Goal: Communication & Community: Answer question/provide support

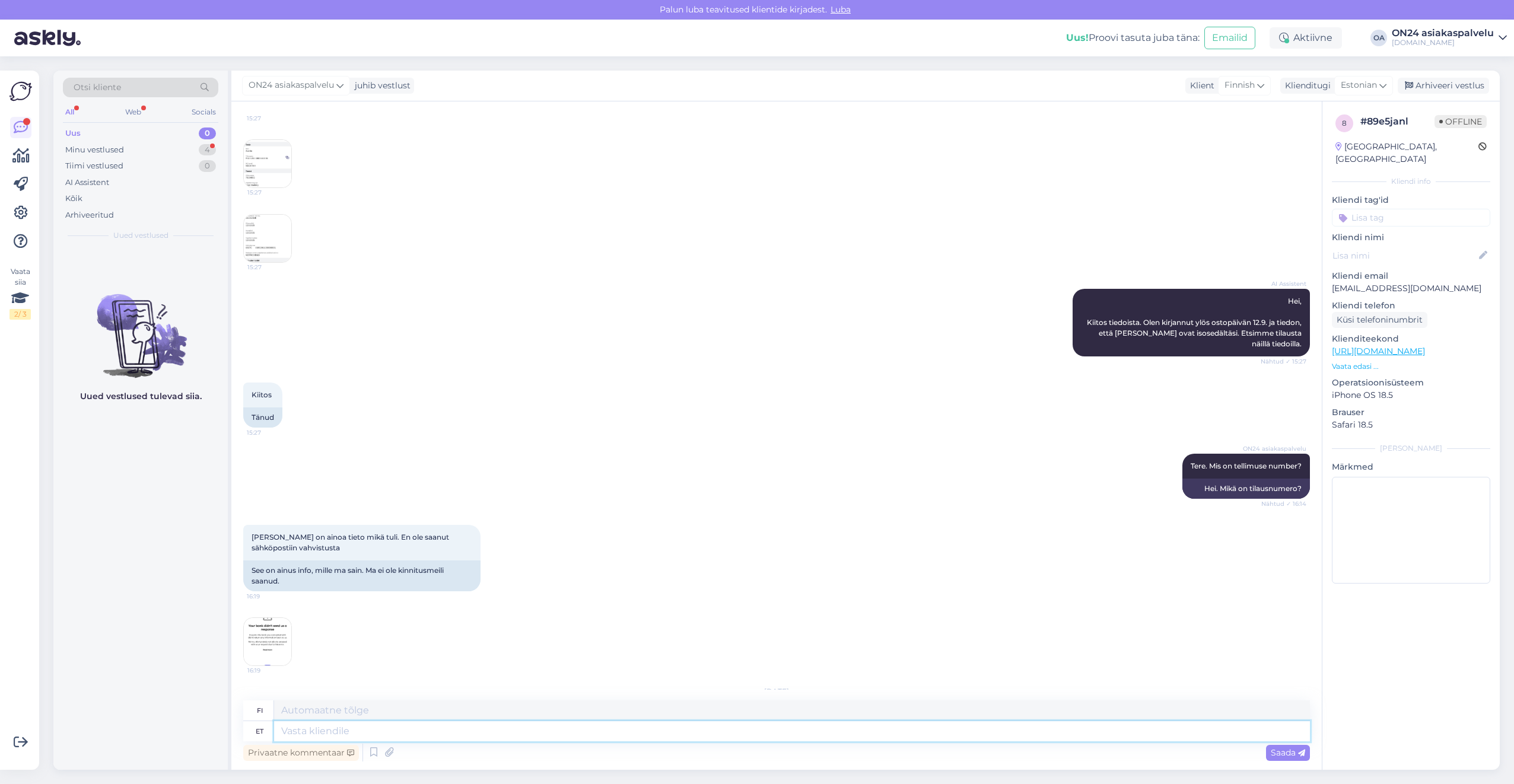
scroll to position [533, 0]
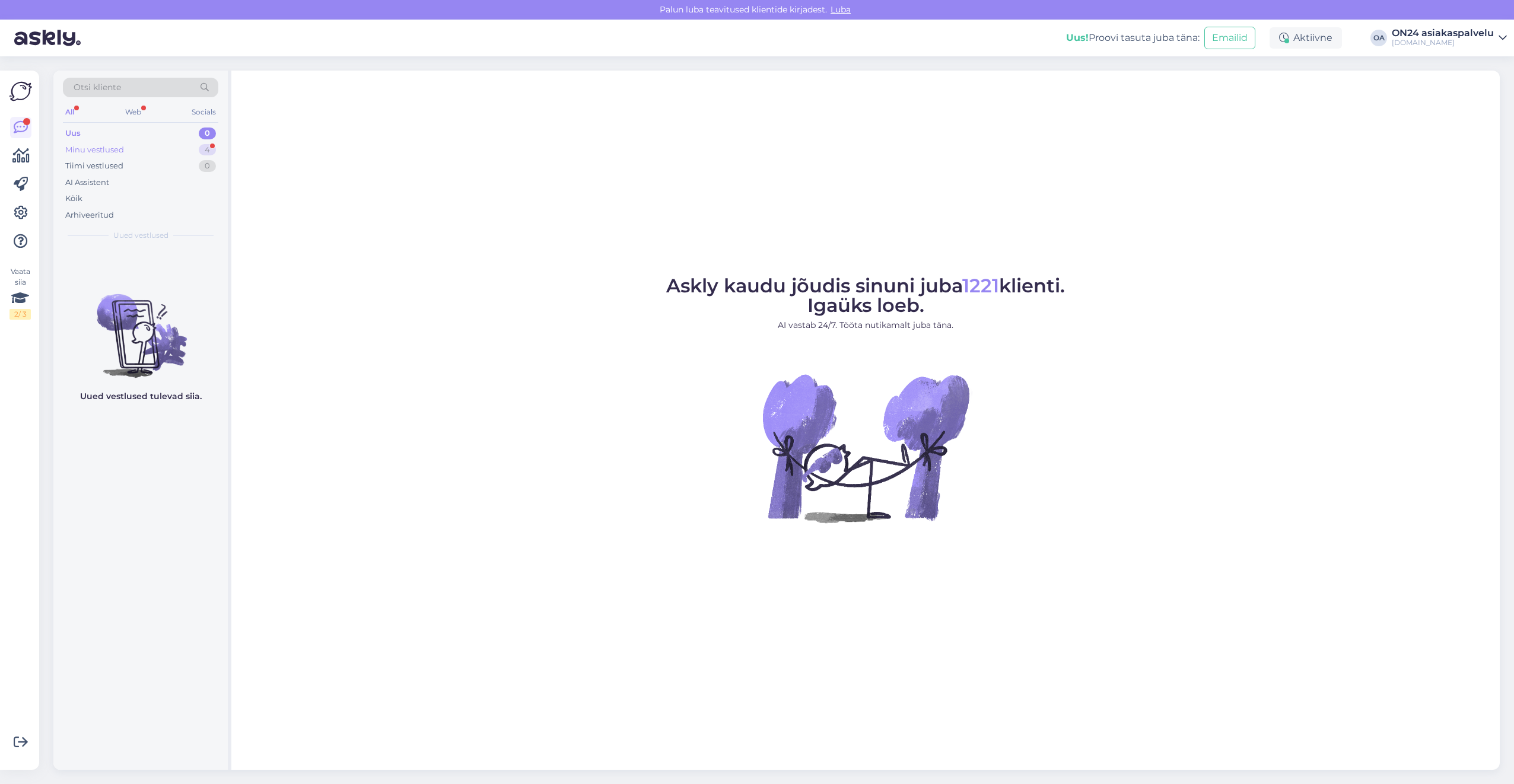
click at [151, 154] on div "Minu vestlused 4" at bounding box center [140, 149] width 155 height 17
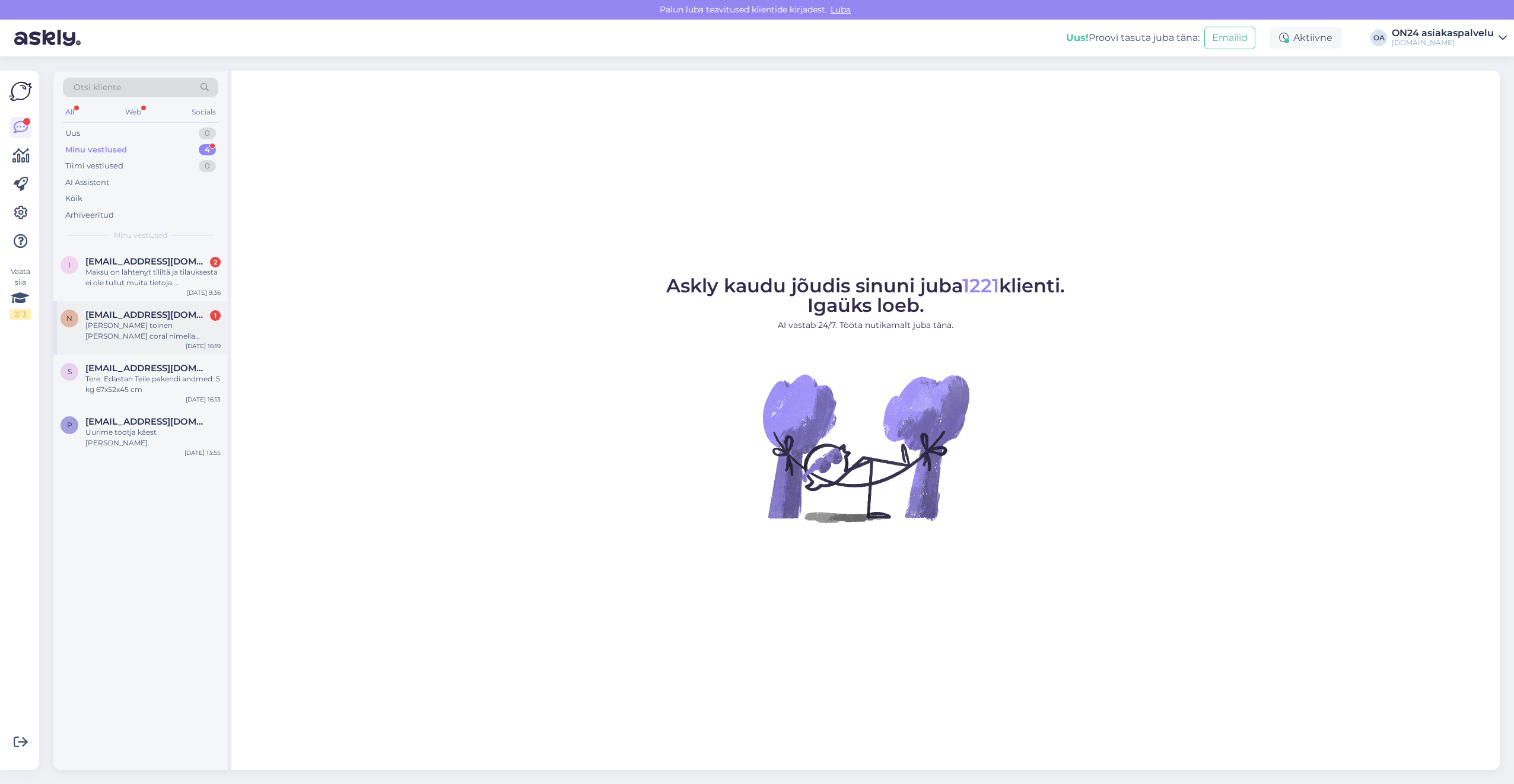
click at [151, 329] on div "[PERSON_NAME] toinen [PERSON_NAME] coral nimella milloin tulossa?" at bounding box center [152, 331] width 135 height 22
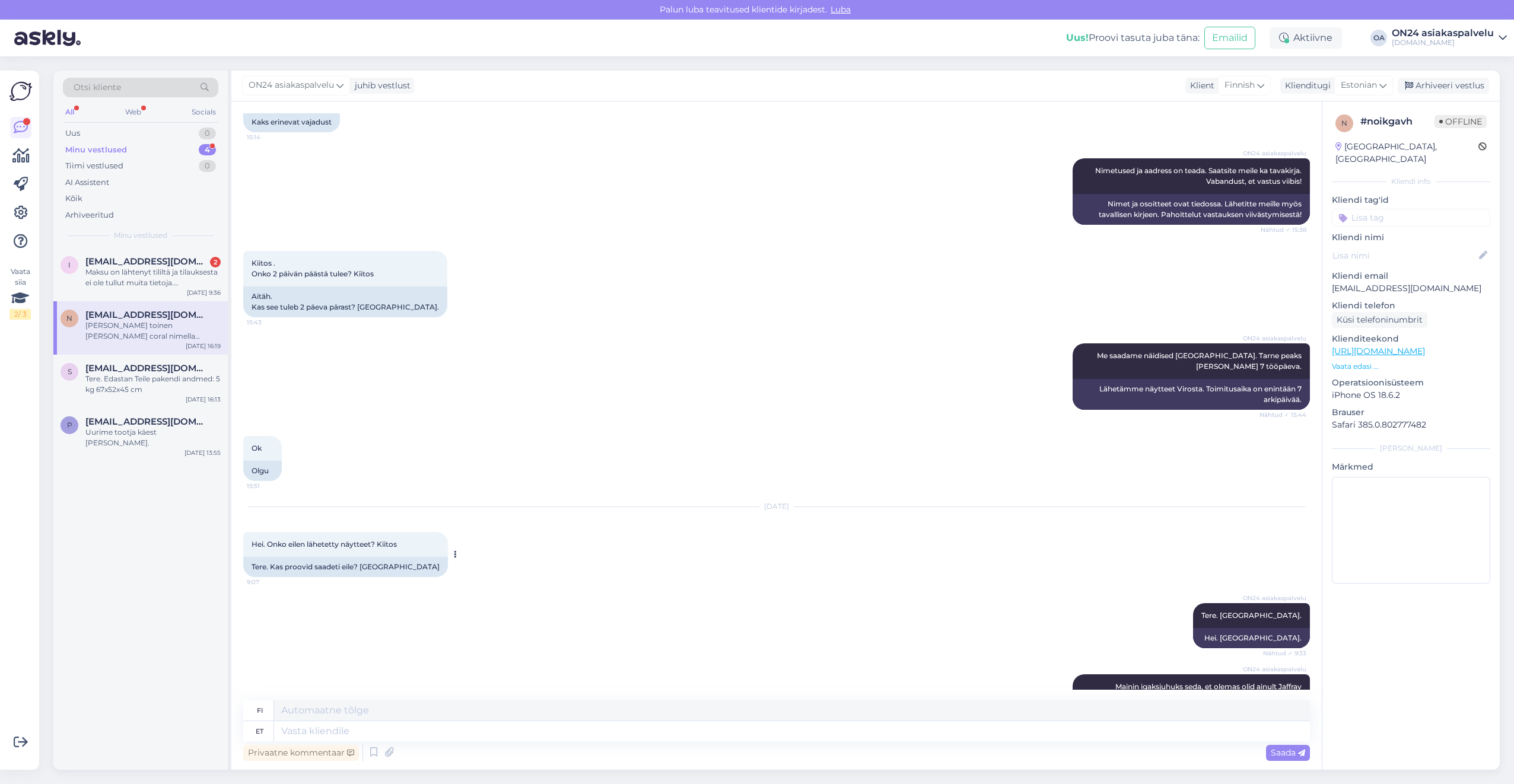
scroll to position [2347, 0]
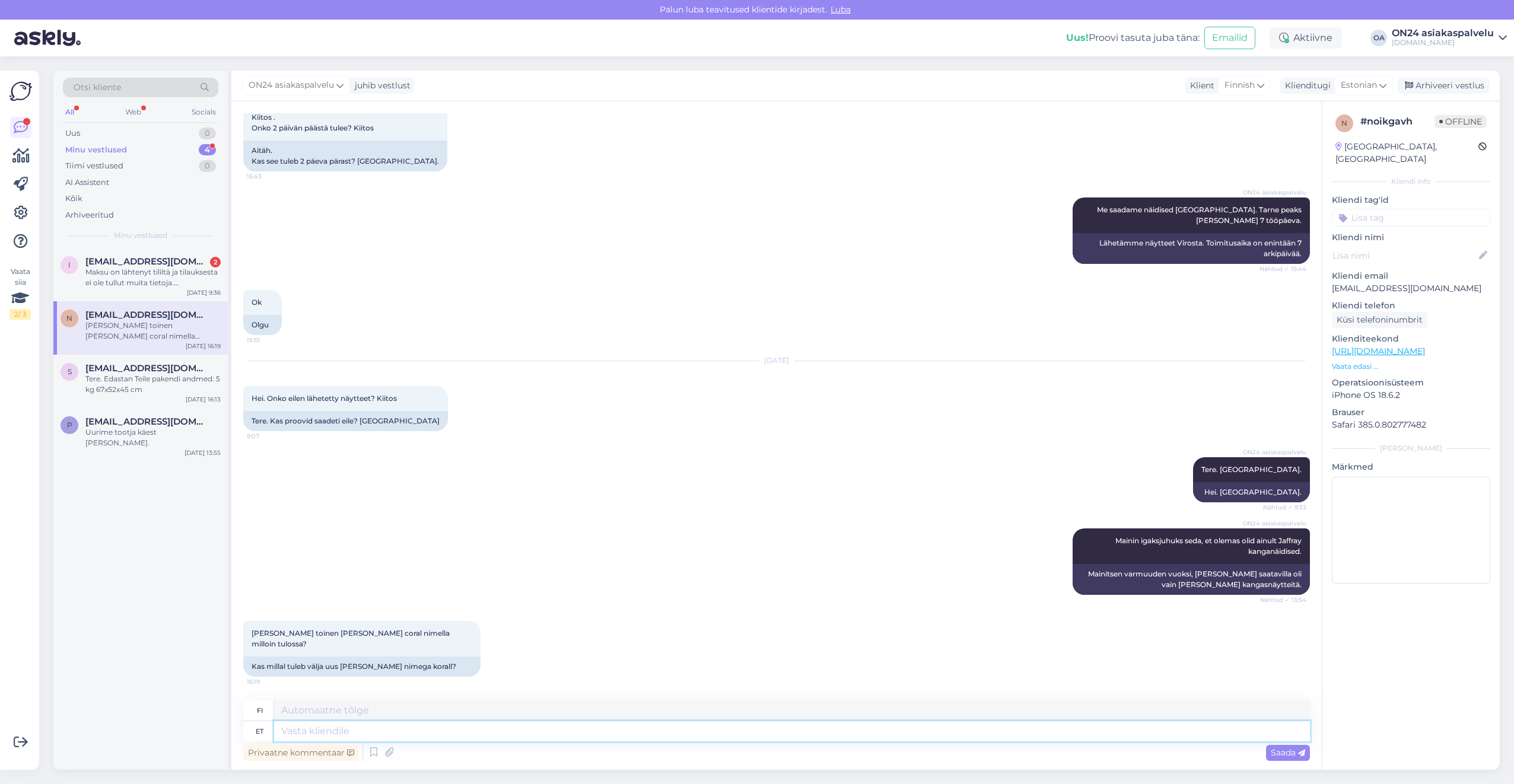
click at [301, 728] on textarea at bounding box center [792, 731] width 1036 height 20
type textarea "Tere."
type textarea "Hei."
type textarea "Tere. Mis to"
type textarea "Hei. Mitä"
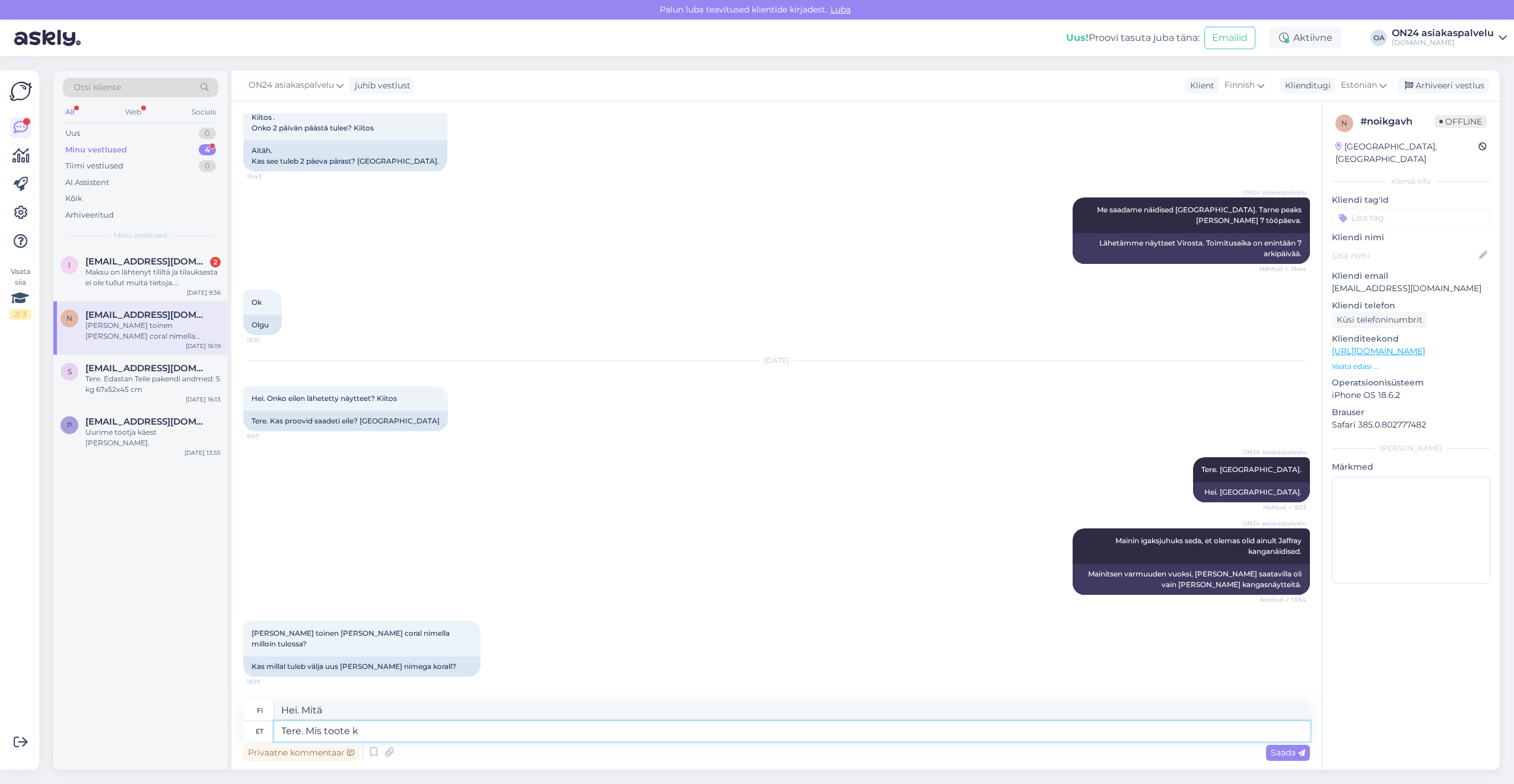
type textarea "Tere. Mis toote ko"
type textarea "Hei. Mikä tuote"
type textarea "Tere. Mis toote kood on"
type textarea "Hei. Mikä on tuotekoodi?"
type textarea "Tere. Mis toote kood on, uurin to"
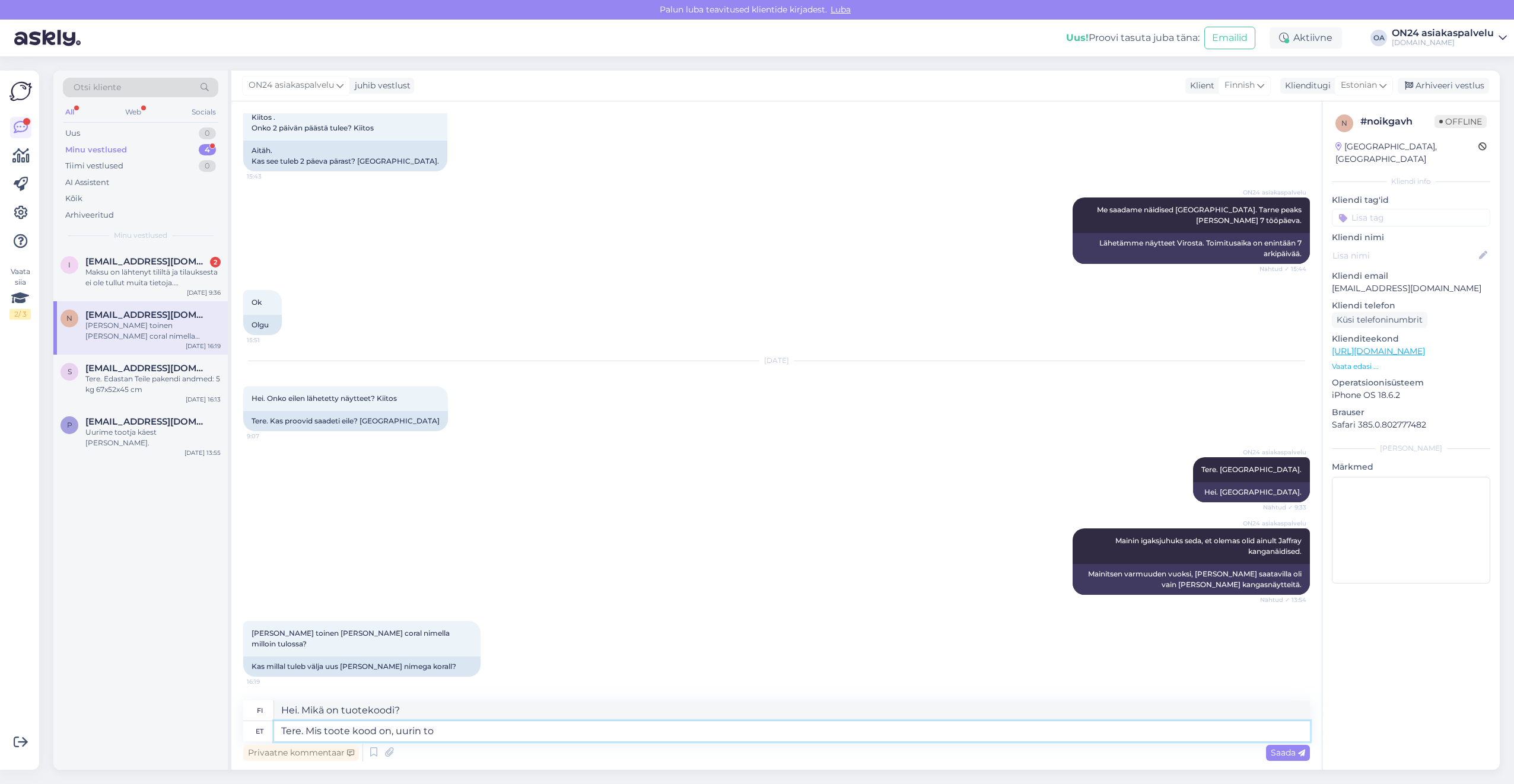
type textarea "Hei. Mikä on tuotekoodi, selvitän sitä parhaillaan."
type textarea "Tere. Mis toote kood on, uurin tootja k"
type textarea "Hei. Mikä on tuotekoodi? Etsin valmistajaa."
type textarea "Tere. Mis toote kood on, uurin tootja käest si"
type textarea "Hei. Mikä on tuotekoodi? Tarkistan sen valmistajalta."
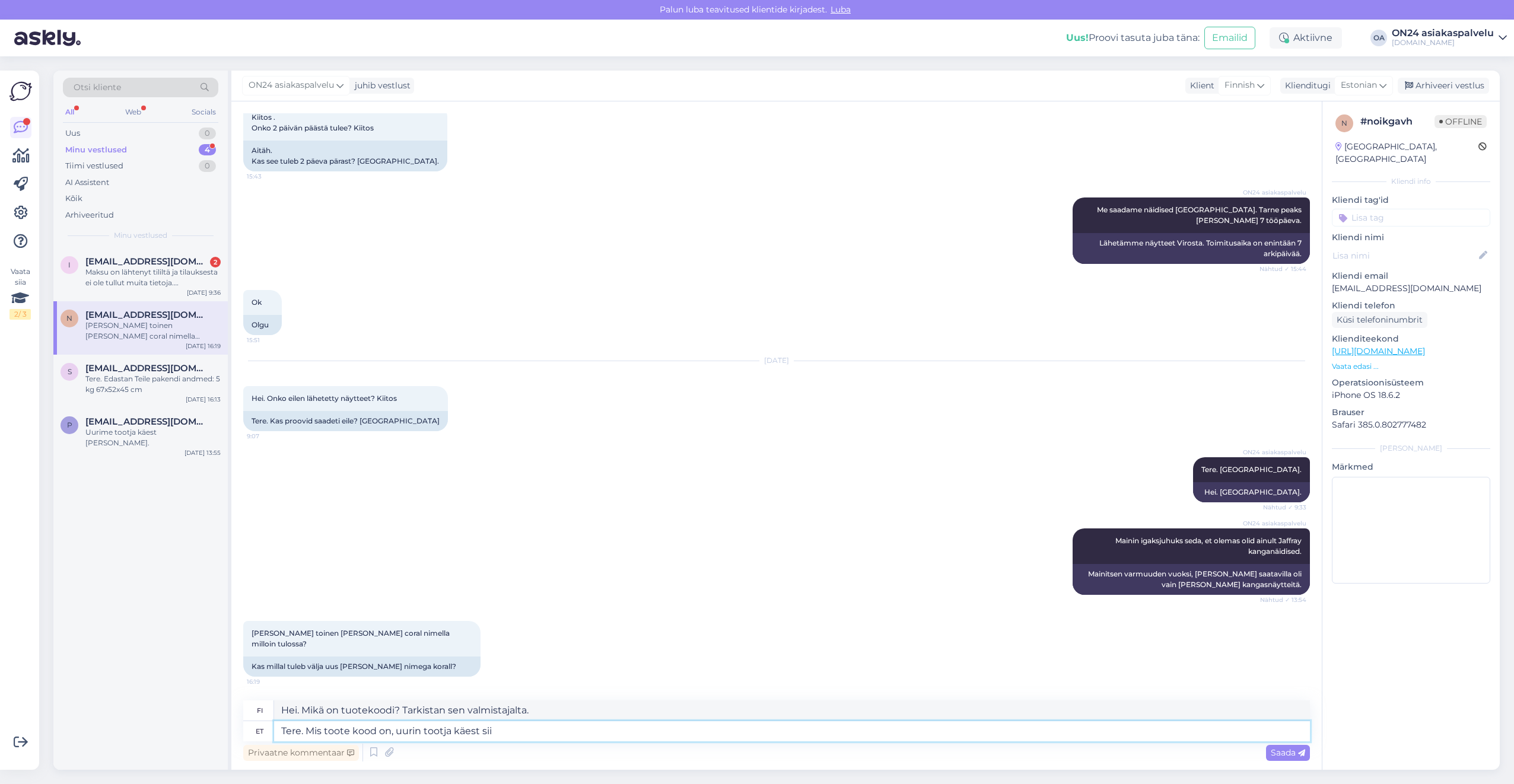
type textarea "Tere. Mis toote kood on, uurin tootja käest siis"
type textarea "Hei. Mikä on tuotekoodi? Tarkistan sen sitten valmistajalta."
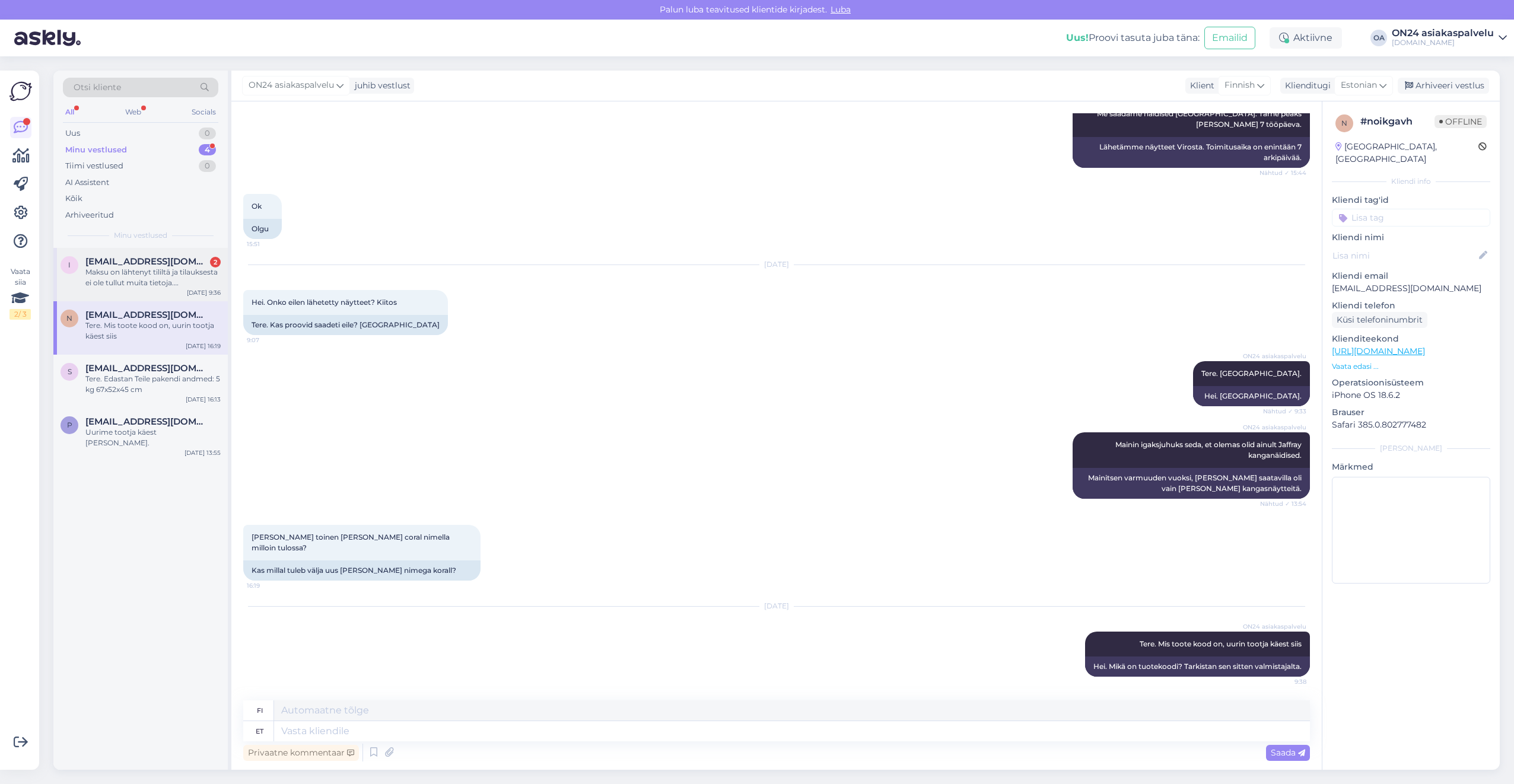
click at [130, 274] on div "Maksu on lähtenyt tililtä ja tilauksesta ei ole tullut muita tietoja. [PERSON_N…" at bounding box center [152, 278] width 135 height 22
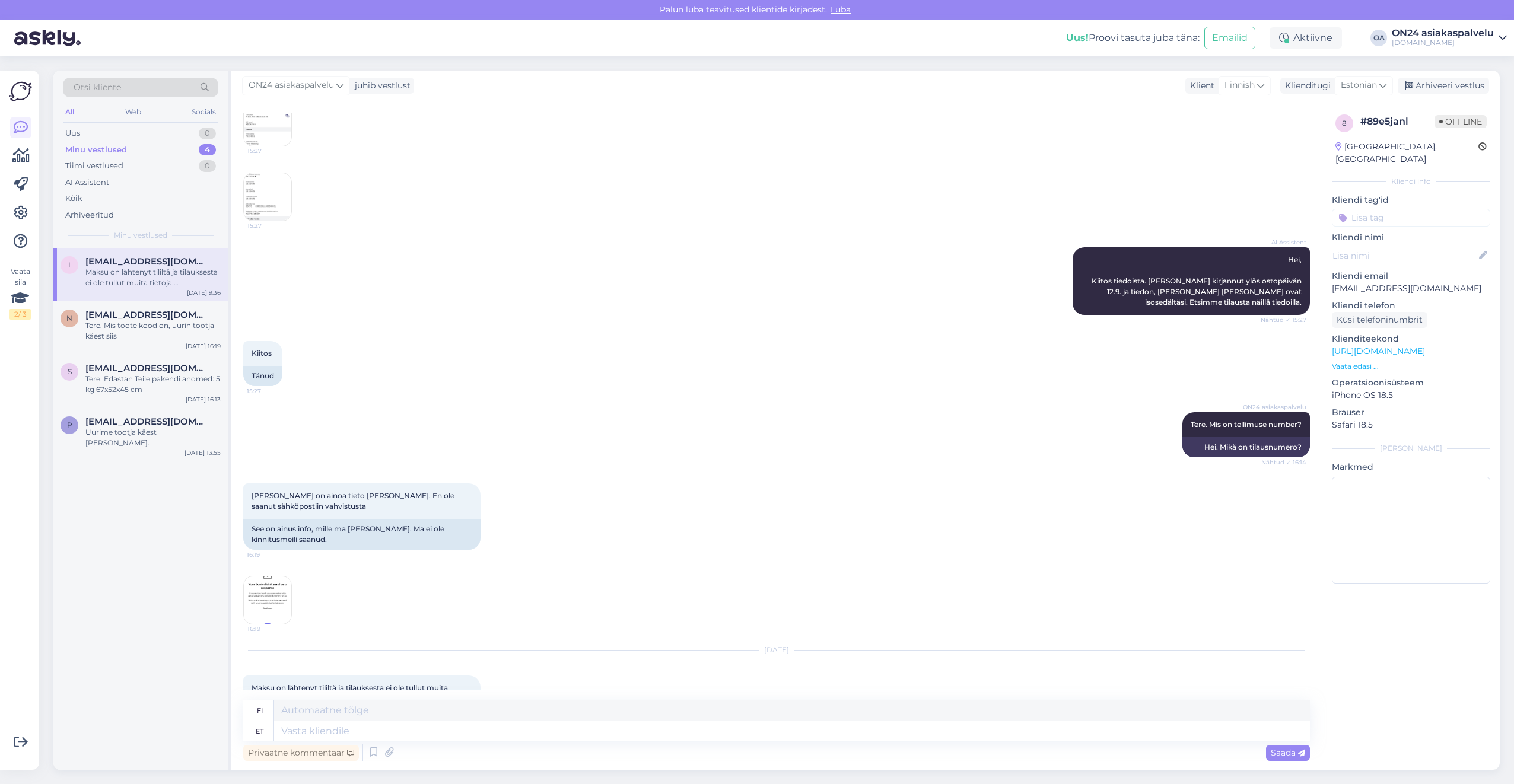
scroll to position [533, 0]
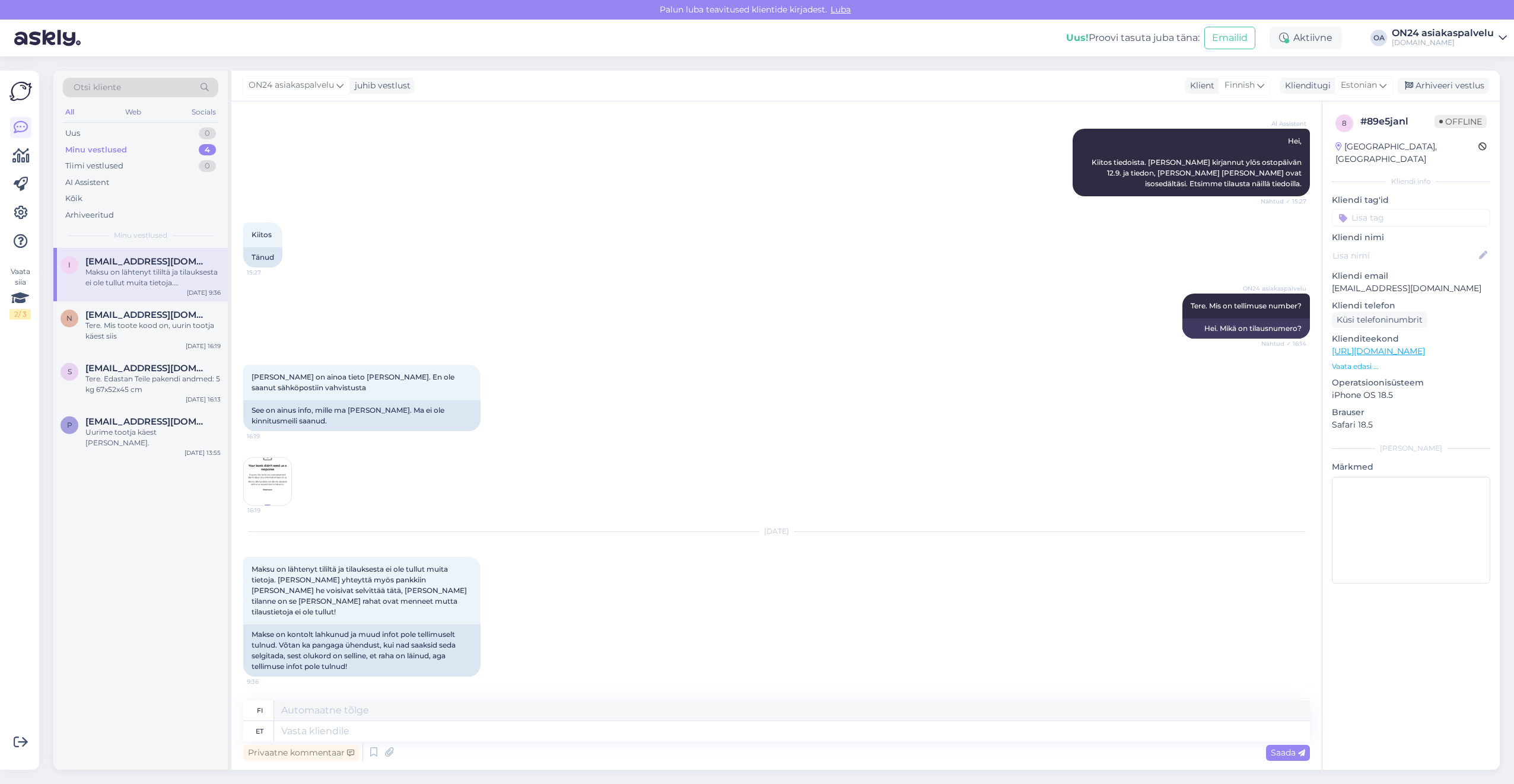
click at [254, 505] on img at bounding box center [268, 482] width 48 height 48
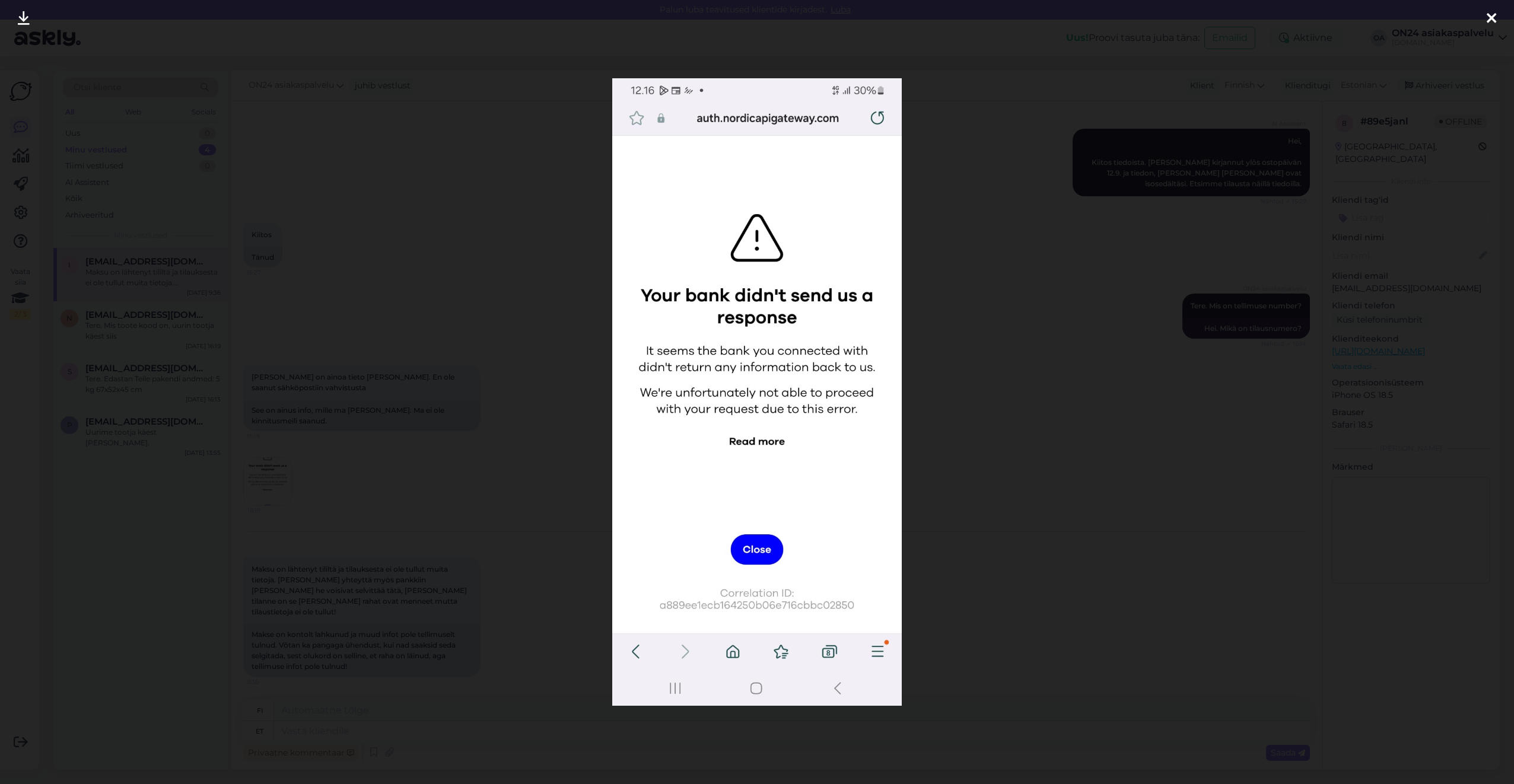
click at [495, 450] on div at bounding box center [757, 392] width 1514 height 784
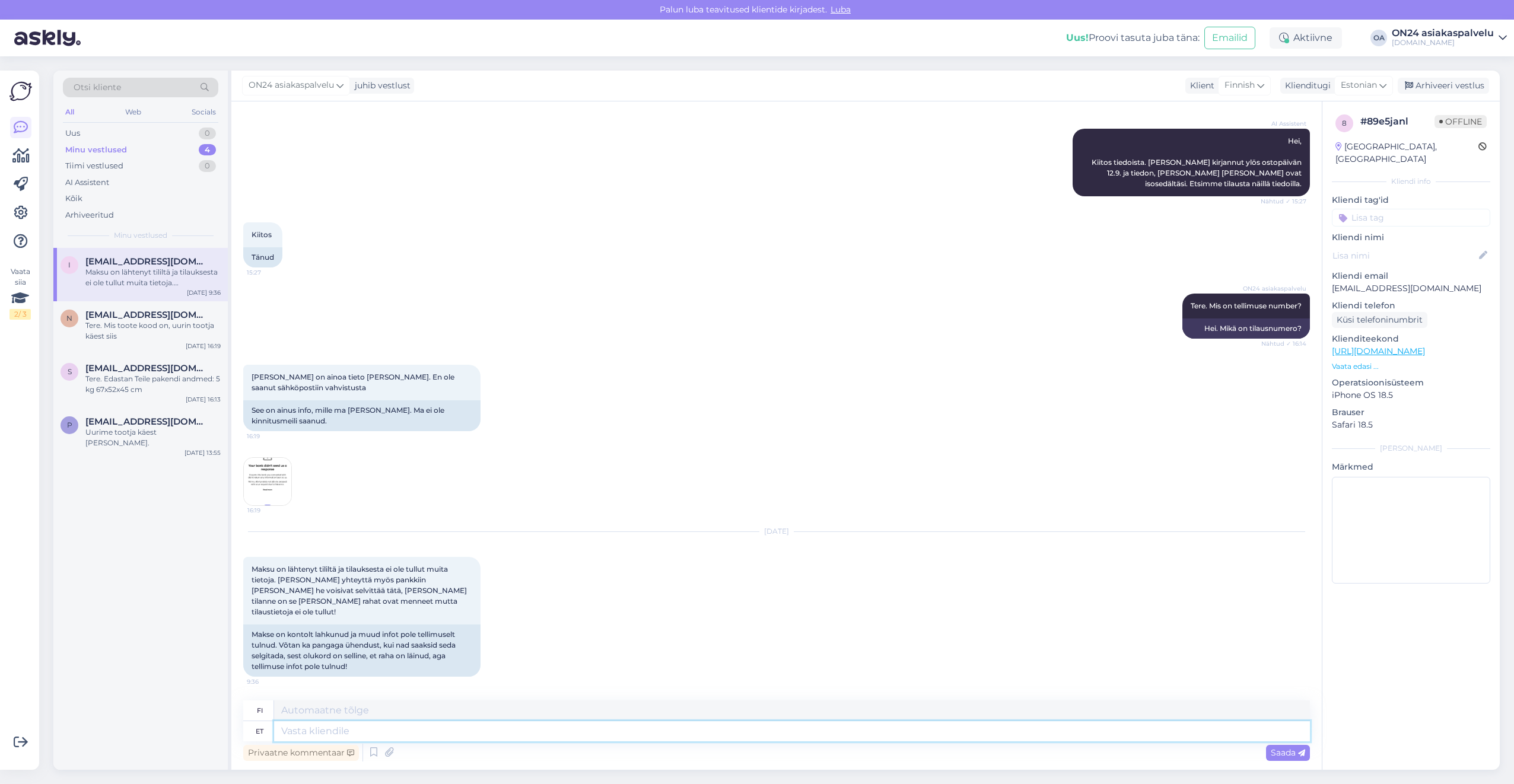
click at [363, 723] on textarea at bounding box center [792, 731] width 1036 height 20
type textarea "[PERSON_NAME] n"
type textarea "[PERSON_NAME]"
type textarea "[PERSON_NAME] nimele o"
type textarea "Kenen nimissä?"
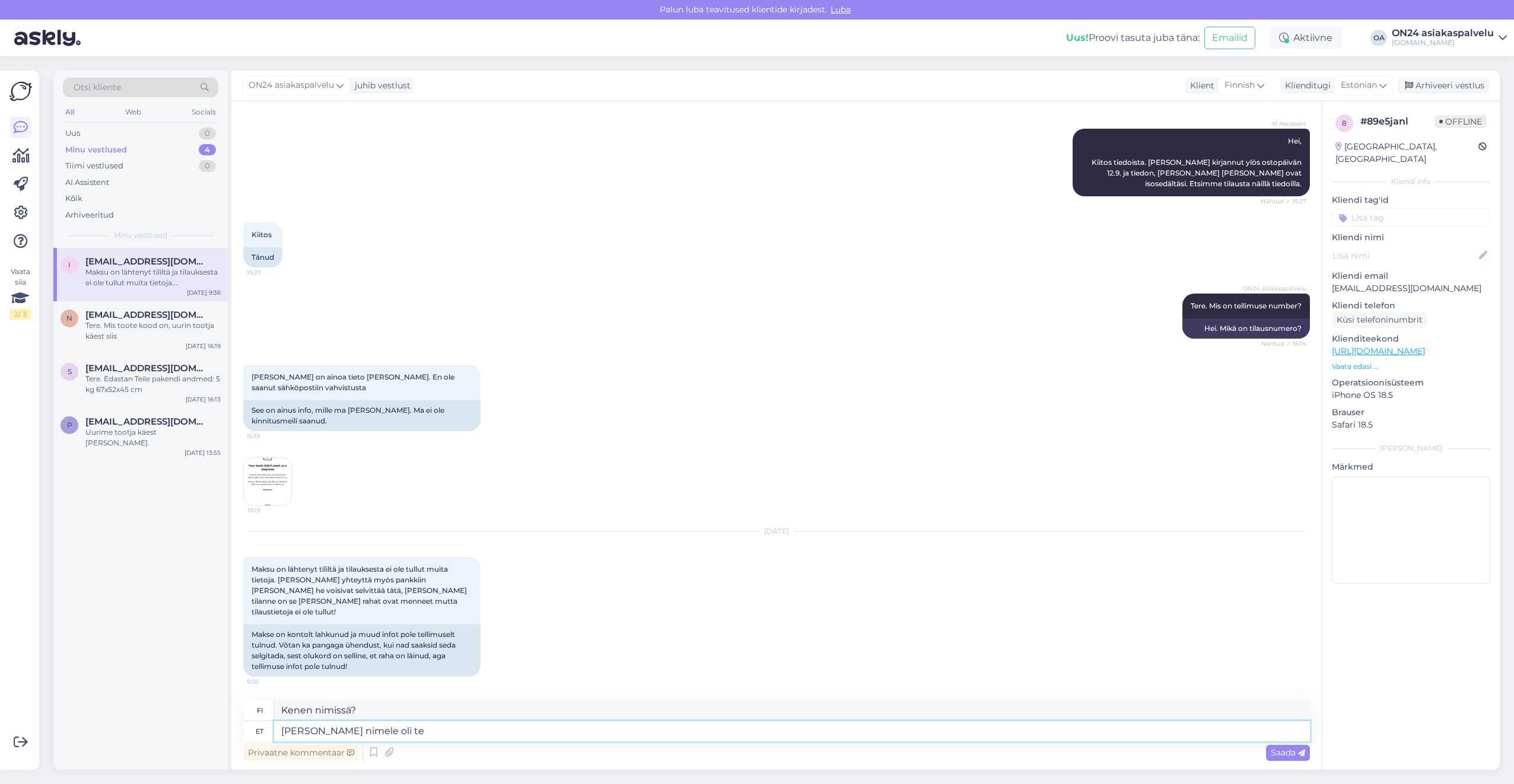
type textarea "[PERSON_NAME] nimele oli tel"
type textarea "[PERSON_NAME] se oli?"
type textarea "[PERSON_NAME] nimele oli tellimus te"
type textarea "Kenen nimissä tilaus oli?"
type textarea "[PERSON_NAME] nimele oli tellimus tehtud?"
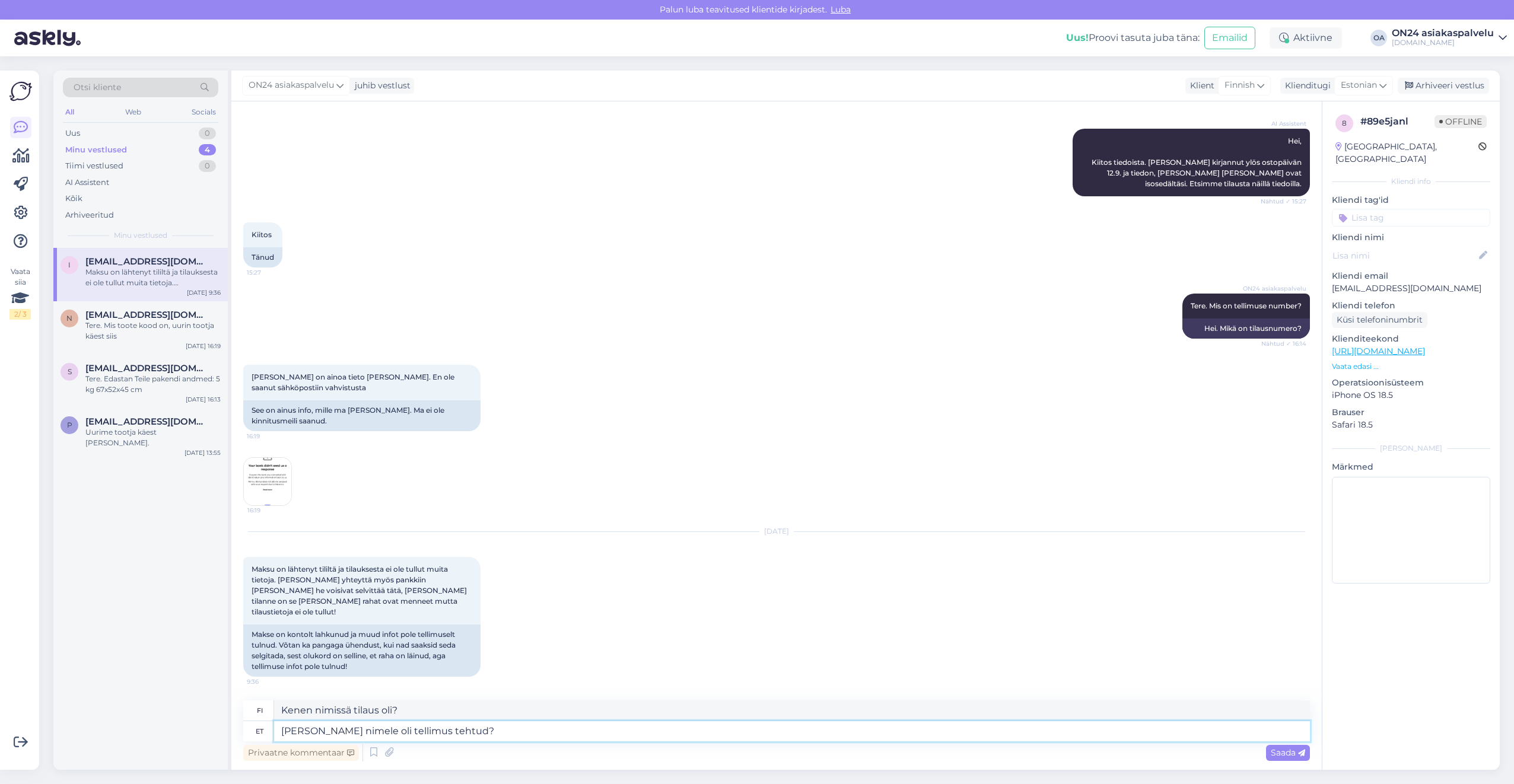
type textarea "Kenen nimiin tilaus tehtiin?"
type textarea "[PERSON_NAME] nimele oli tellimus tehtud? Teie e"
type textarea "Kenen nimiin tilaus tehtiin? [GEOGRAPHIC_DATA]"
type textarea "[PERSON_NAME] nimele oli tellimus tehtud? Teie e-maili"
type textarea "Kenen nimiin tilaus tehtiin? Sähköpostiosoitteesi"
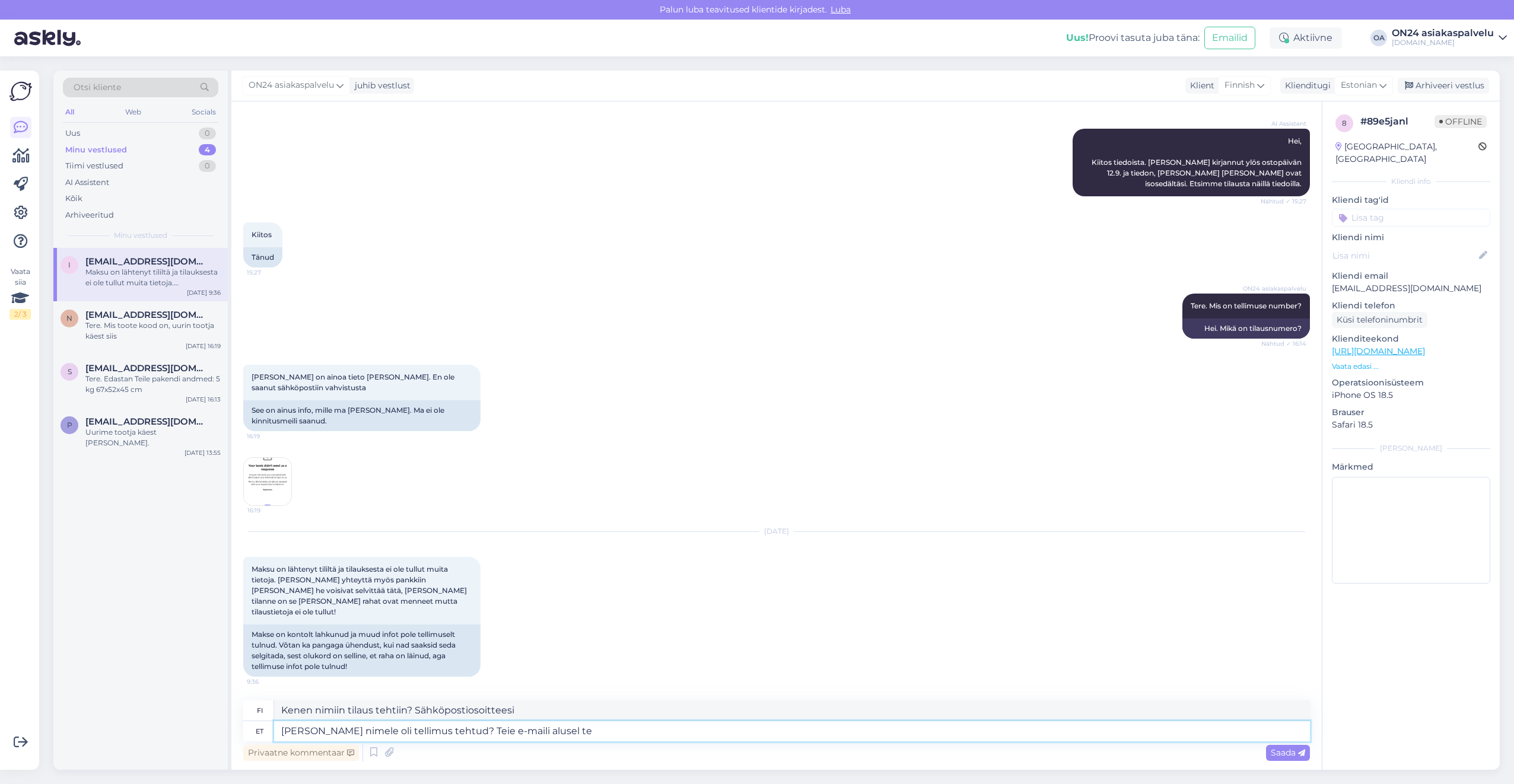
type textarea "[PERSON_NAME] nimele oli tellimus tehtud? Teie e-maili alusel tel"
type textarea "Kenen nimiin tilaus tehtiin? Sähköpostiosoitteesi perusteella"
type textarea "[PERSON_NAME] nimele oli tellimus tehtud? Teie e-maili alusel tellimust ei"
type textarea "Kenen nimiin tilaus tehtiin? Sähköpostiosoitteesi perusteella tilaus tehtiin."
type textarea "[PERSON_NAME] nimele oli tellimus tehtud? Teie e-maili alusel tellimust ei tu"
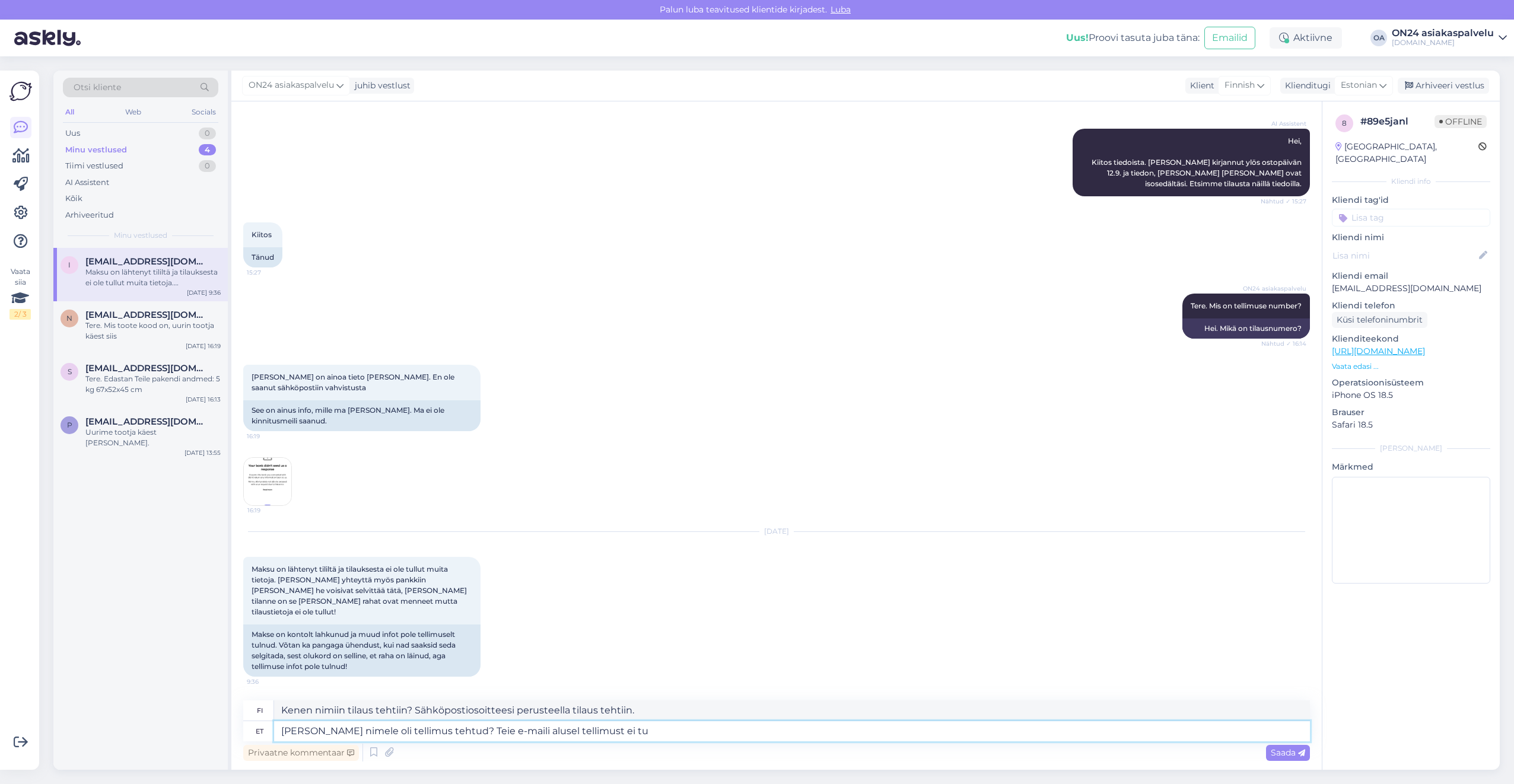
type textarea "Kenen nimiin tilaus tehtiin? Tilausta ei tehty sähköpostiosoitteesi perusteella."
type textarea "[PERSON_NAME] nimele oli tellimus tehtud? Teie e-maili alusel tellimust ei tuva…"
type textarea "Kenen nimiin tilaus tehtiin? Tilausta [PERSON_NAME] tunnistaa sähköpostiosoitte…"
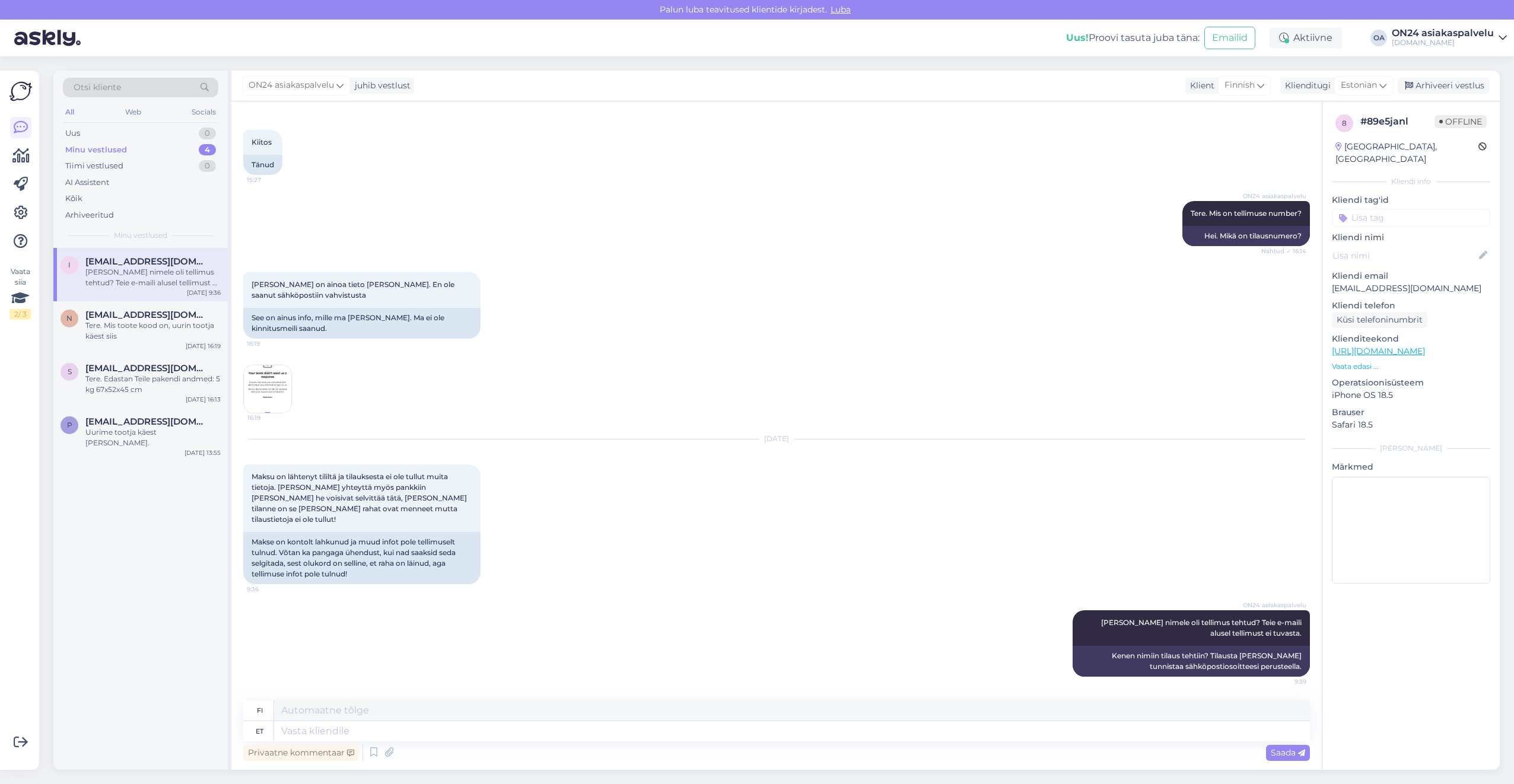
click at [1414, 282] on p "[EMAIL_ADDRESS][DOMAIN_NAME]" at bounding box center [1411, 288] width 158 height 12
copy p "[EMAIL_ADDRESS][DOMAIN_NAME]"
click at [157, 437] on div "p [EMAIL_ADDRESS][DOMAIN_NAME] Uurime tootja käest [PERSON_NAME]. [DATE] 13:55" at bounding box center [140, 435] width 174 height 53
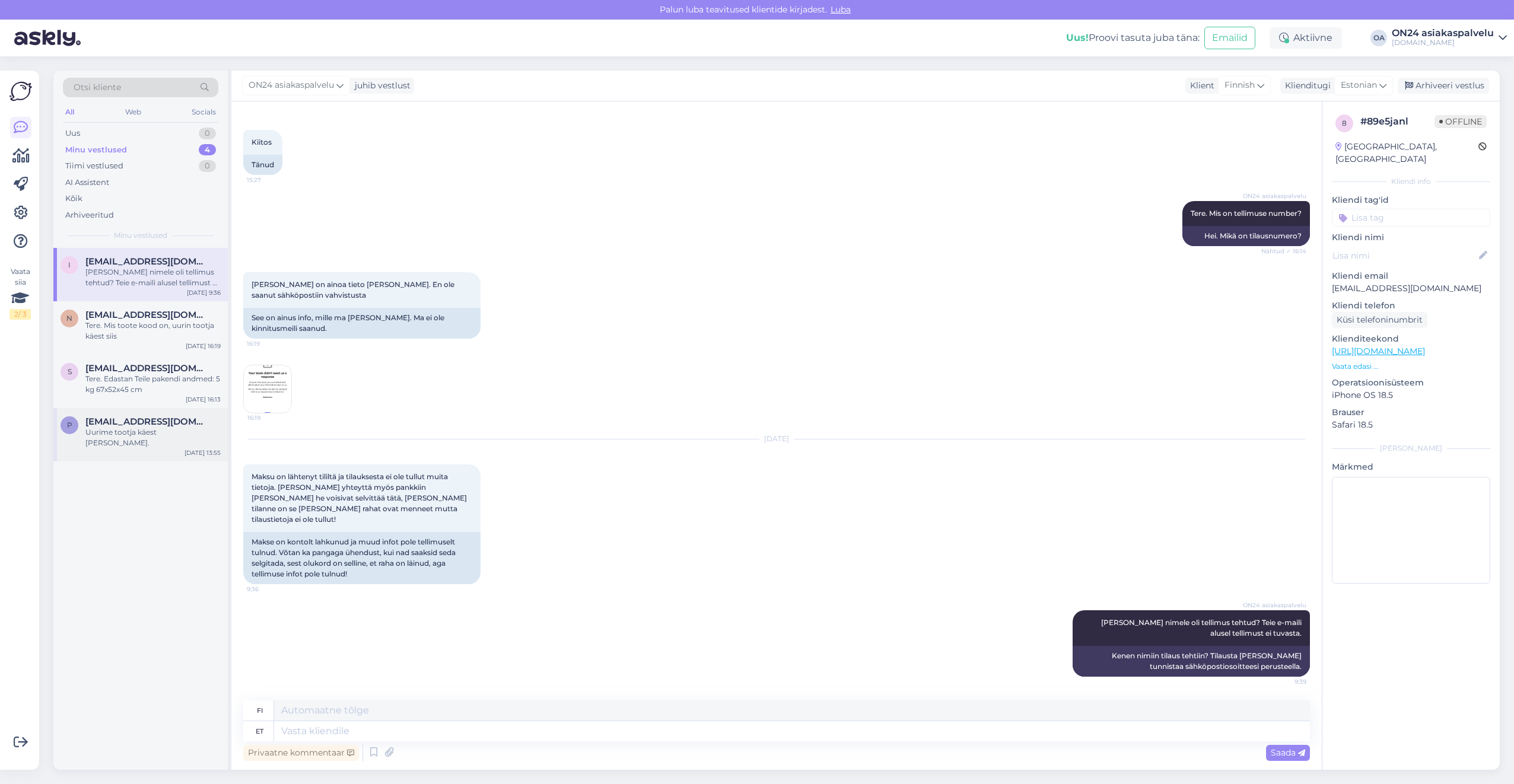
scroll to position [0, 0]
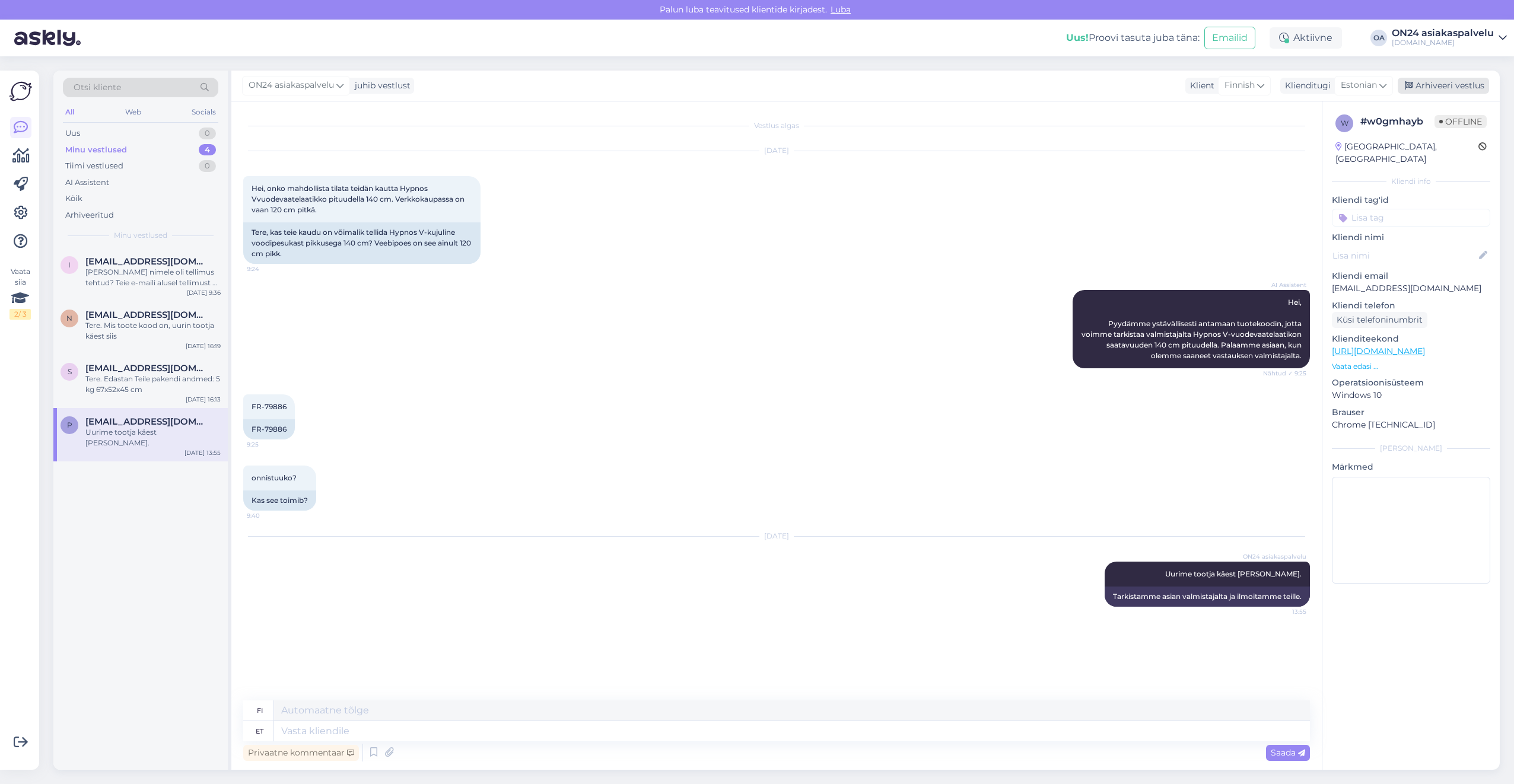
click at [1434, 78] on div "Arhiveeri vestlus" at bounding box center [1443, 86] width 91 height 16
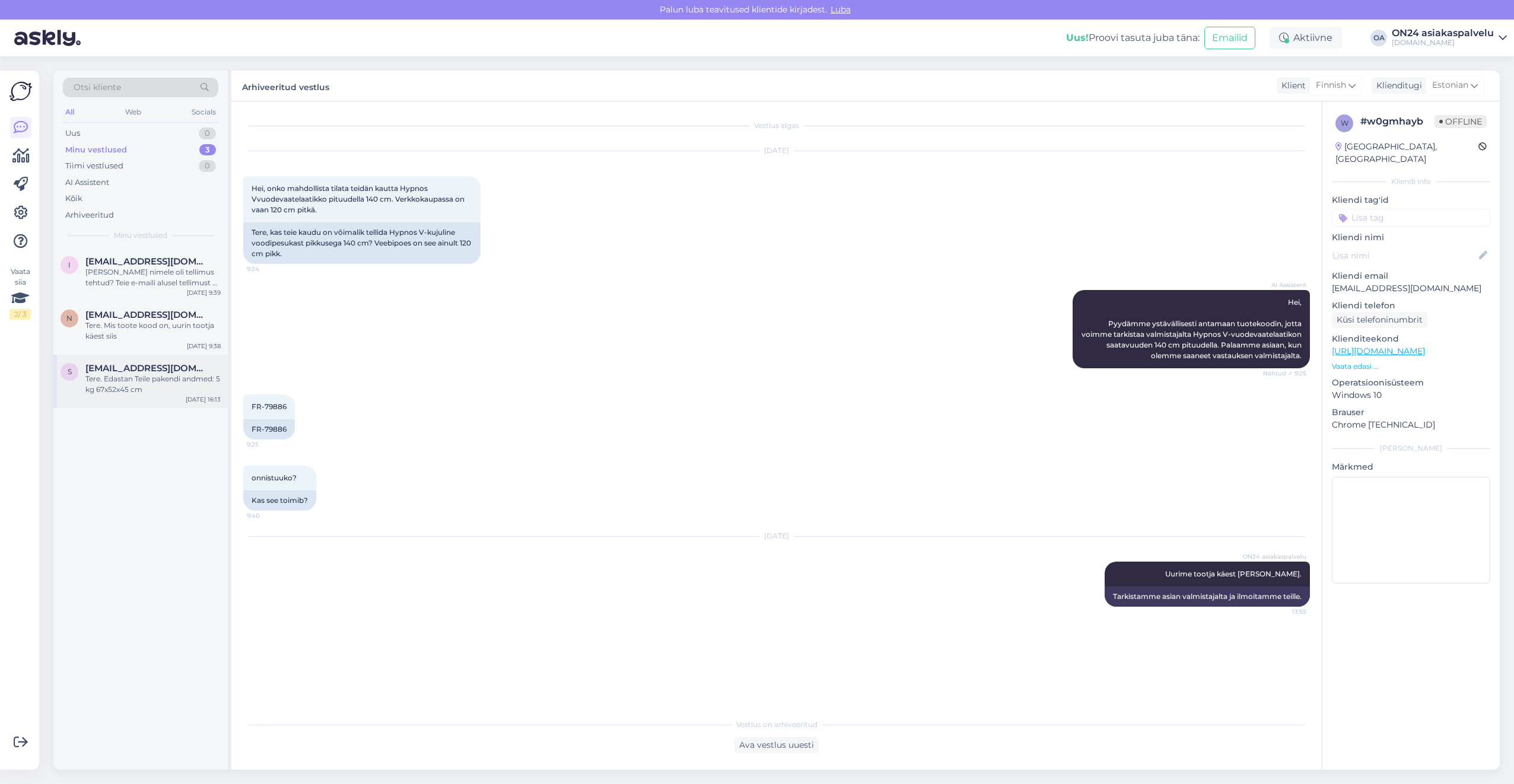
click at [105, 384] on div "Tere. Edastan Teile pakendi andmed: 5 kg 67x52x45 cm" at bounding box center [152, 384] width 135 height 22
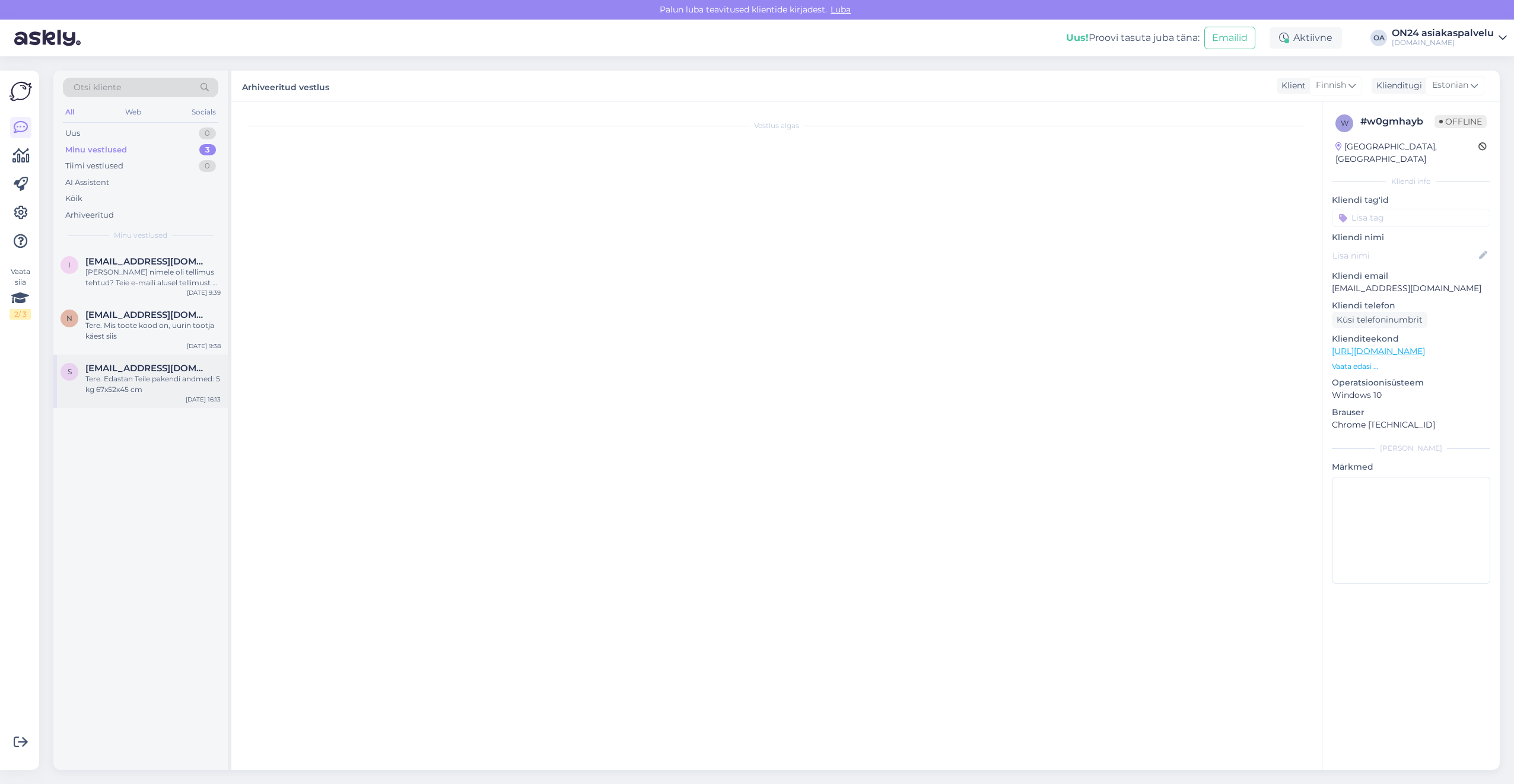
scroll to position [546, 0]
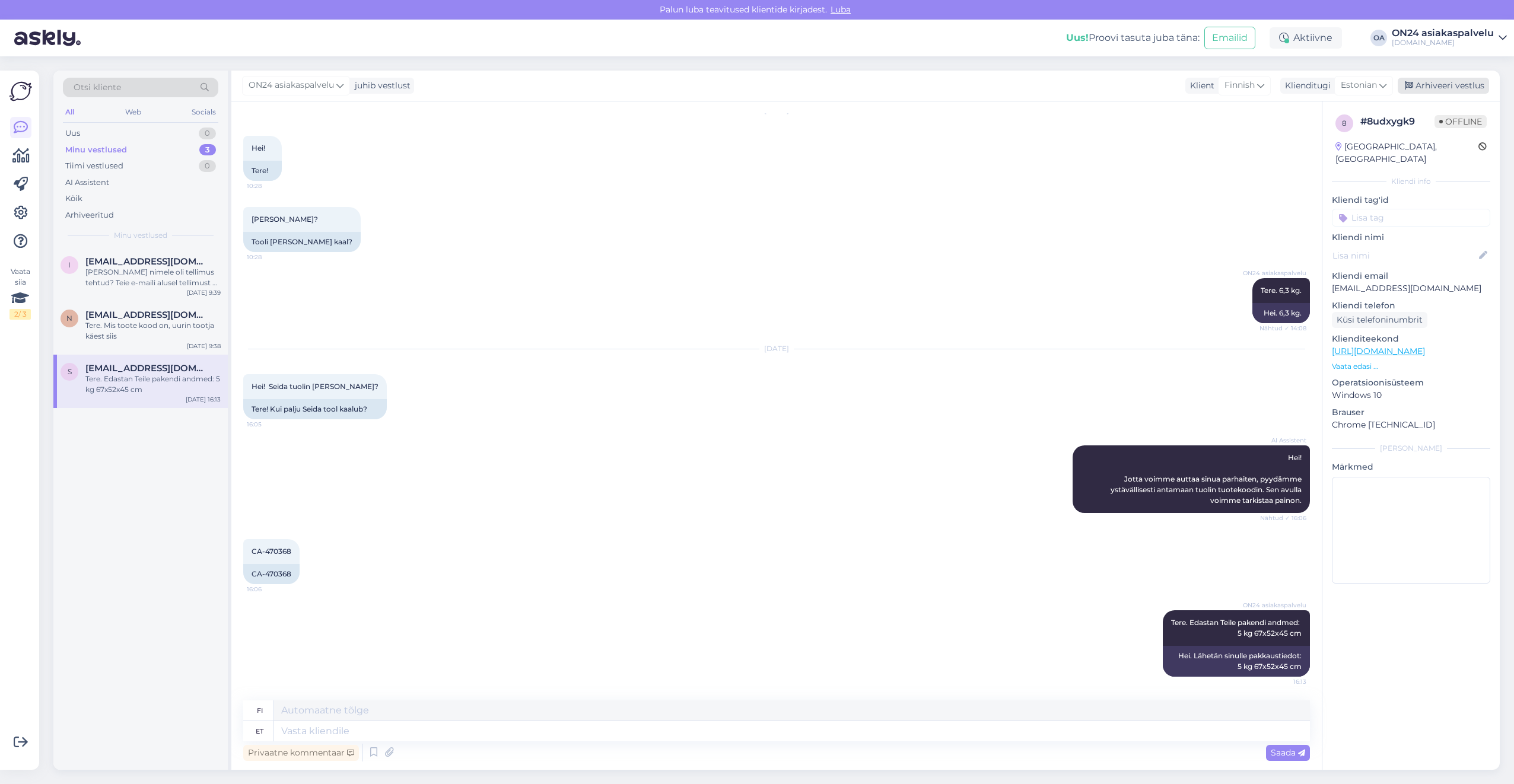
click at [1423, 88] on div "Arhiveeri vestlus" at bounding box center [1443, 86] width 91 height 16
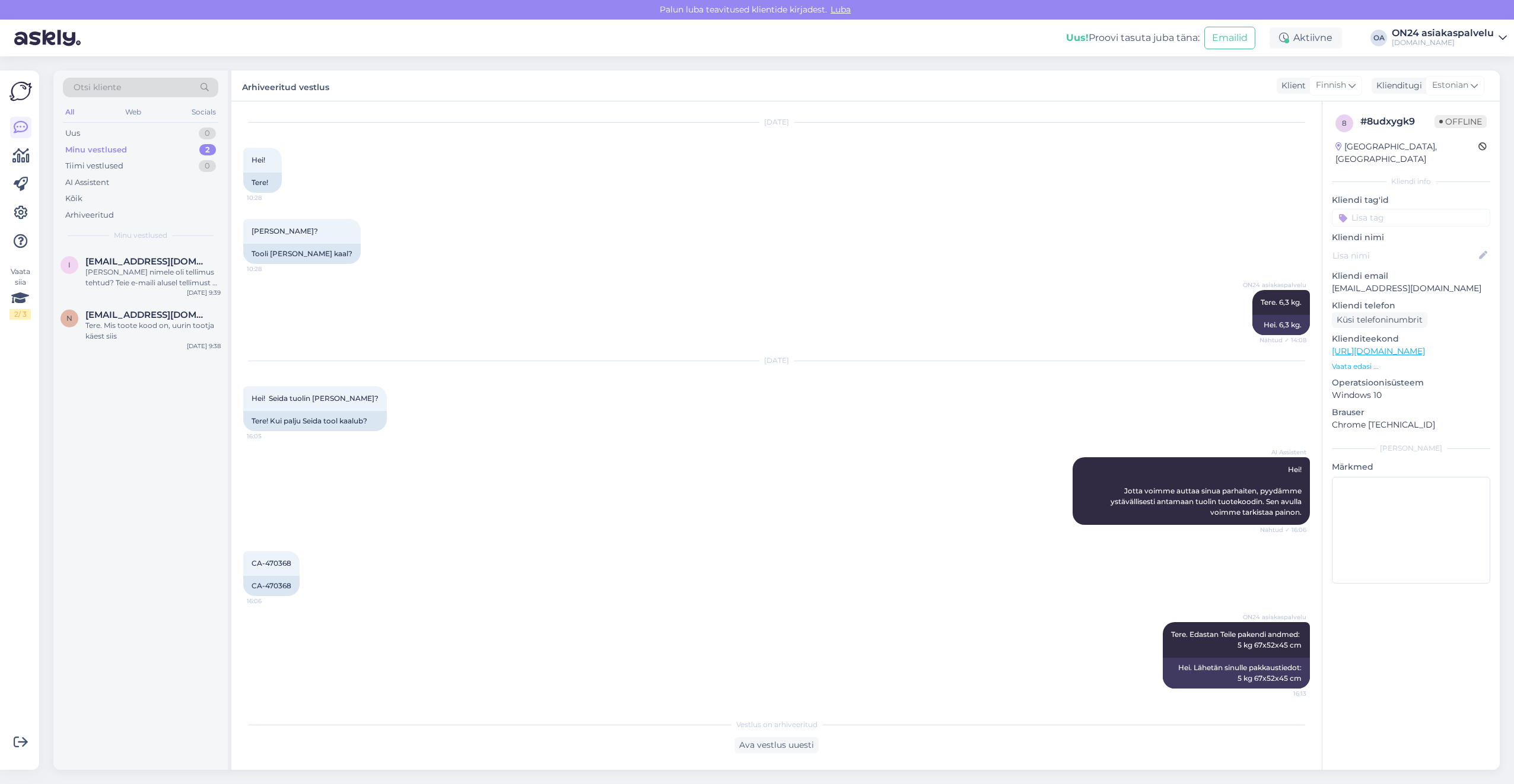
scroll to position [535, 0]
click at [161, 345] on div "N [EMAIL_ADDRESS][DOMAIN_NAME] Tere. Mis toote kood on, uurin tootja käest siis…" at bounding box center [140, 328] width 174 height 53
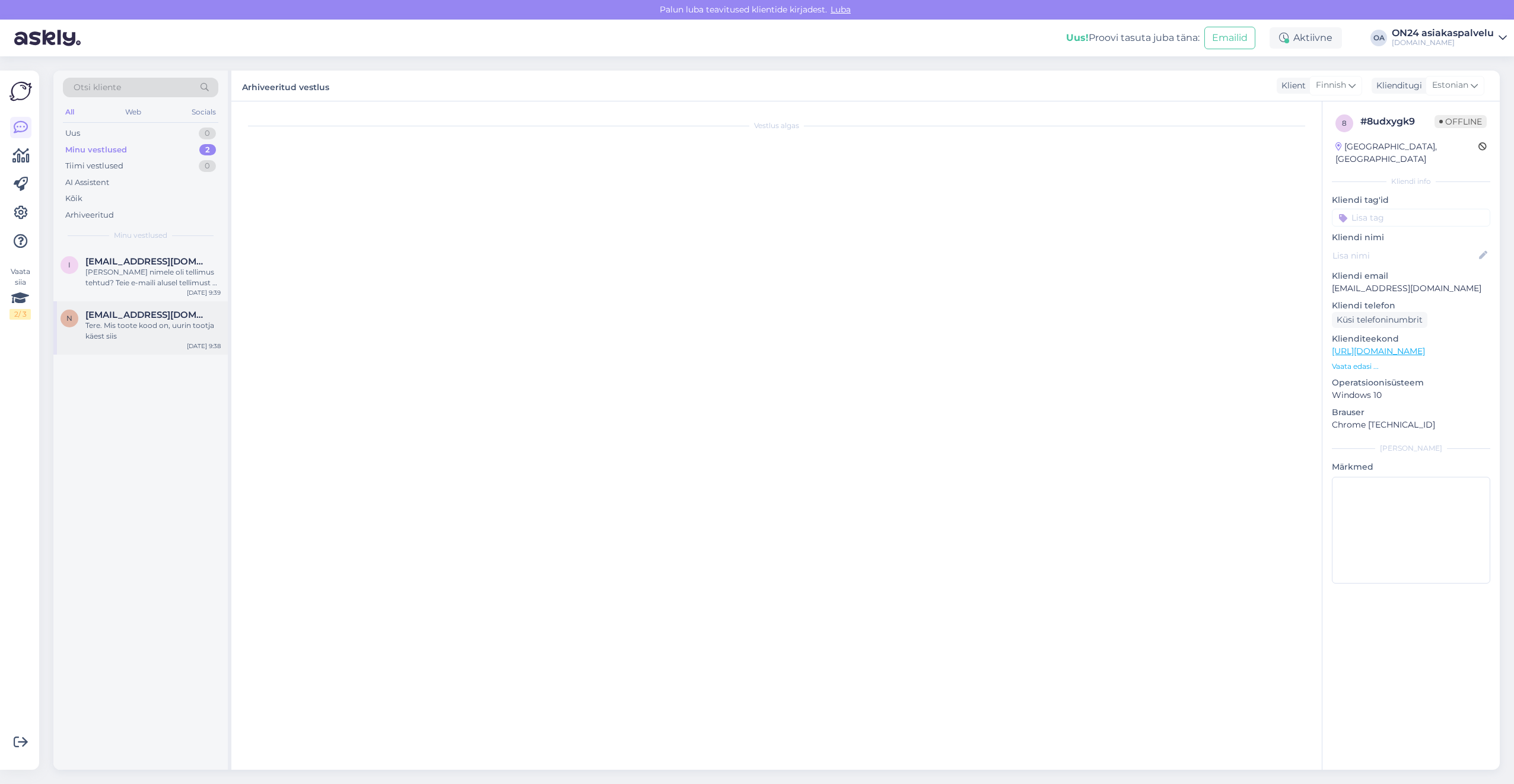
scroll to position [2443, 0]
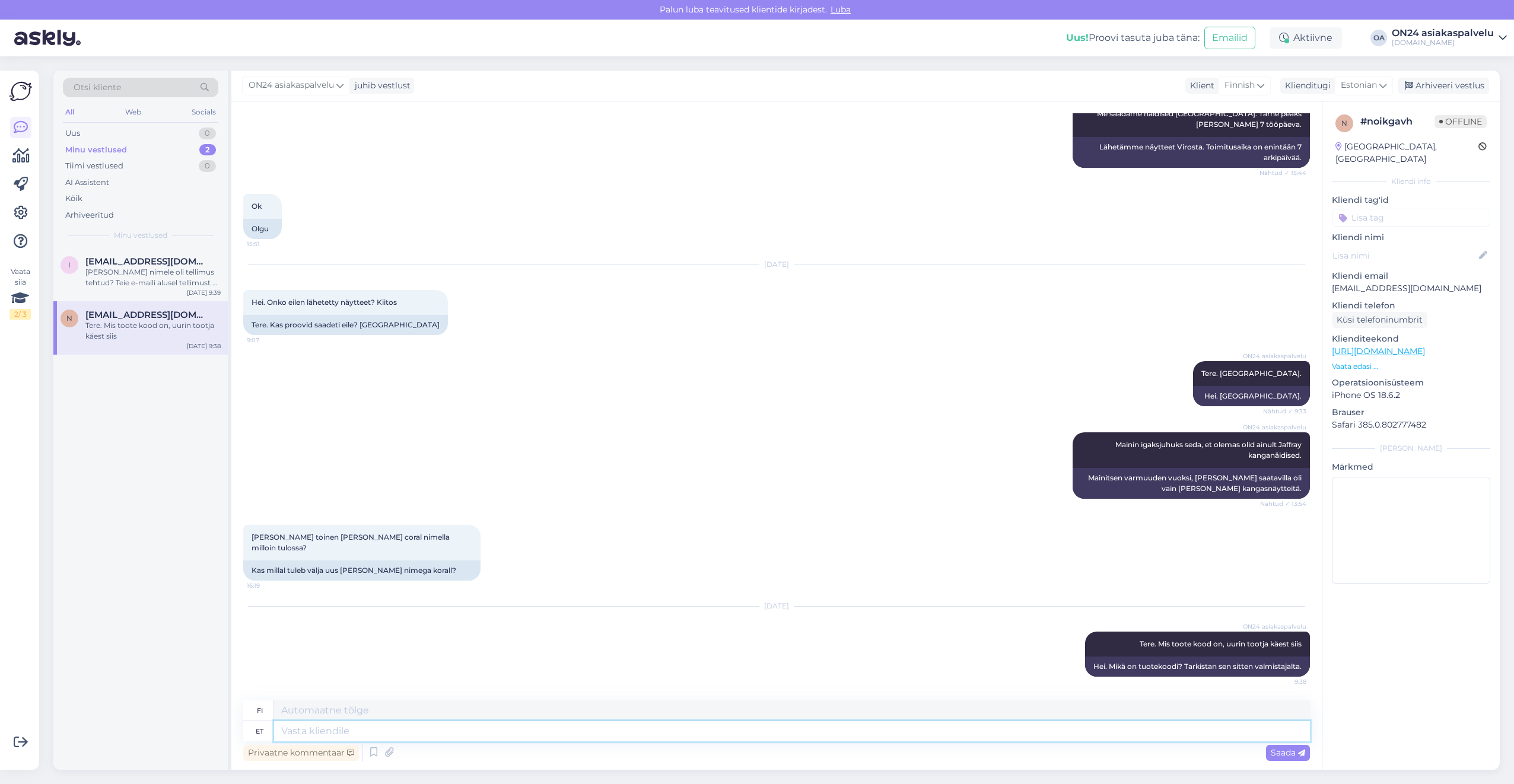
click at [304, 728] on textarea at bounding box center [792, 731] width 1036 height 20
click at [293, 733] on textarea at bounding box center [792, 731] width 1036 height 20
type textarea "See o"
type textarea "Tämä"
type textarea "See on"
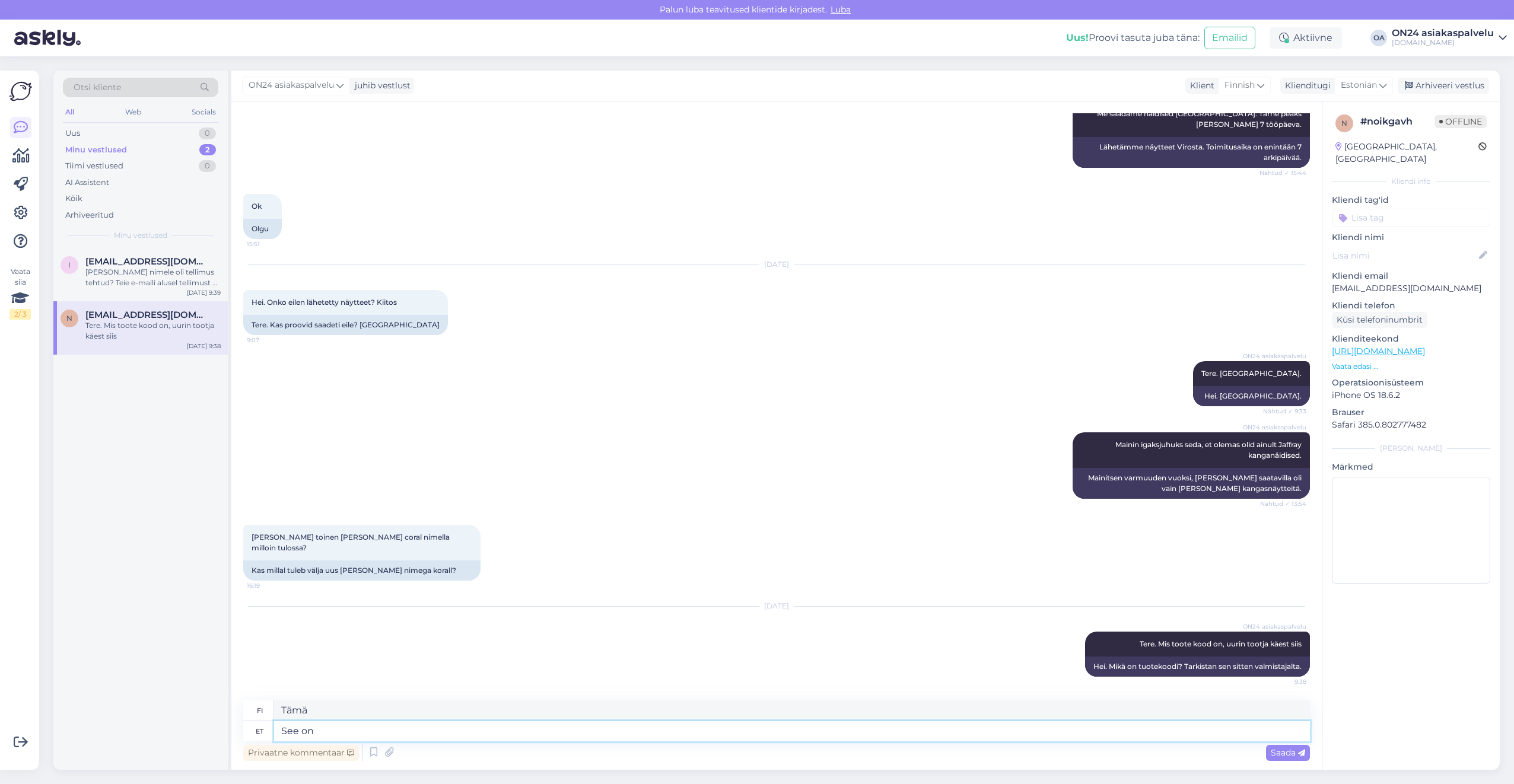
type textarea "Tämä on"
type textarea "See on soodust"
type textarea "Tämä on alennus."
type textarea "See on soodustuste"
type textarea "Tämä on alennus"
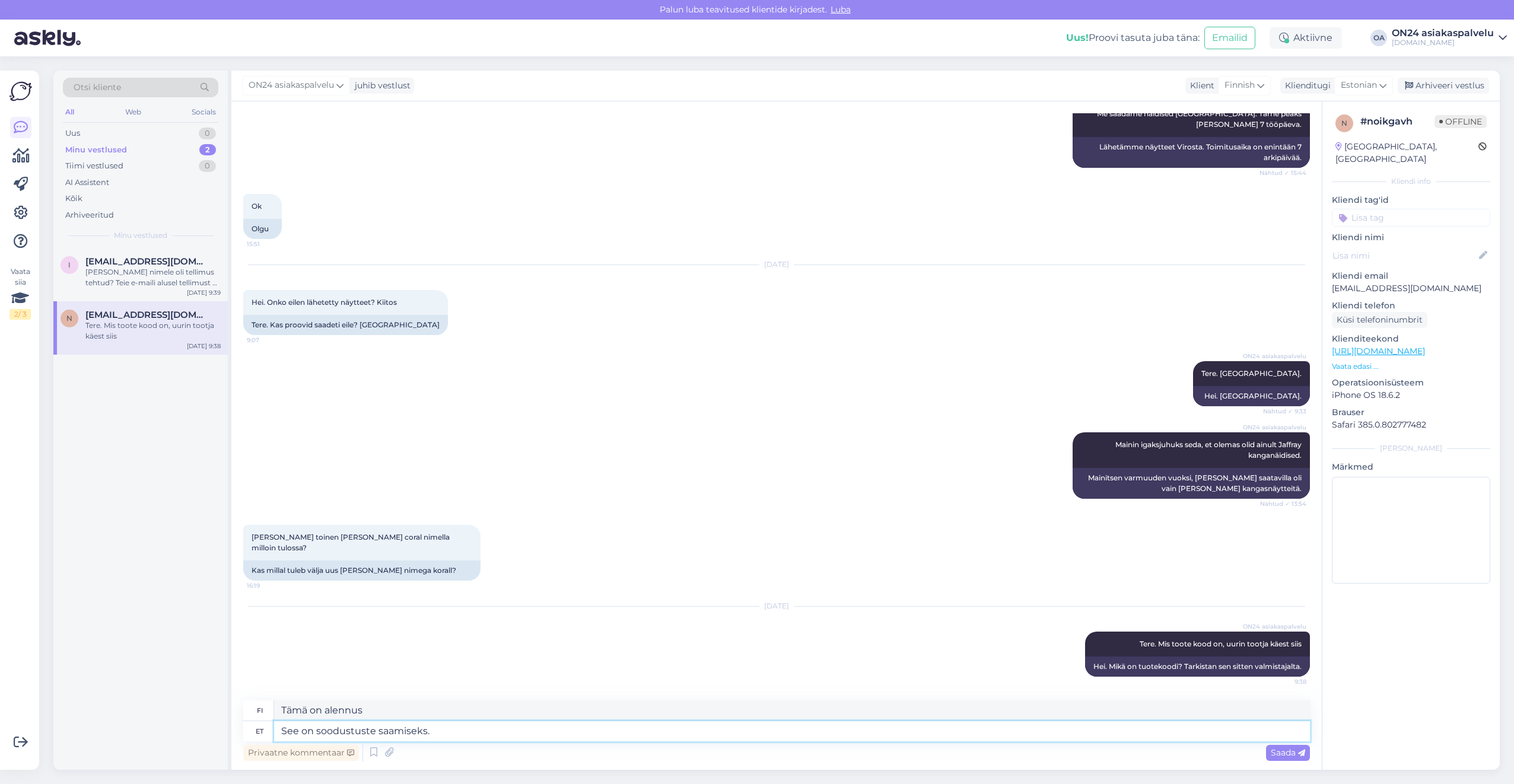
type textarea "See on soodustuste saamiseks."
type textarea "Tämä on etuuksien vuoksi."
drag, startPoint x: 423, startPoint y: 708, endPoint x: 254, endPoint y: 701, distance: 169.1
click at [254, 701] on div "fi Tämä on etuuksien vuoksi." at bounding box center [777, 710] width 1067 height 21
click at [441, 732] on textarea "See on soodustuste saamiseks." at bounding box center [792, 731] width 1036 height 20
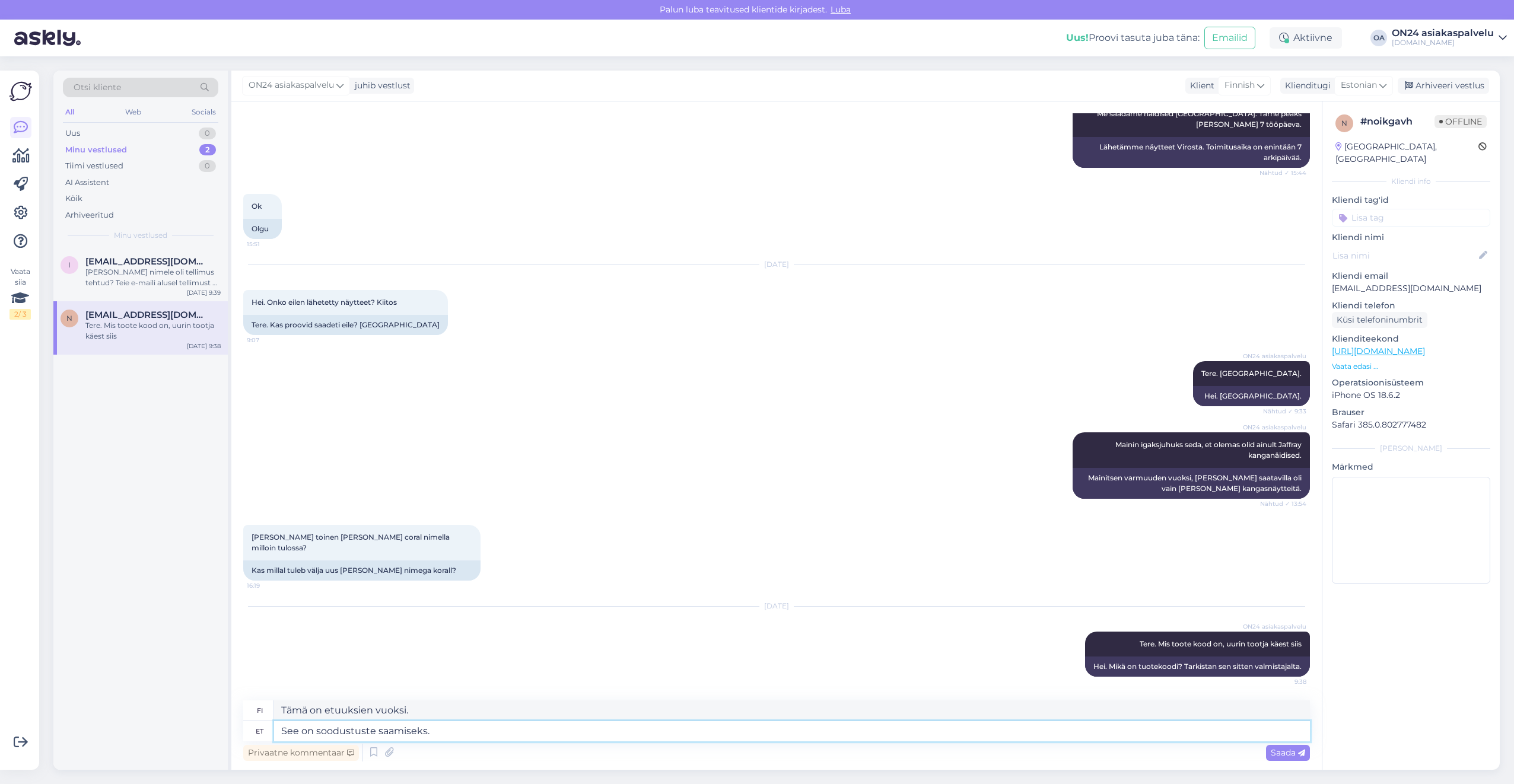
drag, startPoint x: 449, startPoint y: 731, endPoint x: 211, endPoint y: 702, distance: 239.8
click at [215, 723] on div "Otsi kliente All Web Socials Uus 0 Minu vestlused 2 Tiimi vestlused 0 AI Assist…" at bounding box center [777, 420] width 1446 height 699
type textarea "Rohkem"
type textarea "Lisää"
type textarea "Rohkem infot"
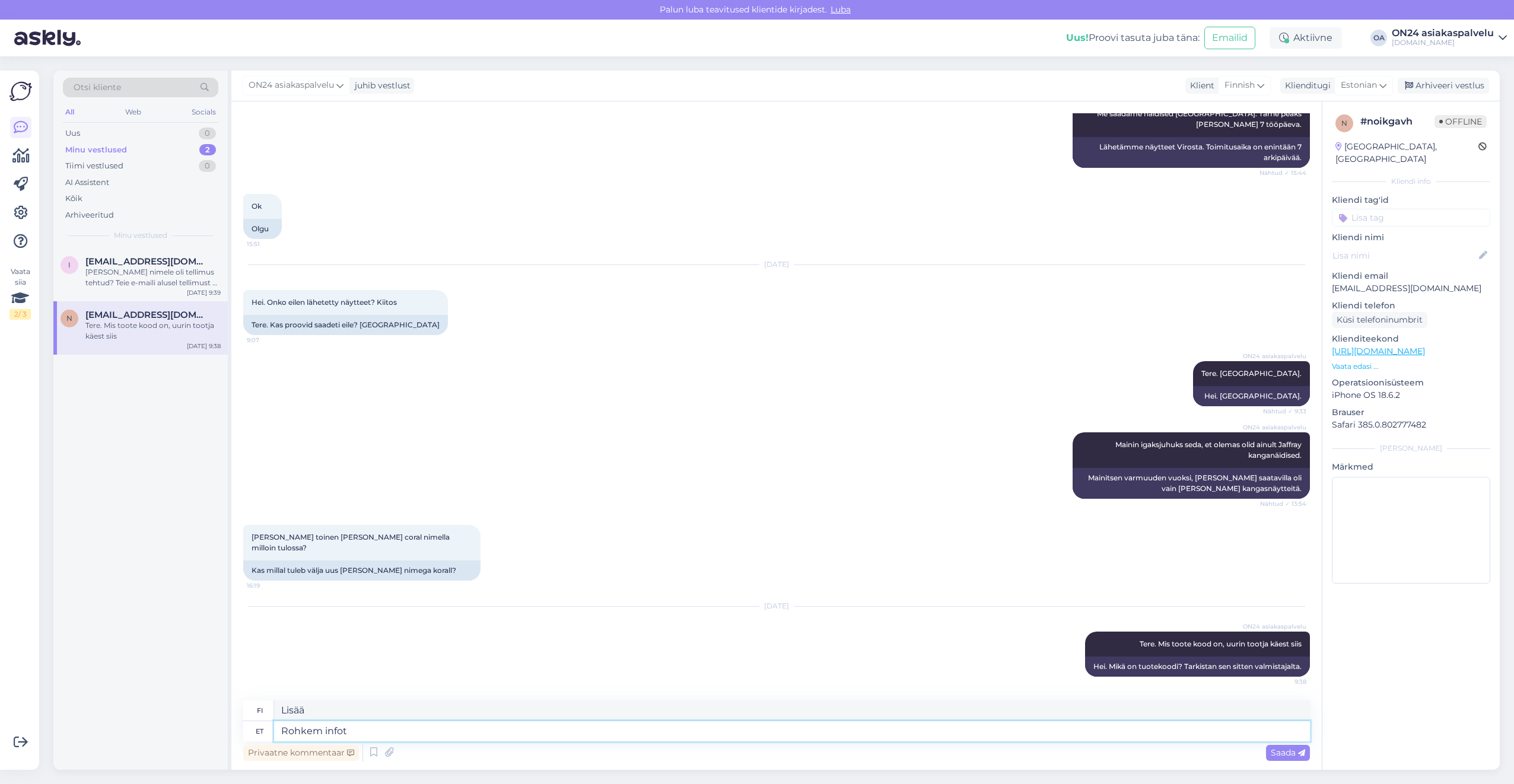
type textarea "Lisätietoja"
type textarea "Rohkem infot siin:"
type textarea "Lisätietoja täältä:"
drag, startPoint x: 316, startPoint y: 708, endPoint x: 241, endPoint y: 705, distance: 75.1
click at [241, 705] on div "Vestlus algas [DATE] Hei. Kiitosta tästä sängystä .koko 180/200. Kysymys . Onko…" at bounding box center [777, 435] width 1091 height 668
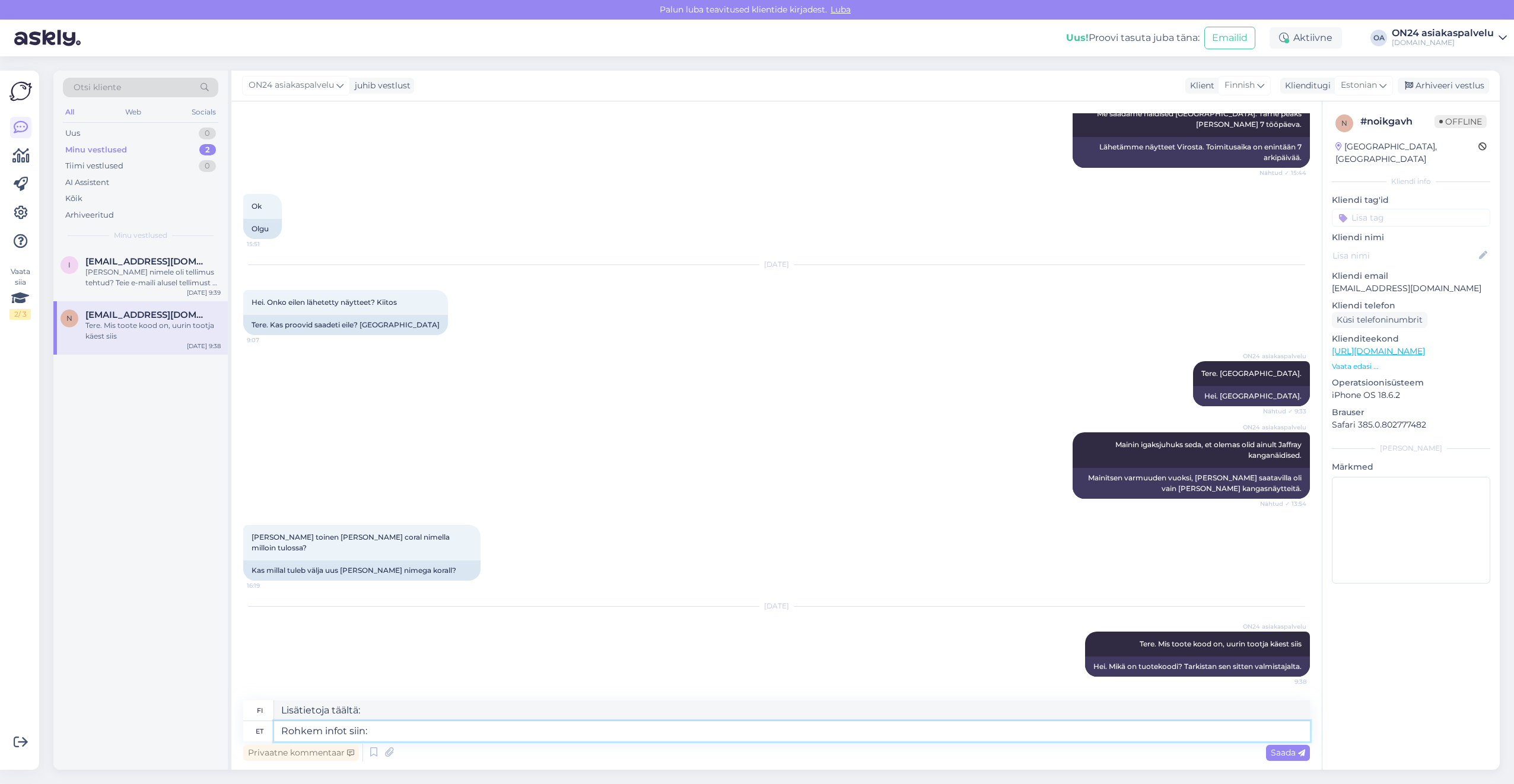
drag, startPoint x: 403, startPoint y: 734, endPoint x: 244, endPoint y: 731, distance: 159.0
click at [244, 731] on div "et Rohkem infot siin:" at bounding box center [777, 731] width 1067 height 20
type textarea "Konto"
type textarea "Tili"
type textarea "Konto e-maili"
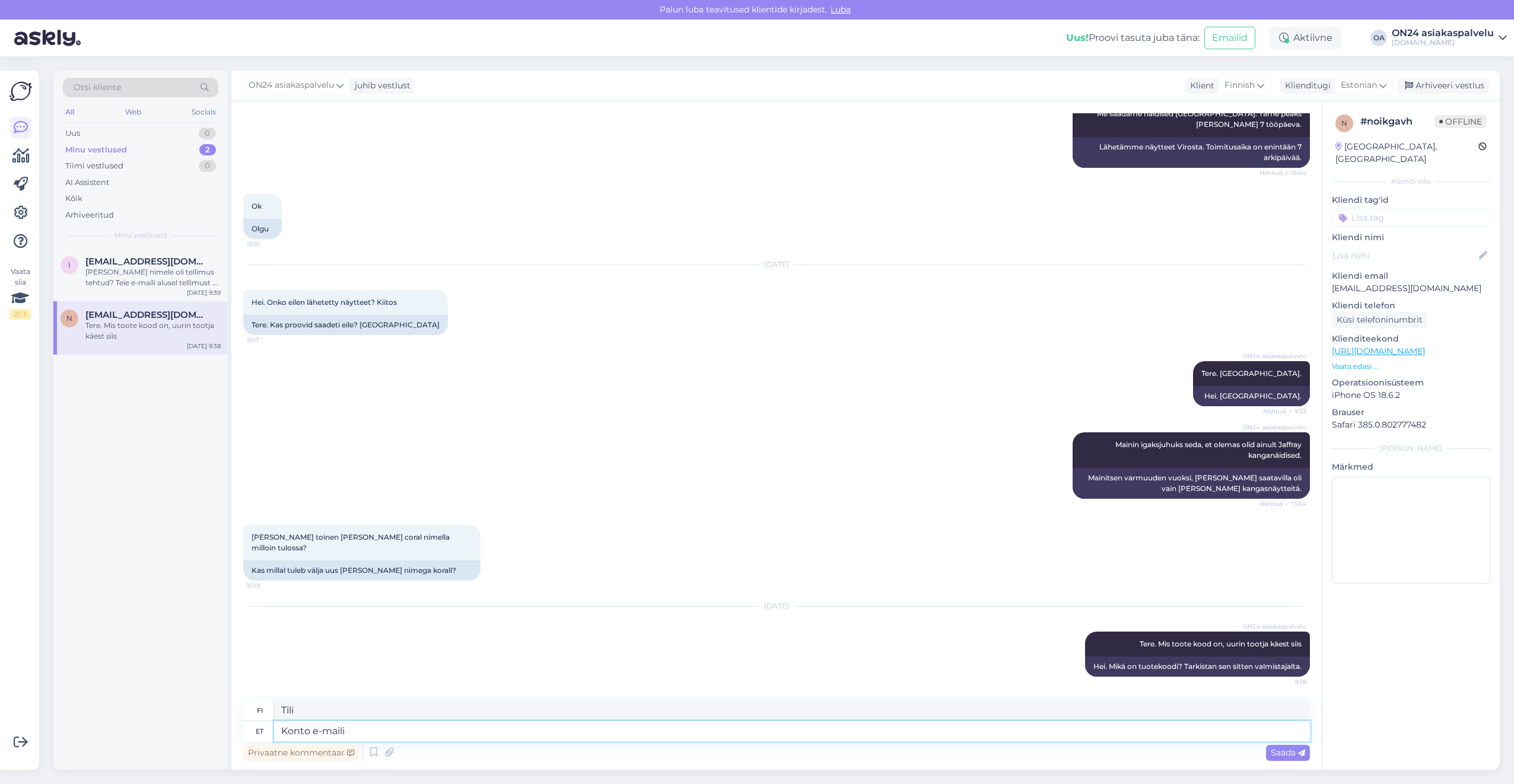
type textarea "Tilin sähköpostiosoite"
type textarea "Konto e-mailiga"
type textarea "Tili, jolla on sähköpostiosoite"
paste textarea "[EMAIL_ADDRESS][DOMAIN_NAME]"
type textarea "Konto e-mailiga [EMAIL_ADDRESS][DOMAIN_NAME]"
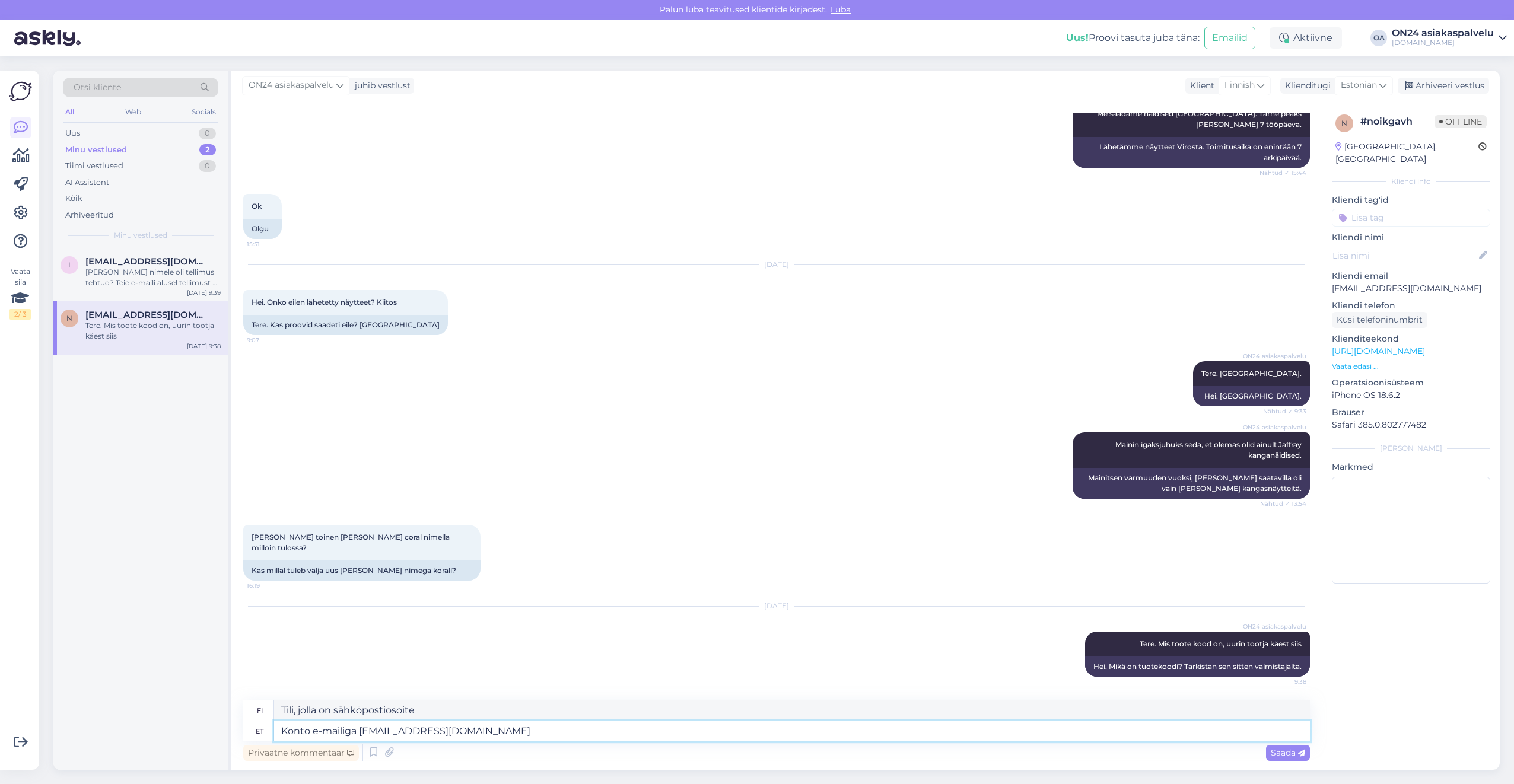
type textarea "Tili, jonka sähköpostiosoite [EMAIL_ADDRESS][DOMAIN_NAME]"
type textarea "Konto e-mailiga [EMAIL_ADDRESS][DOMAIN_NAME] on e"
type textarea "Sähköpostiosoitteeseen [EMAIL_ADDRESS][DOMAIN_NAME] kuuluva tili on"
type textarea "Konto e-mailiga [EMAIL_ADDRESS][DOMAIN_NAME] on eemaldatud."
type textarea "Sähköpostiosoitteeseen [EMAIL_ADDRESS][DOMAIN_NAME] liittyvä tili on poistettu."
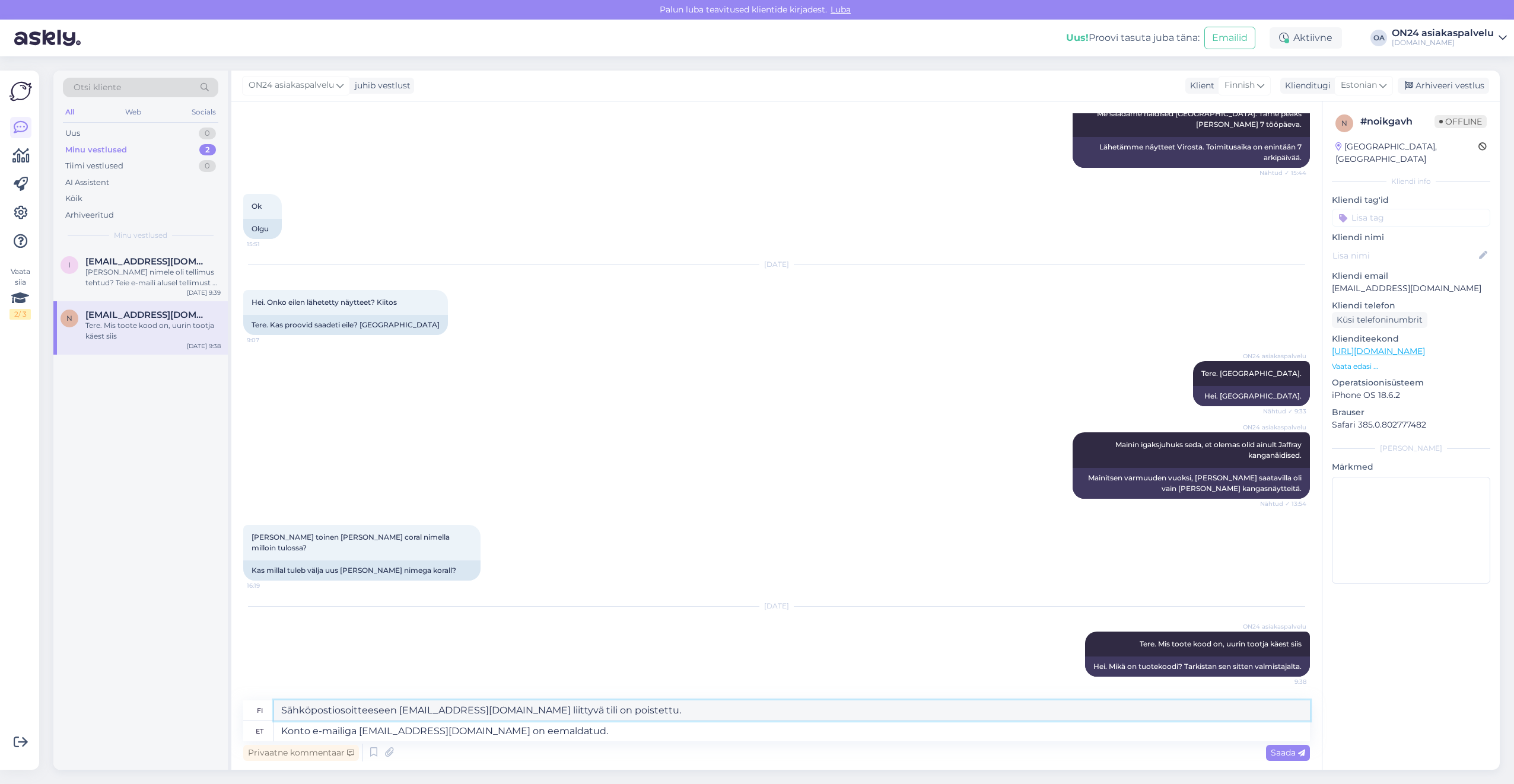
click at [634, 715] on textarea "Sähköpostiosoitteeseen [EMAIL_ADDRESS][DOMAIN_NAME] liittyvä tili on poistettu." at bounding box center [792, 710] width 1036 height 20
drag, startPoint x: 646, startPoint y: 713, endPoint x: 247, endPoint y: 703, distance: 399.1
click at [247, 703] on div "fi Sähköpostiosoitteeseen [EMAIL_ADDRESS][DOMAIN_NAME] liittyvä tili on poistet…" at bounding box center [777, 710] width 1067 height 21
drag, startPoint x: 560, startPoint y: 722, endPoint x: 568, endPoint y: 725, distance: 8.5
click at [566, 723] on textarea "Konto e-mailiga [EMAIL_ADDRESS][DOMAIN_NAME] on eemaldatud." at bounding box center [792, 731] width 1036 height 20
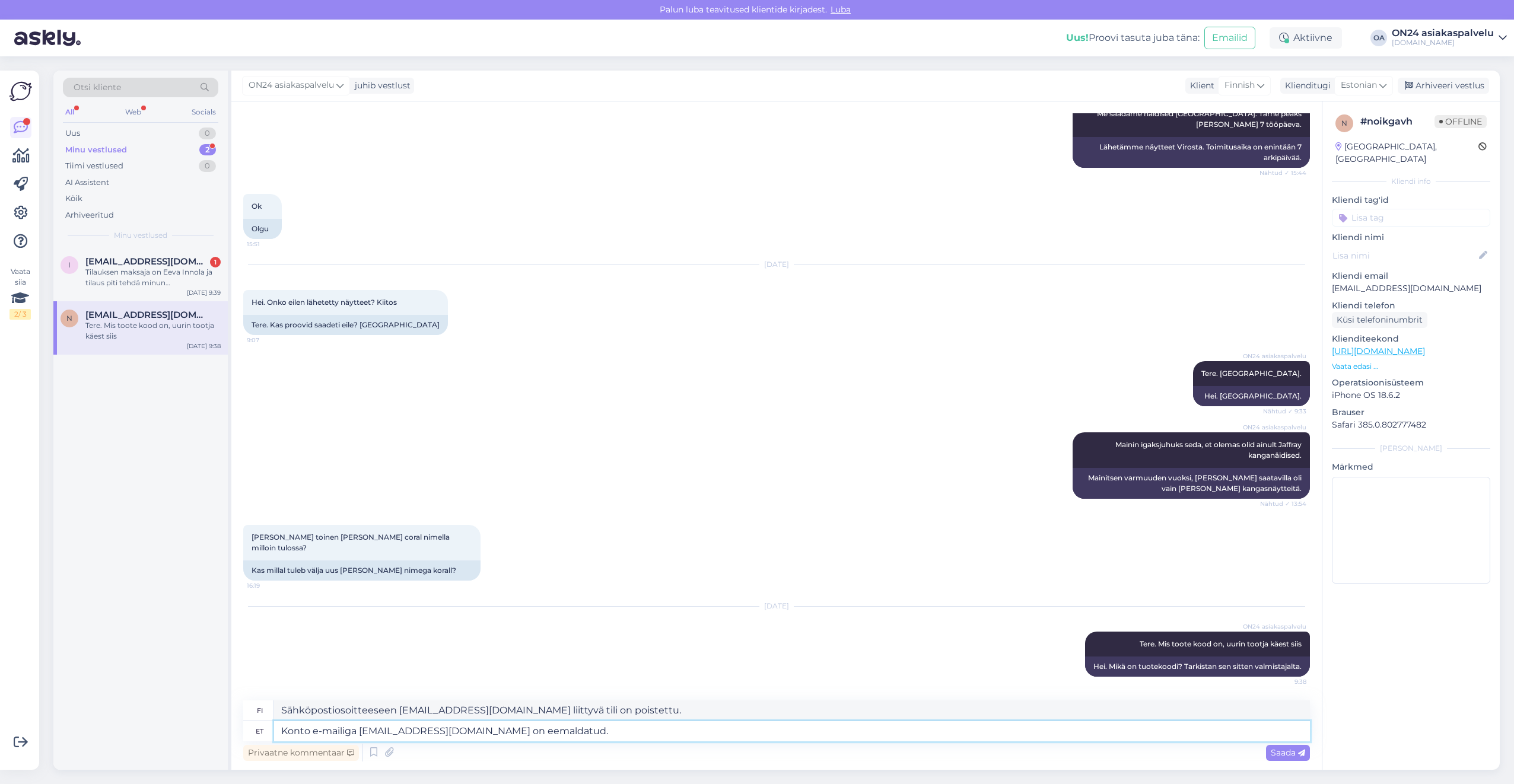
drag, startPoint x: 576, startPoint y: 728, endPoint x: 233, endPoint y: 725, distance: 343.0
click at [244, 728] on div "et Konto e-mailiga [EMAIL_ADDRESS][DOMAIN_NAME] on eemaldatud." at bounding box center [777, 731] width 1067 height 20
type textarea "Kas sa"
type textarea "On"
type textarea "Kas saabusid"
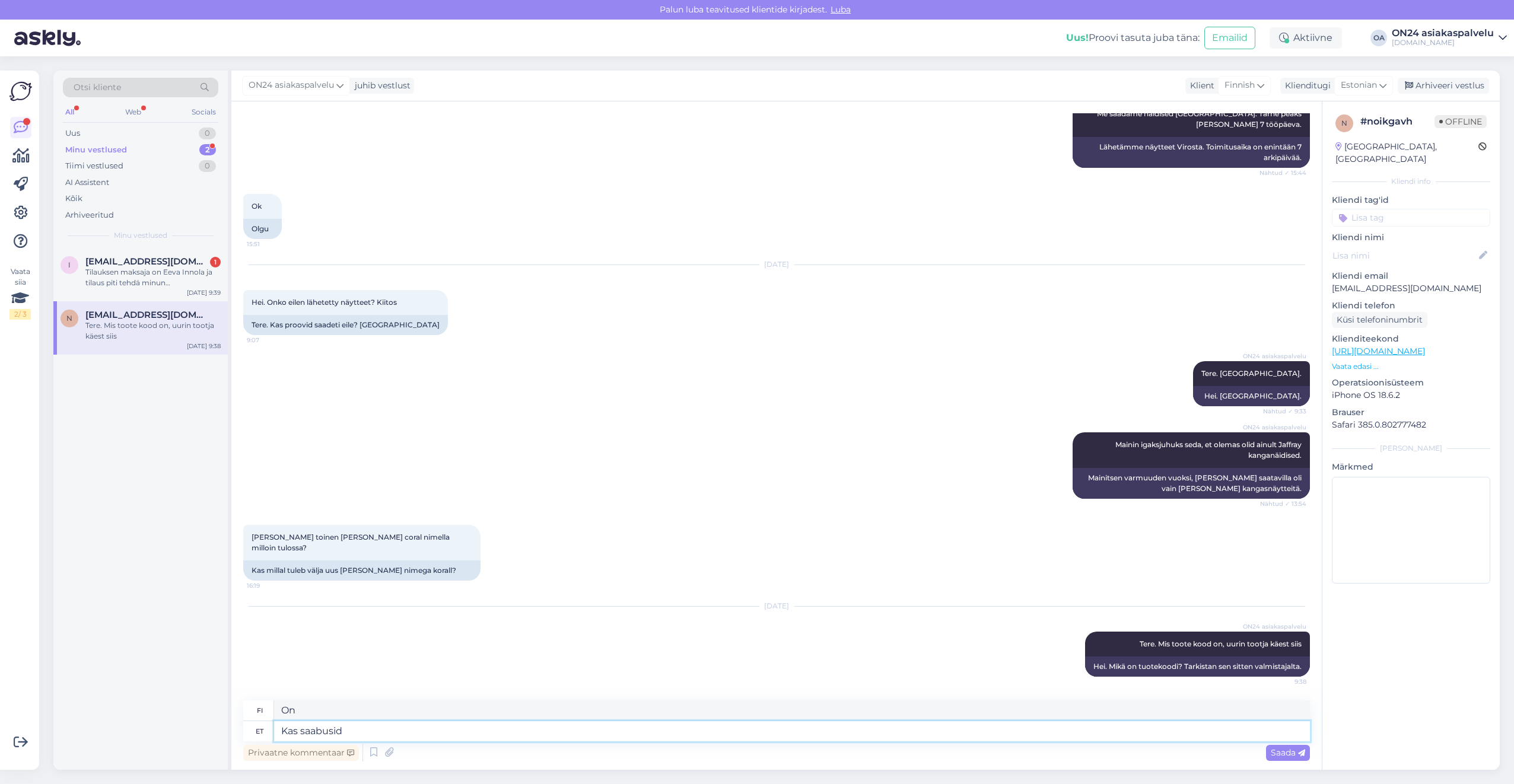
type textarea "Oletko saapunut?"
type textarea "Kas saabusid valet v"
type textarea "Saavuitko väärään paikkaan?"
type textarea "Kas saabusid valet värvi"
type textarea "Saitko väärän [PERSON_NAME]?"
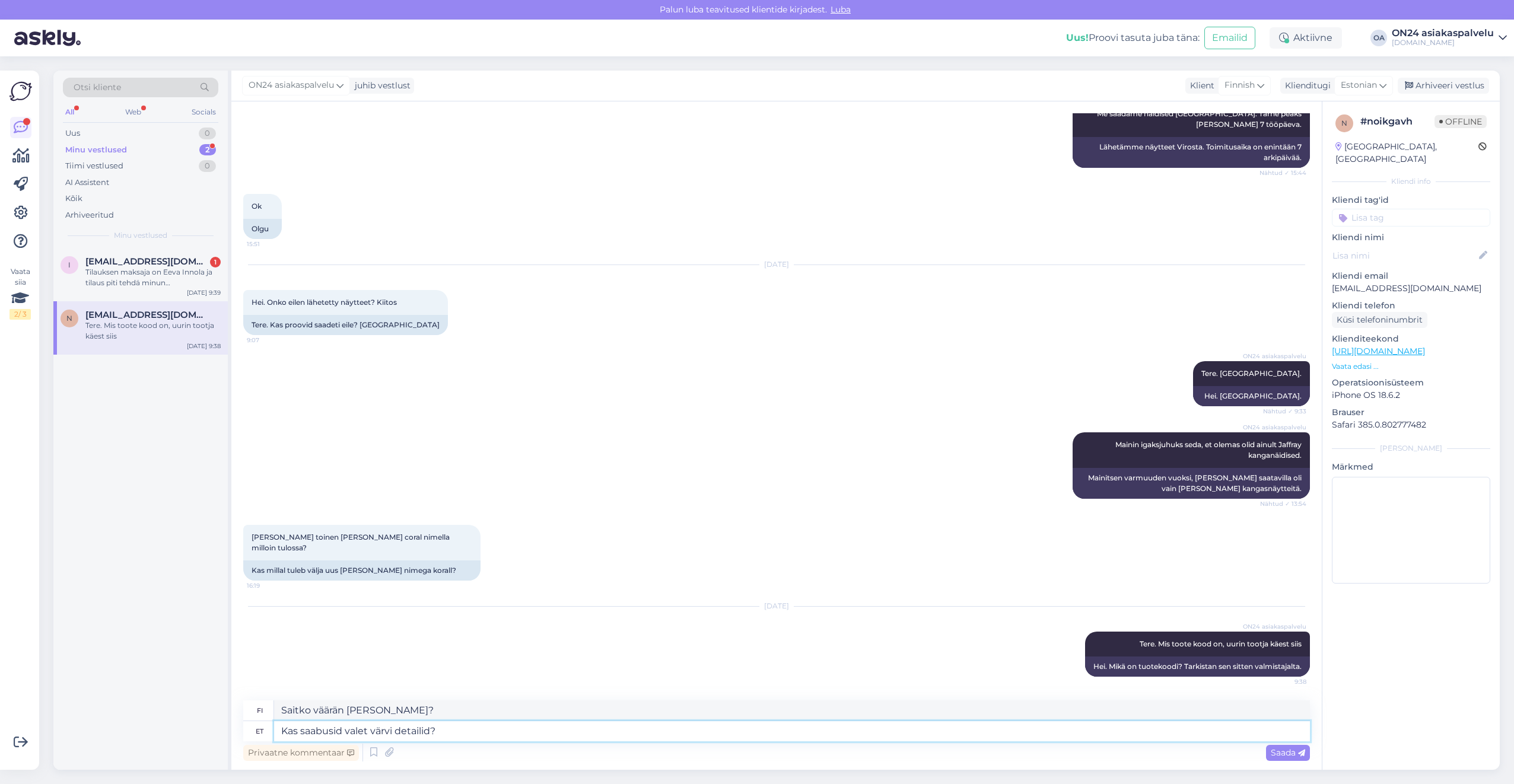
type textarea "Kas saabusid valet värvi detailid?"
type textarea "Tuliko väärän värisiä osia?"
type textarea "Kas saabusid valet värvi detailid? Palun saa"
type textarea "Saitko väärän väriset osat? [PERSON_NAME] hyvä ja"
type textarea "Kas saabusid valet värvi detailid?"
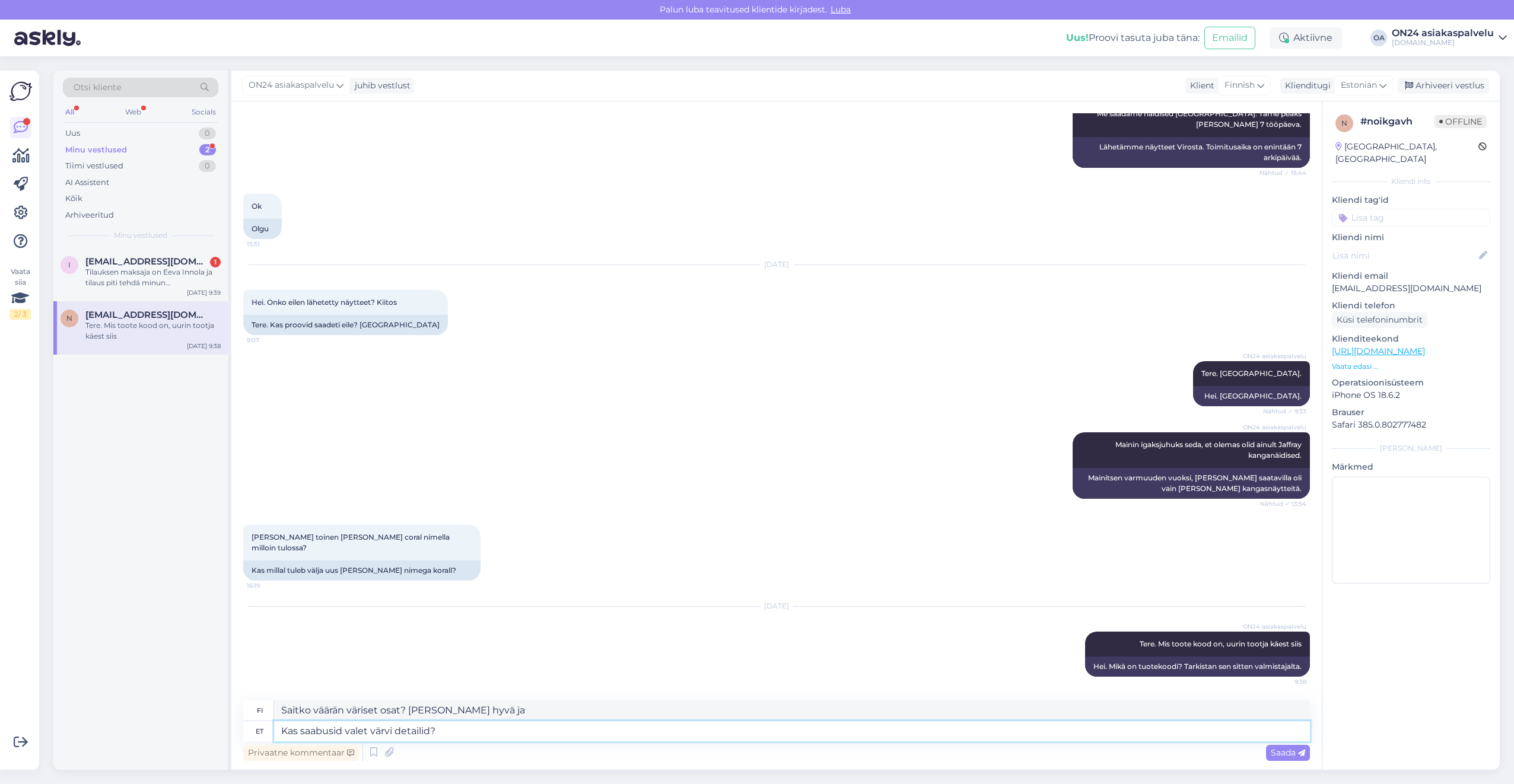
type textarea "Tuliko väärän värisiä osia?"
type textarea "Kas saabusid valet värvi detailid? Kui ni"
type textarea "Saapuiko väärän väriset osat? [PERSON_NAME]"
type textarea "Kas saabusid valet värvi detailid? [PERSON_NAME] s"
type textarea "Saapuiko väärän väriset osat? [PERSON_NAME] saapui, niin"
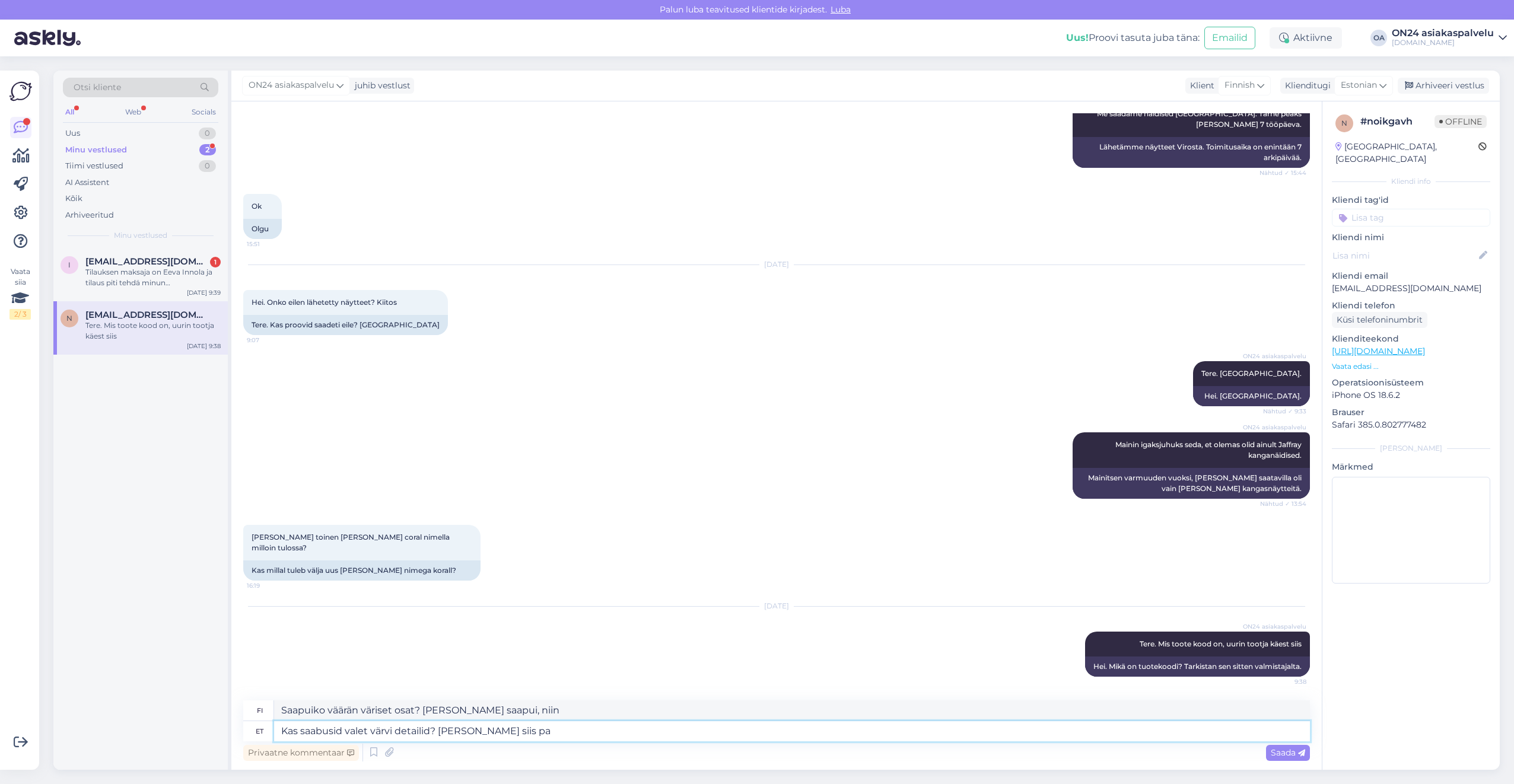
type textarea "Kas saabusid valet värvi detailid? [PERSON_NAME] siis pal"
type textarea "Saapuiko väärän värisiä osia? [PERSON_NAME] saapui, niin mitä?"
type textarea "Kas saabusid valet värvi detailid? [PERSON_NAME] siis palun e"
type textarea "Saitko väärän värisiä osia? [PERSON_NAME], ole hyvä ja"
type textarea "Kas saabusid valet värvi detailid? [PERSON_NAME] siis palun edastage d"
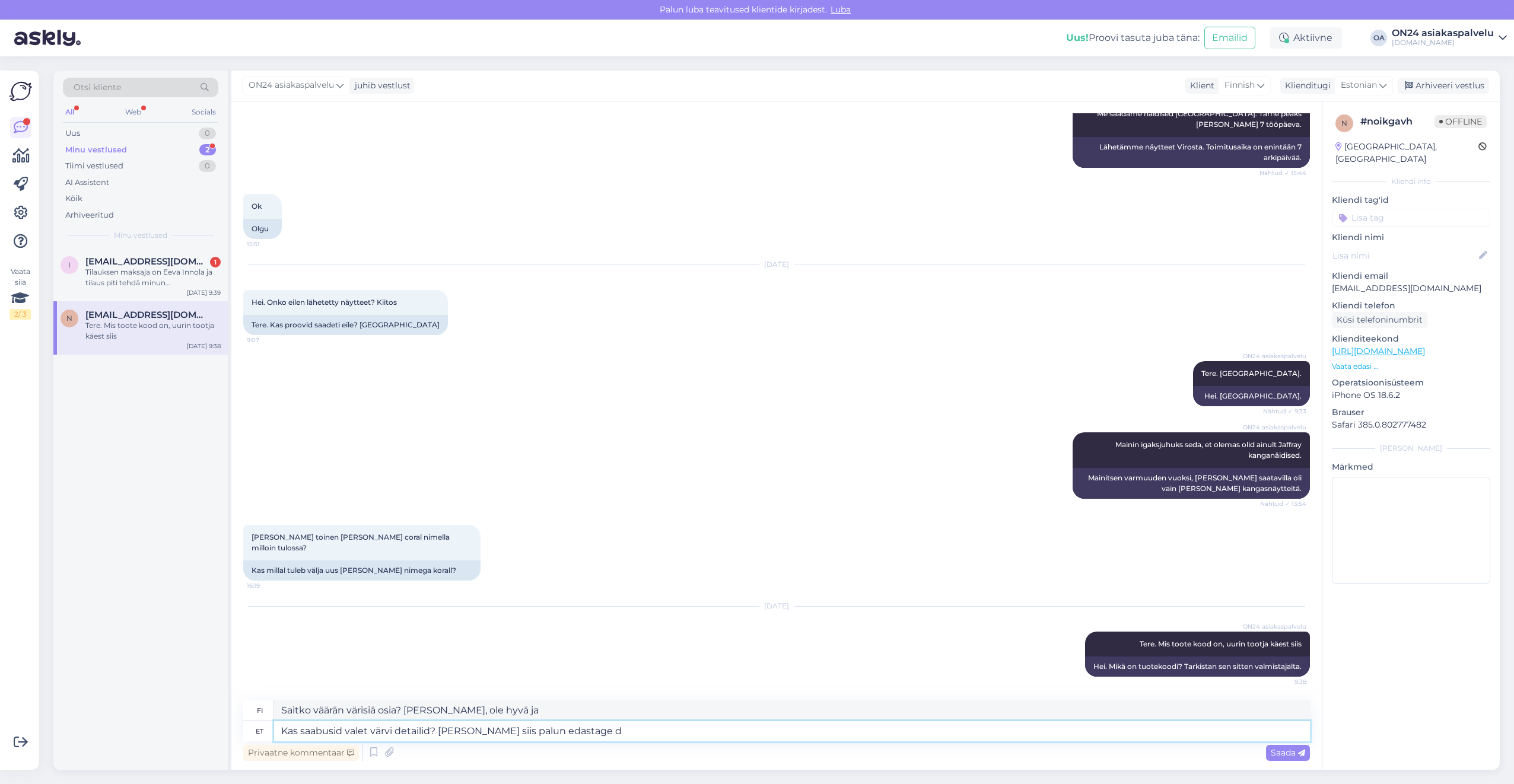
type textarea "Saitko väärän värisiä osia? [PERSON_NAME], kerrothan minulle."
type textarea "Kas saabusid valet värvi detailid? [PERSON_NAME] siis palun edastage detaili"
type textarea "Saitko väärän värisiä osia? [PERSON_NAME], lähetä osa eteenpäin."
type textarea "Kas saabusid valet värvi detailid? [PERSON_NAME] siis palun edastage detaili tä…"
type textarea "Saitko väärän värisiä osia? [PERSON_NAME], ilmoita osanumerot."
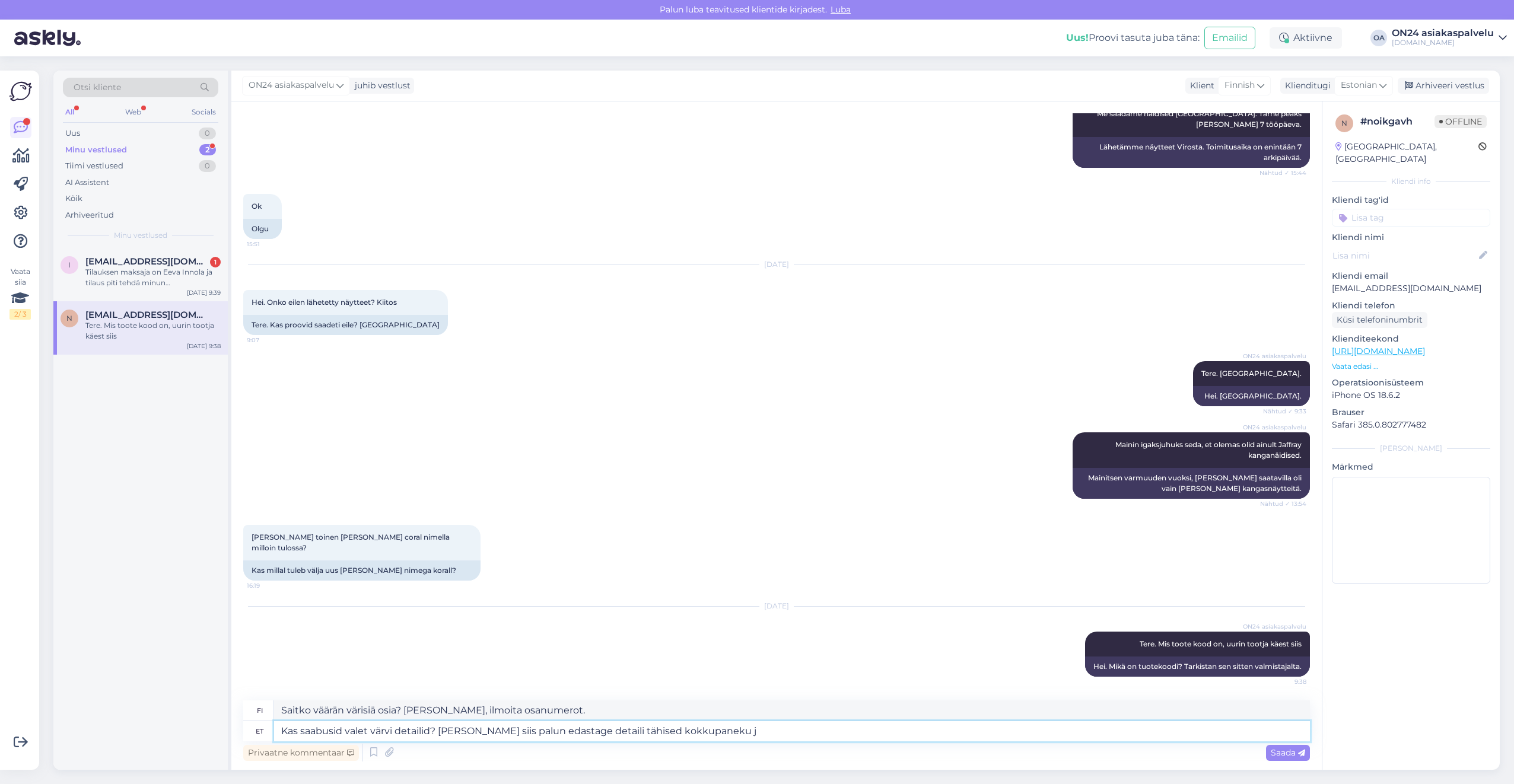
type textarea "Kas saabusid valet värvi detailid? [PERSON_NAME] siis palun edastage detaili tä…"
type textarea "Saitko väärän värisiä osia? [PERSON_NAME], [PERSON_NAME] kokoamista varten tarv…"
type textarea "Kas saabusid valet värvi detailid? [PERSON_NAME] siis palun edastage detaili tä…"
type textarea "Saitko väärän värisiä osia? [PERSON_NAME], [PERSON_NAME] osanumerot kokoamisohj…"
drag, startPoint x: 623, startPoint y: 706, endPoint x: 228, endPoint y: 712, distance: 395.0
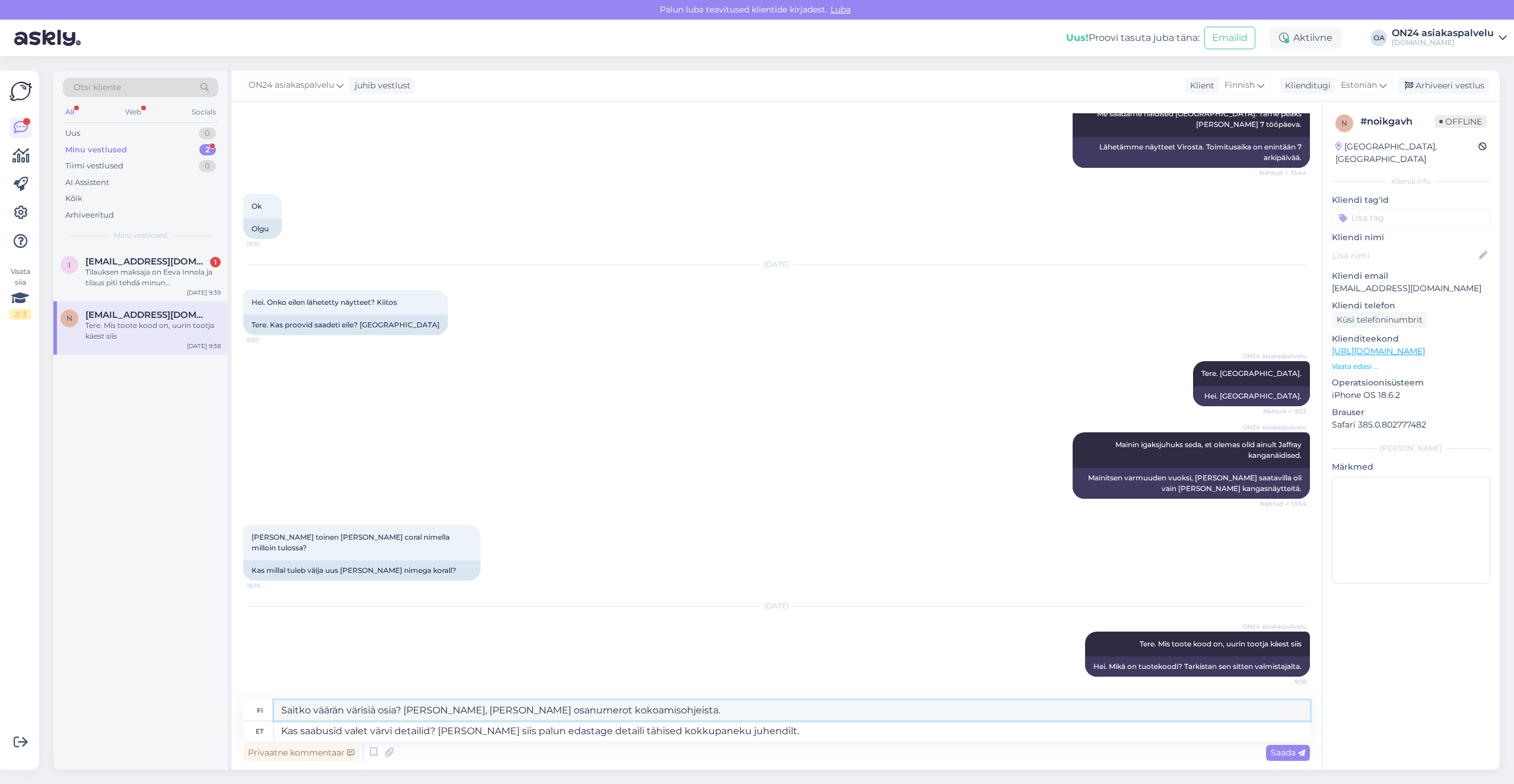
click at [229, 712] on div "Otsi kliente All Web Socials Uus 0 Minu vestlused 2 Tiimi vestlused 0 AI Assist…" at bounding box center [777, 420] width 1446 height 699
click at [777, 735] on textarea "Kas saabusid valet värvi detailid? [PERSON_NAME] siis palun edastage detaili tä…" at bounding box center [792, 731] width 1036 height 20
drag, startPoint x: 793, startPoint y: 734, endPoint x: 216, endPoint y: 735, distance: 577.0
click at [217, 734] on div "Otsi kliente All Web Socials Uus 0 Minu vestlused 2 Tiimi vestlused 0 AI Assist…" at bounding box center [777, 420] width 1446 height 699
type textarea "pALUN S"
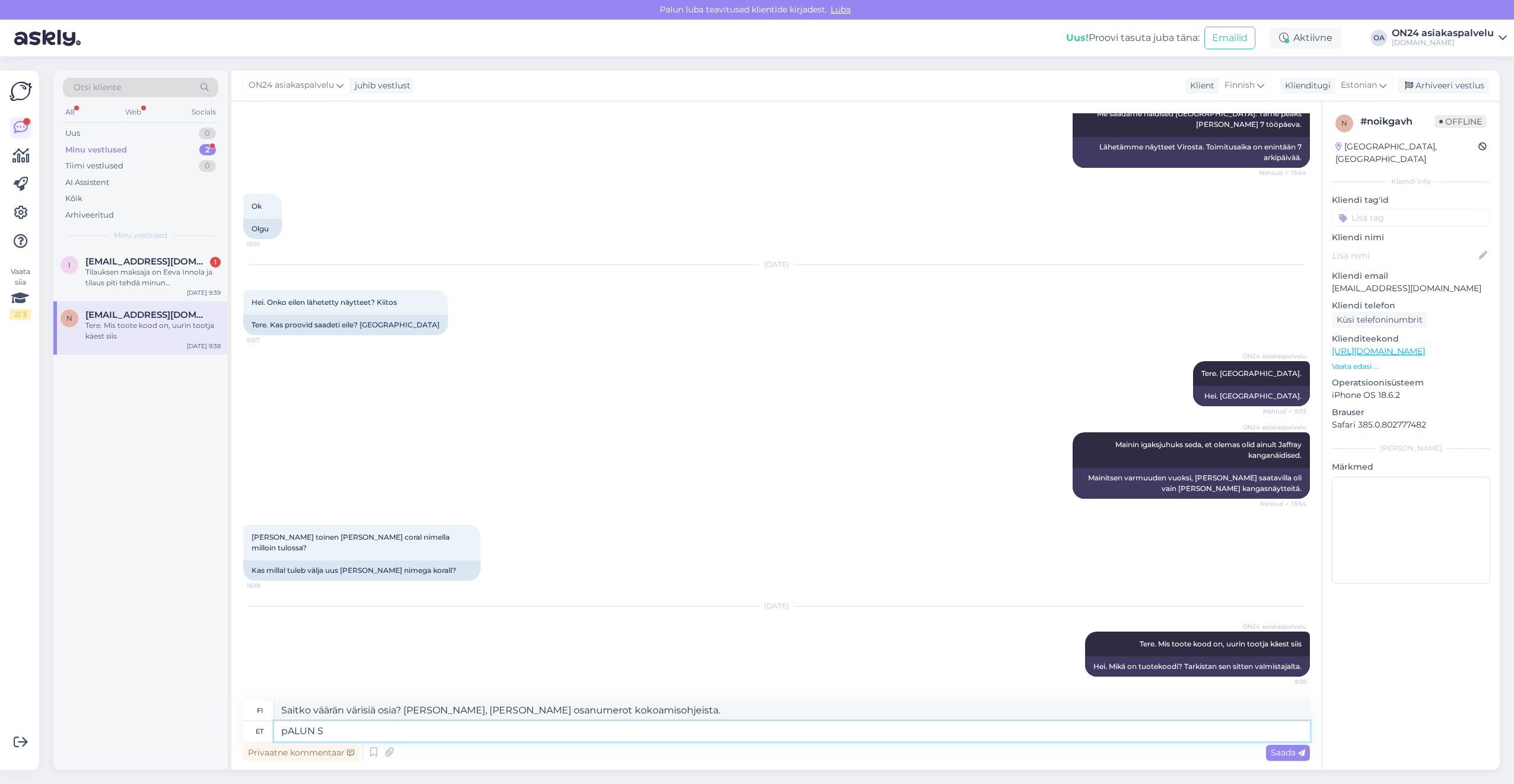
type textarea "[PERSON_NAME]"
type textarea "p"
type textarea "Palun sa"
type textarea "Ole hyvä"
type textarea "Palun saatke pi"
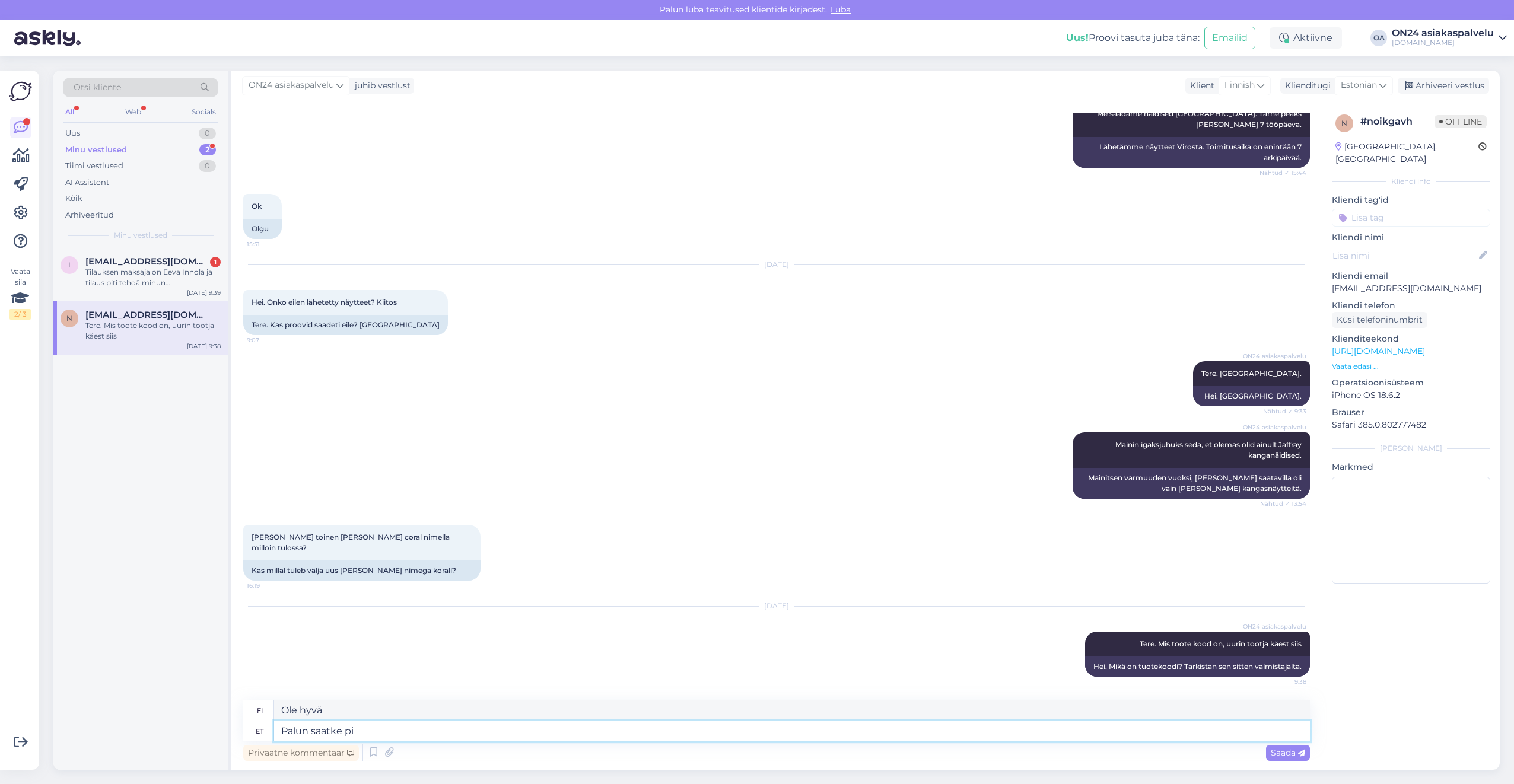
type textarea "Lähetä"
type textarea "Palun saatke pilt, k"
type textarea "Lähetäthän [MEDICAL_DATA],"
type textarea "Palun saatke pilt, ka pa"
type textarea "Lähetäthän myös [MEDICAL_DATA]."
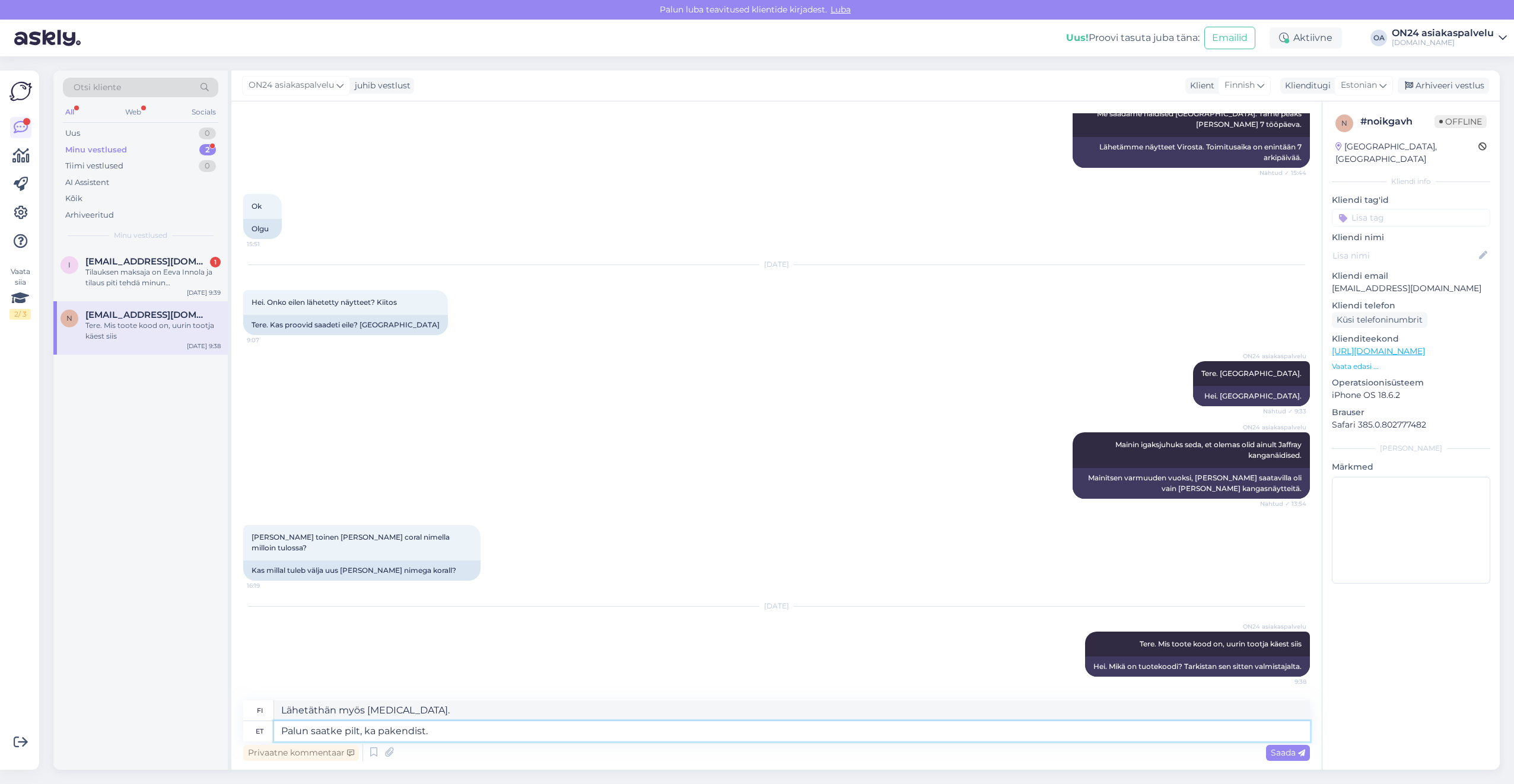
type textarea "Palun saatke pilt, ka pakendist."
type textarea "Lähetäthän [MEDICAL_DATA], pakkauksen kera."
type textarea "Palun saatke pilt, ka pakendist."
drag, startPoint x: 475, startPoint y: 713, endPoint x: 240, endPoint y: 702, distance: 235.3
click at [241, 702] on div "Vestlus algas [DATE] Hei. Kiitosta tästä sängystä .koko 180/200. Kysymys . Onko…" at bounding box center [777, 435] width 1091 height 668
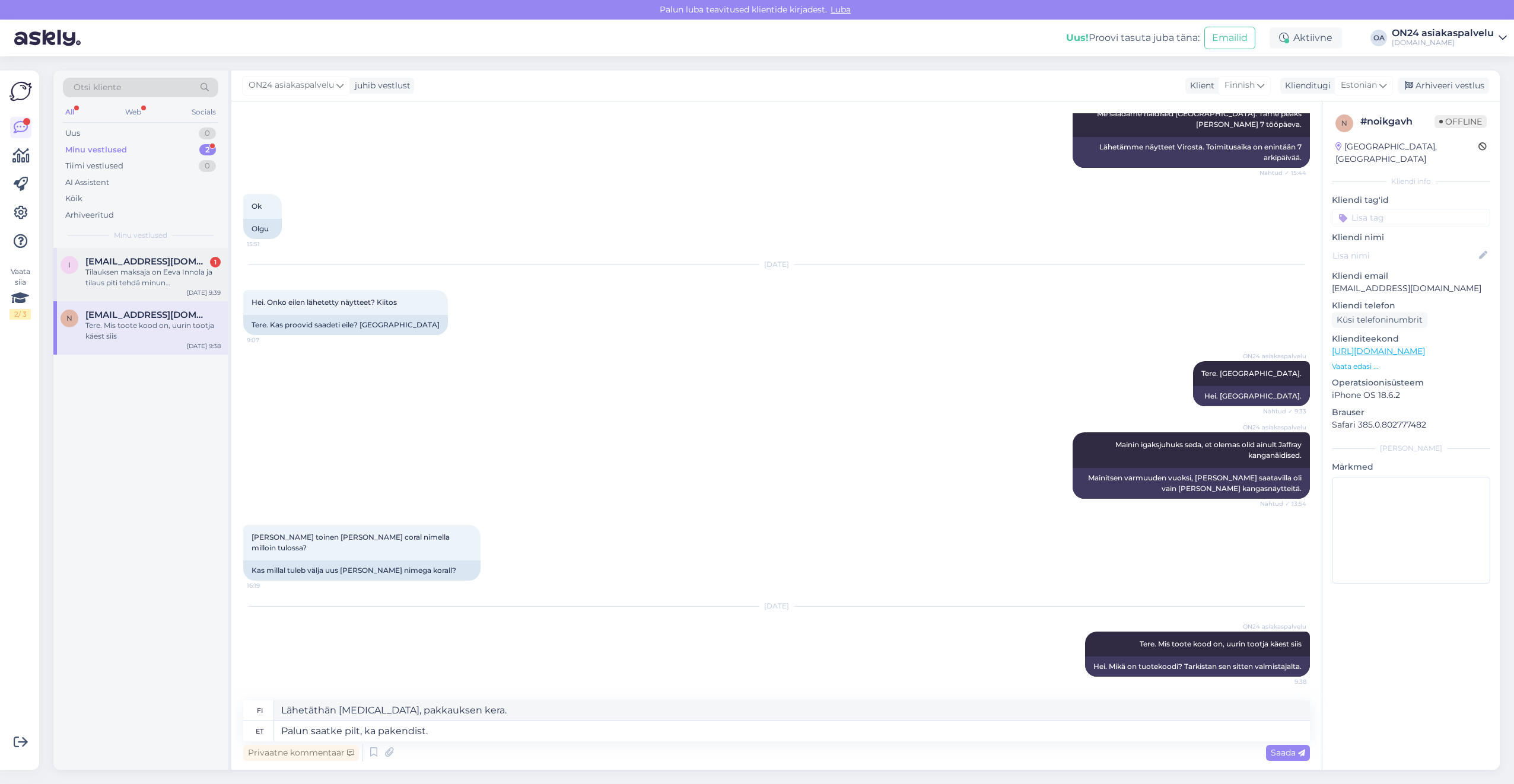
click at [146, 263] on span "[EMAIL_ADDRESS][DOMAIN_NAME]" at bounding box center [147, 261] width 124 height 11
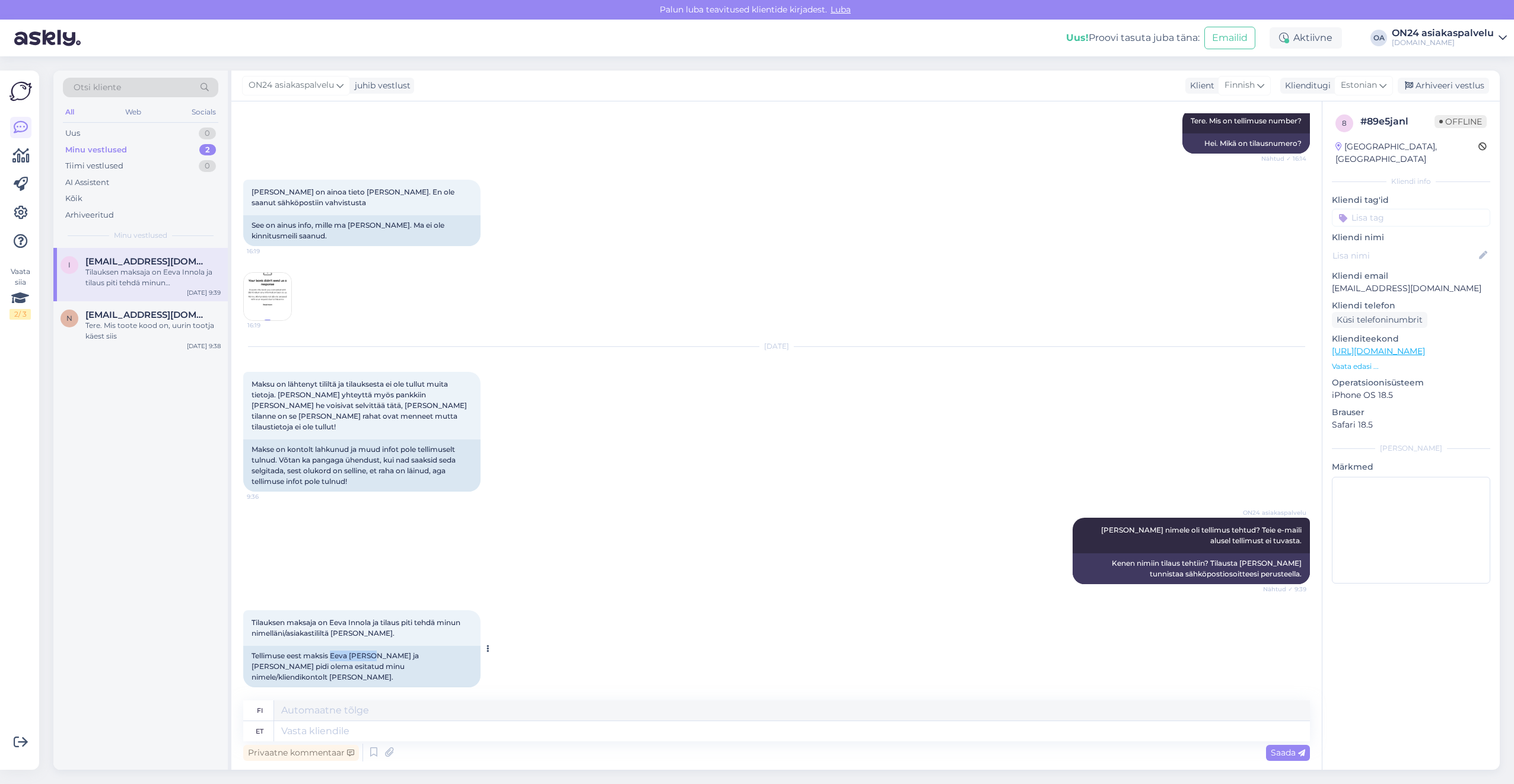
drag, startPoint x: 332, startPoint y: 655, endPoint x: 372, endPoint y: 657, distance: 40.0
click at [372, 657] on div "Tellimuse eest maksis Eeva [PERSON_NAME] ja [PERSON_NAME] pidi olema esitatud m…" at bounding box center [362, 666] width 238 height 41
copy div "[PERSON_NAME]"
click at [339, 720] on div "fi" at bounding box center [777, 710] width 1067 height 21
click at [336, 725] on textarea at bounding box center [792, 731] width 1036 height 20
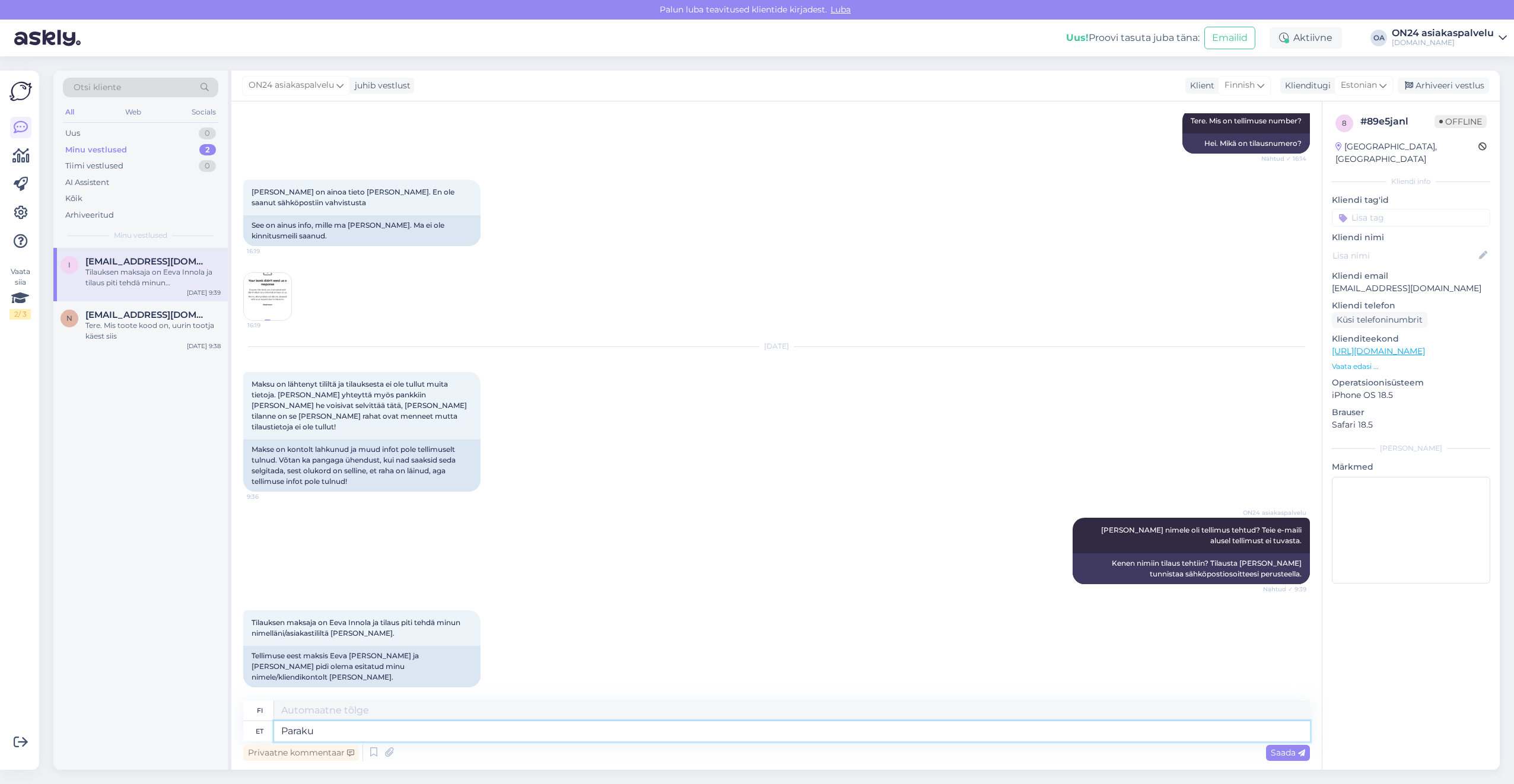
type textarea "Paraku e"
type textarea "Valitettavasti"
type textarea "Paraku ei l"
type textarea "Valitettavasti ei."
type textarea "Paraku ei leia mit"
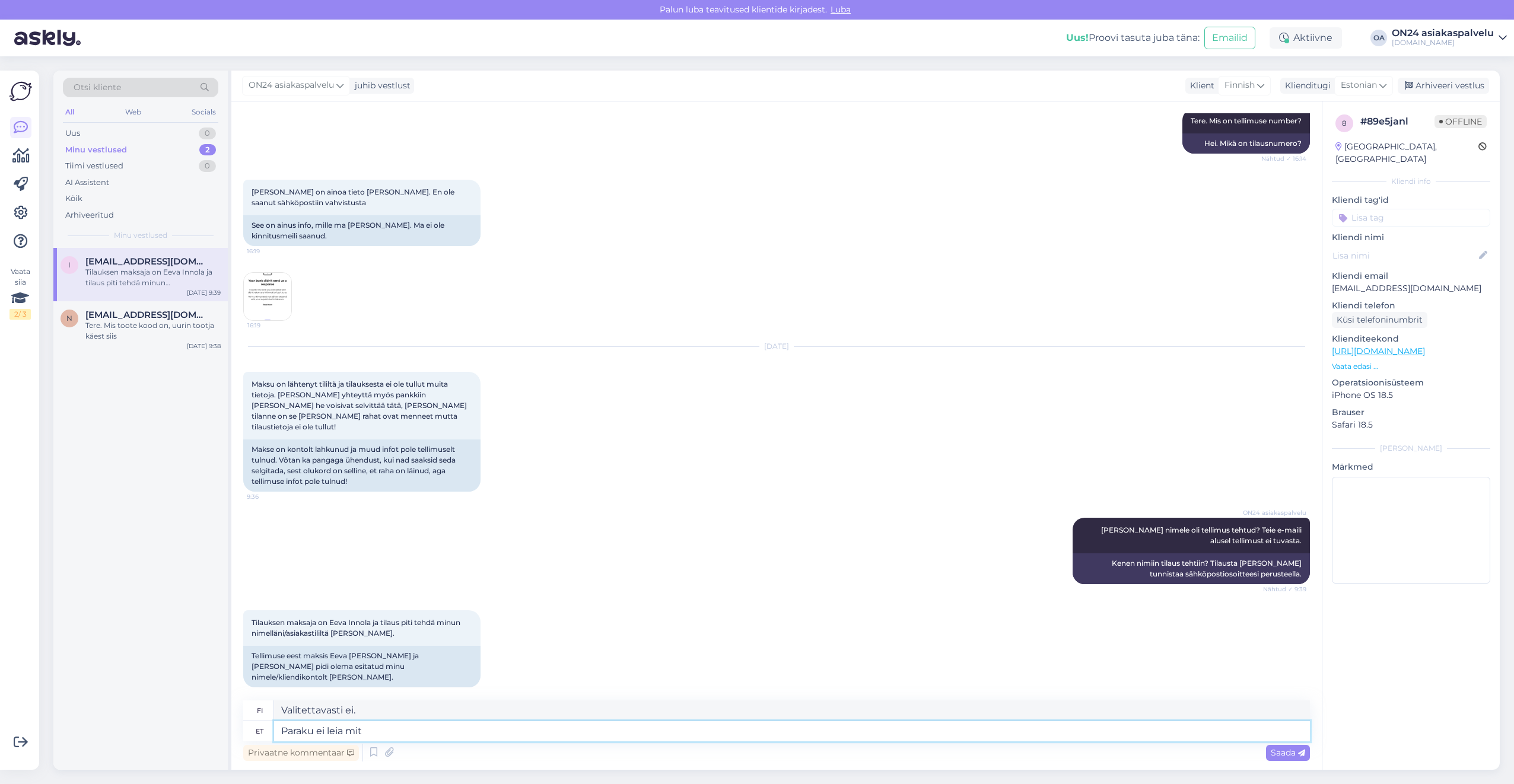
type textarea "Valitettavasti en [PERSON_NAME]."
type textarea "Paraku ei leia mitte kummagi nim"
type textarea "Kumpaakaan ei valitettavasti löydy."
type textarea "Paraku ei leia mitte kummagi nimega te"
type textarea "Valitettavasti en [PERSON_NAME] kummankaan nimellä."
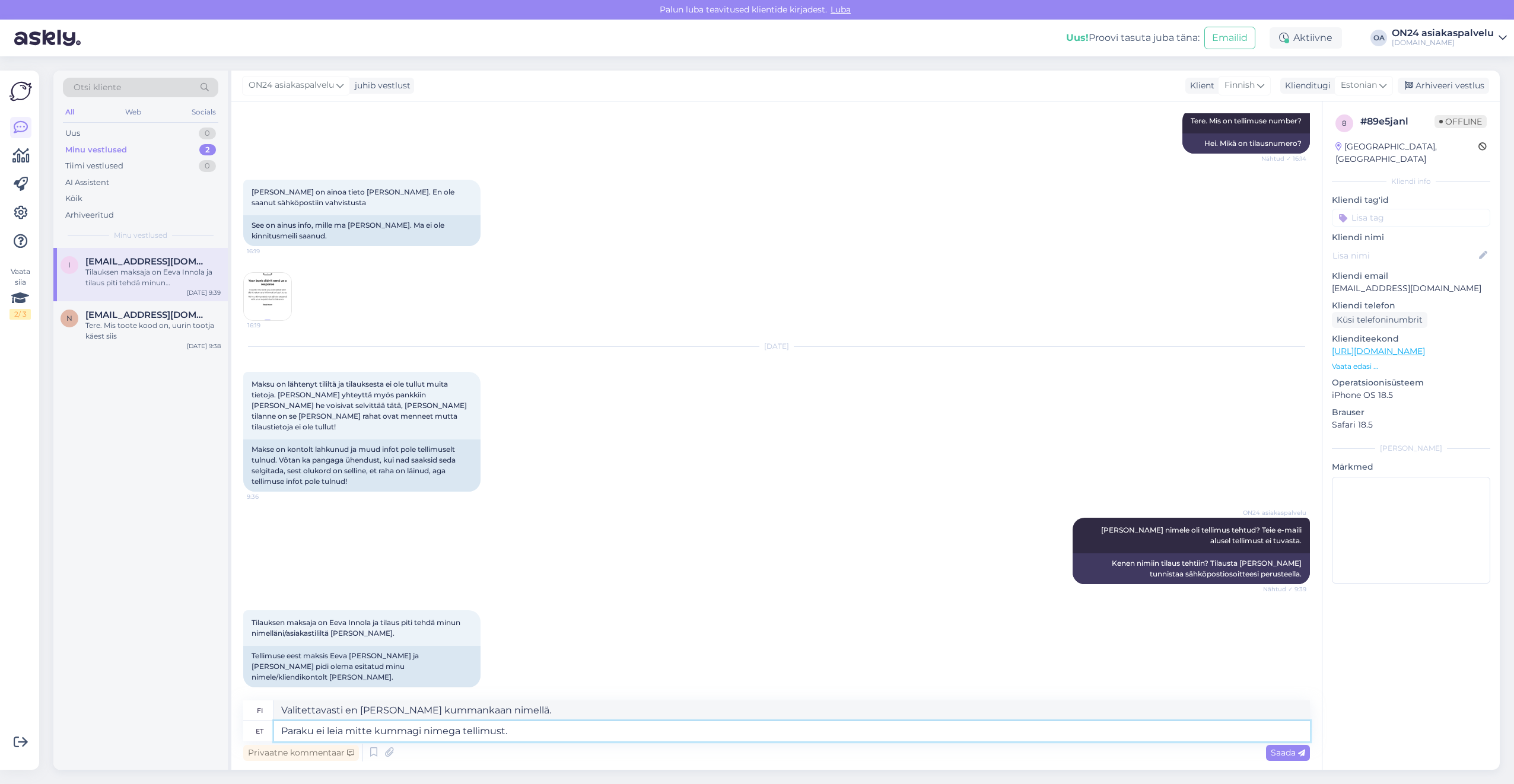
type textarea "Paraku ei leia mitte kummagi nimega tellimust."
type textarea "Valitettavasti en [PERSON_NAME] kummallakaan nimellä varustettua tilausta."
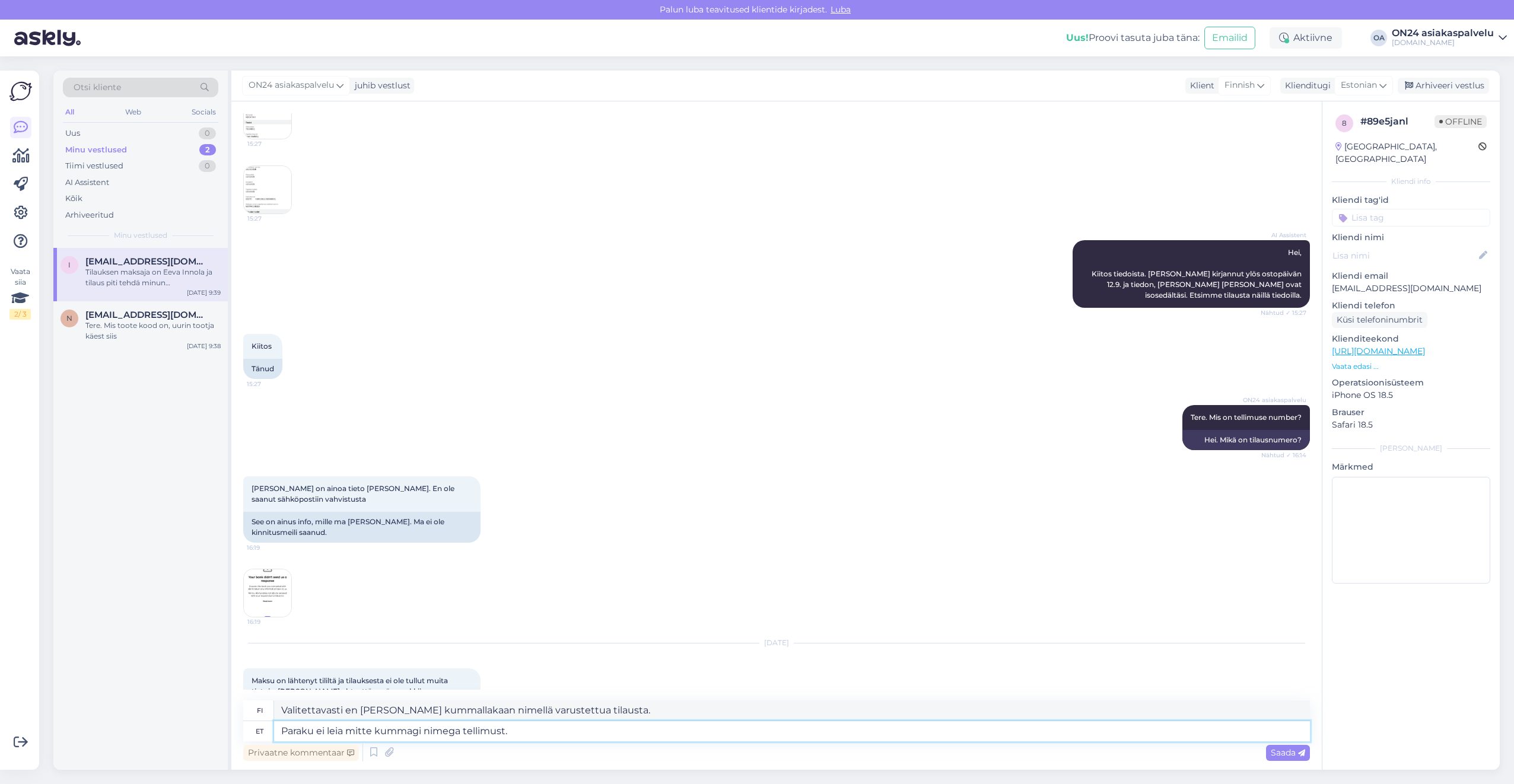
scroll to position [184, 0]
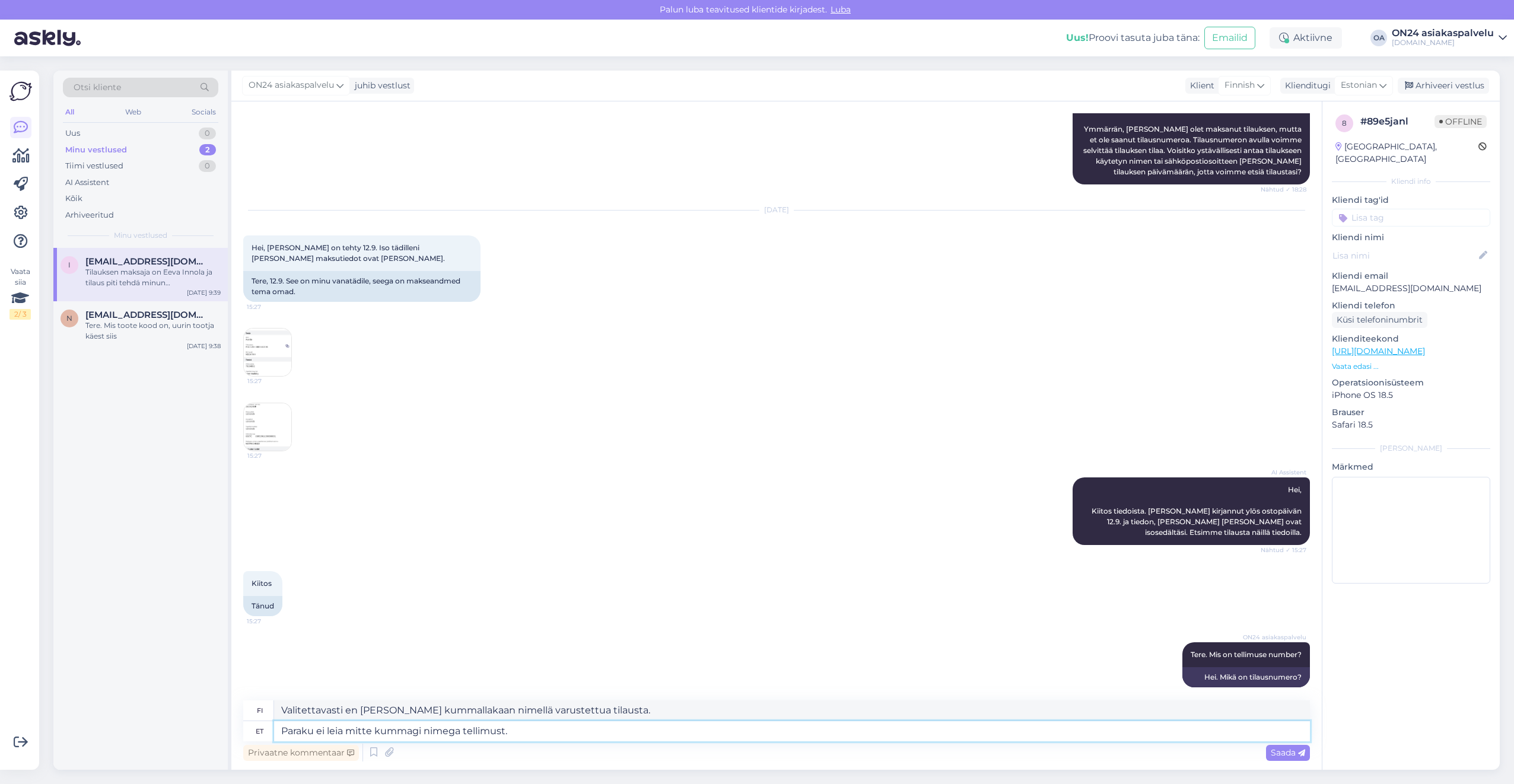
type textarea "Paraku ei leia mitte kummagi nimega tellimust."
click at [257, 357] on img at bounding box center [268, 352] width 48 height 48
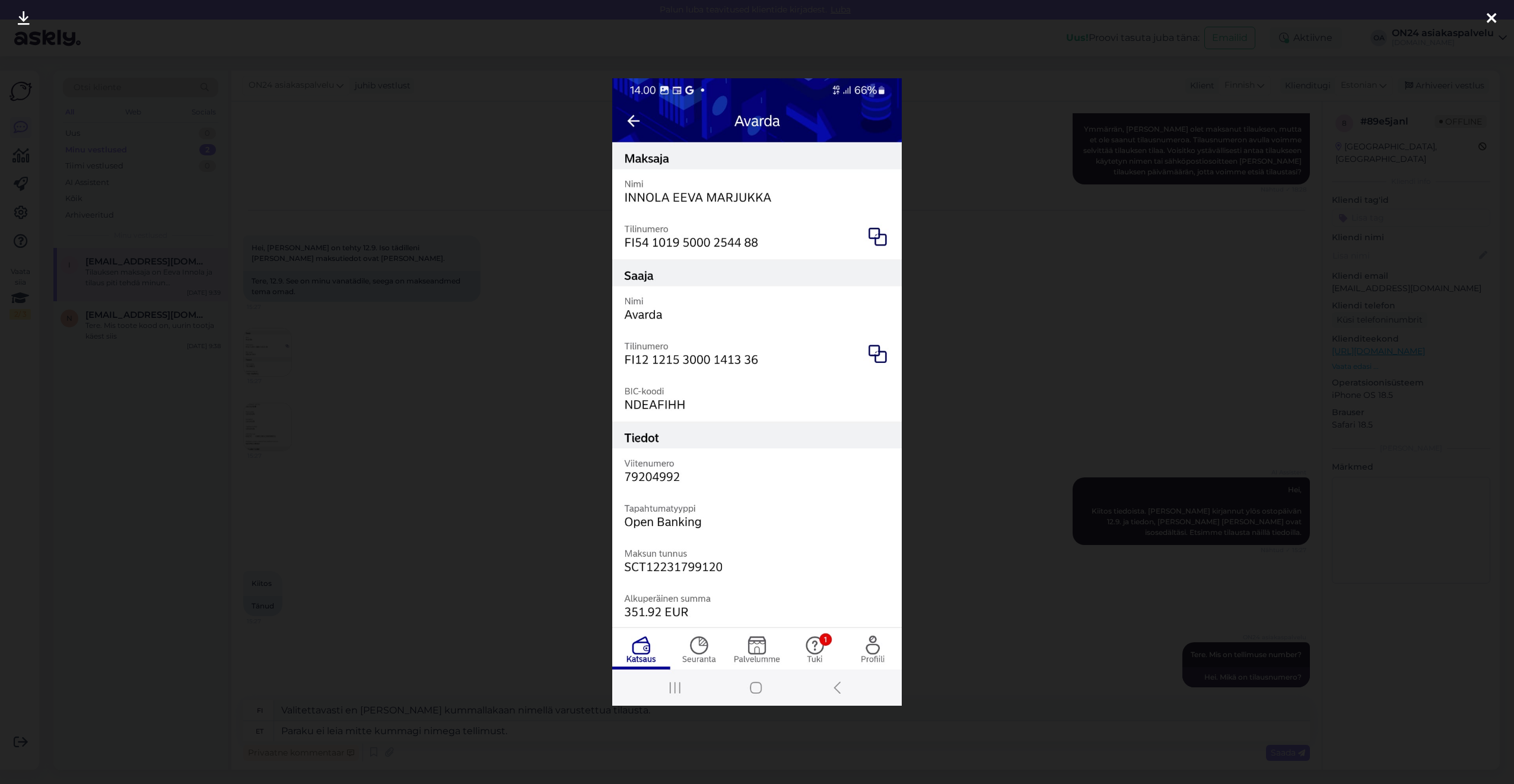
click at [331, 421] on div at bounding box center [757, 392] width 1514 height 784
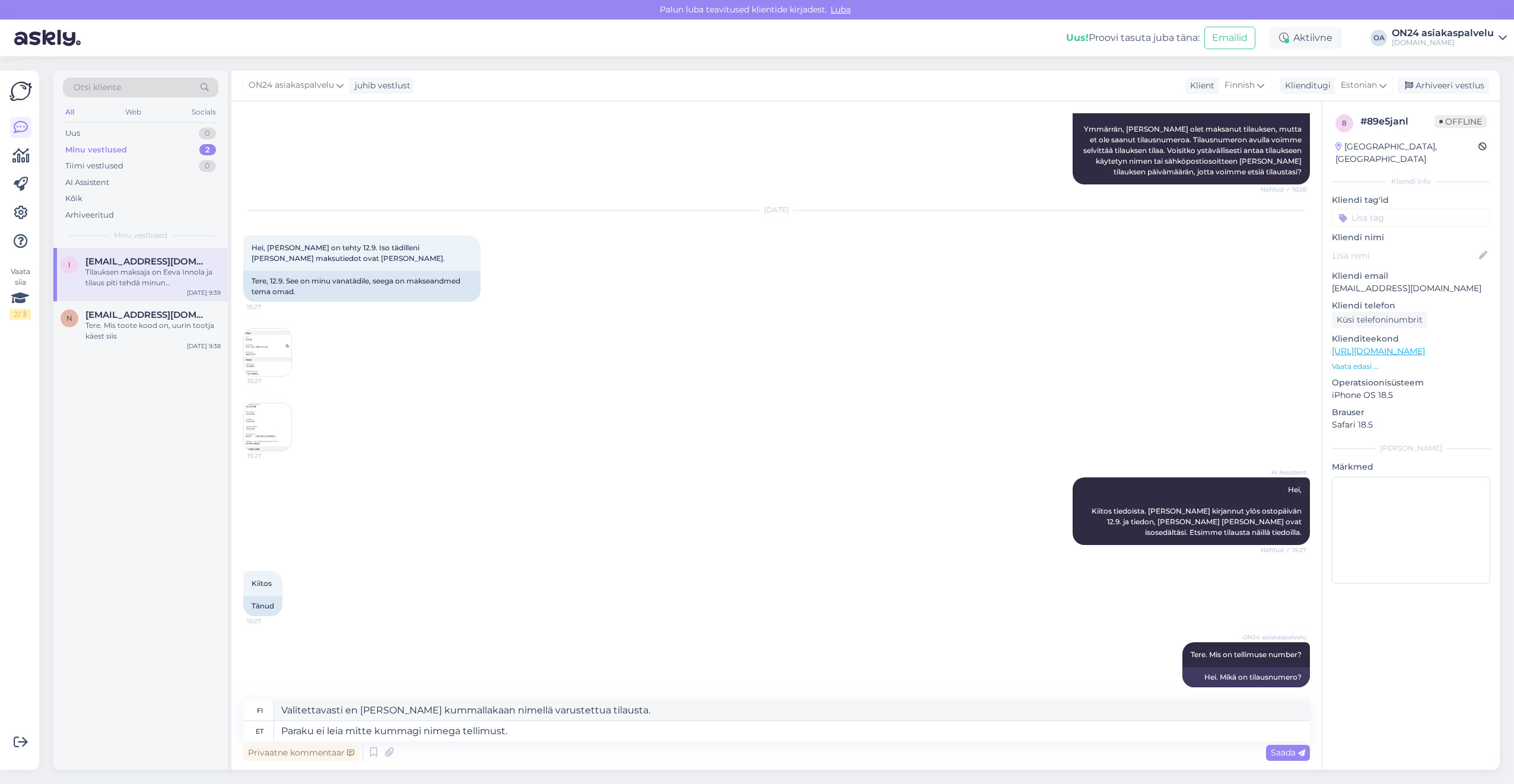
click at [269, 430] on img at bounding box center [268, 427] width 48 height 48
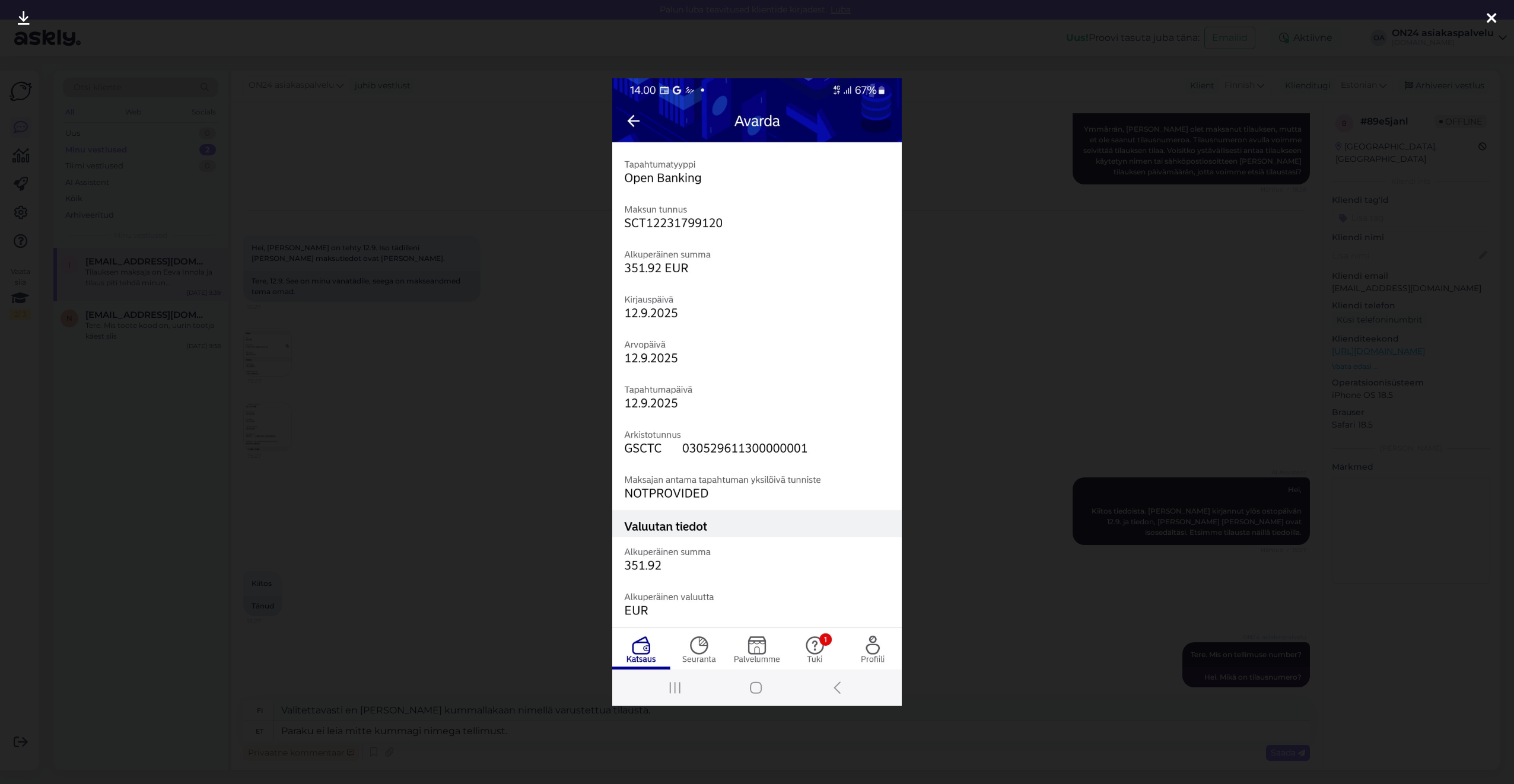
click at [390, 476] on div at bounding box center [757, 392] width 1514 height 784
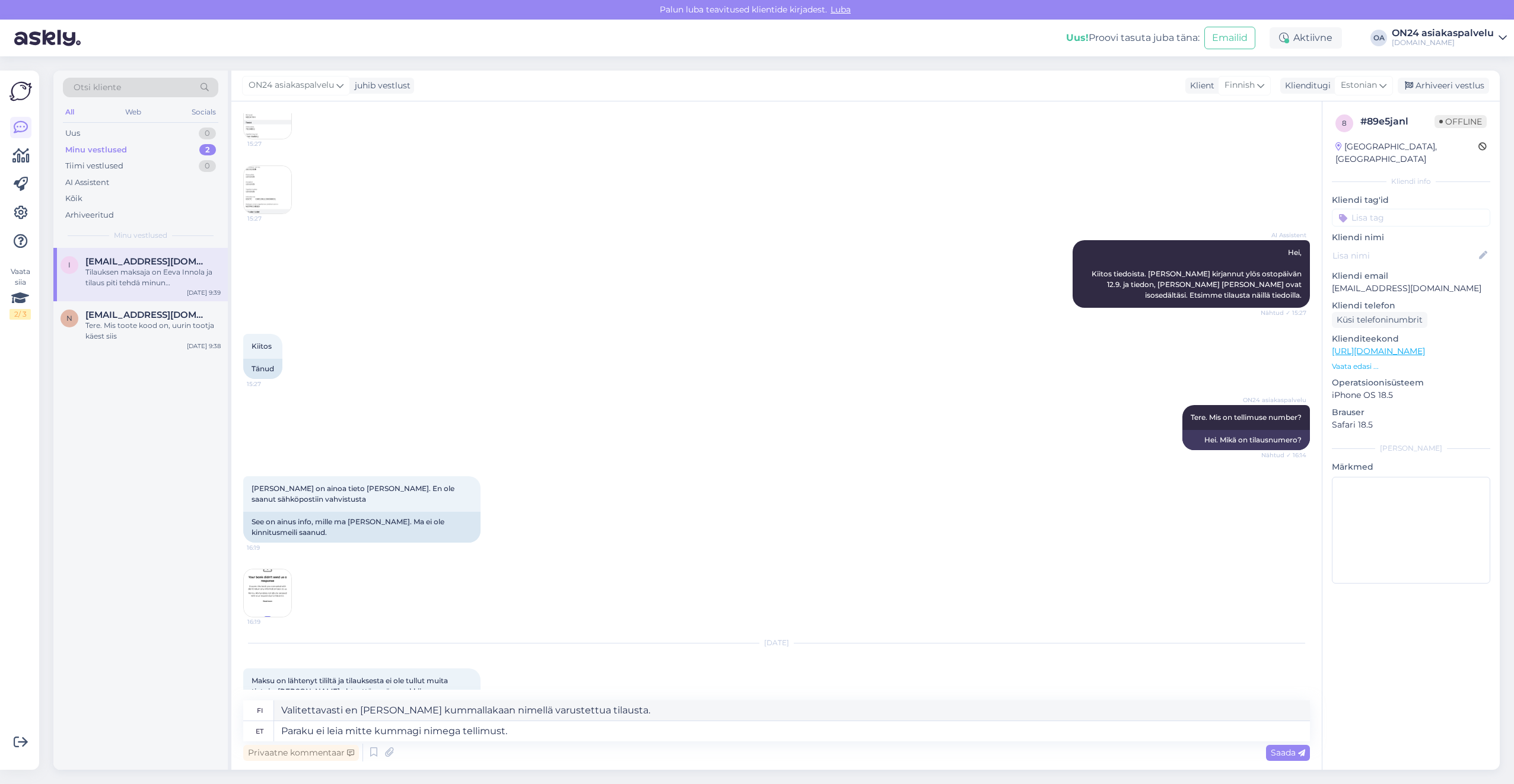
scroll to position [599, 0]
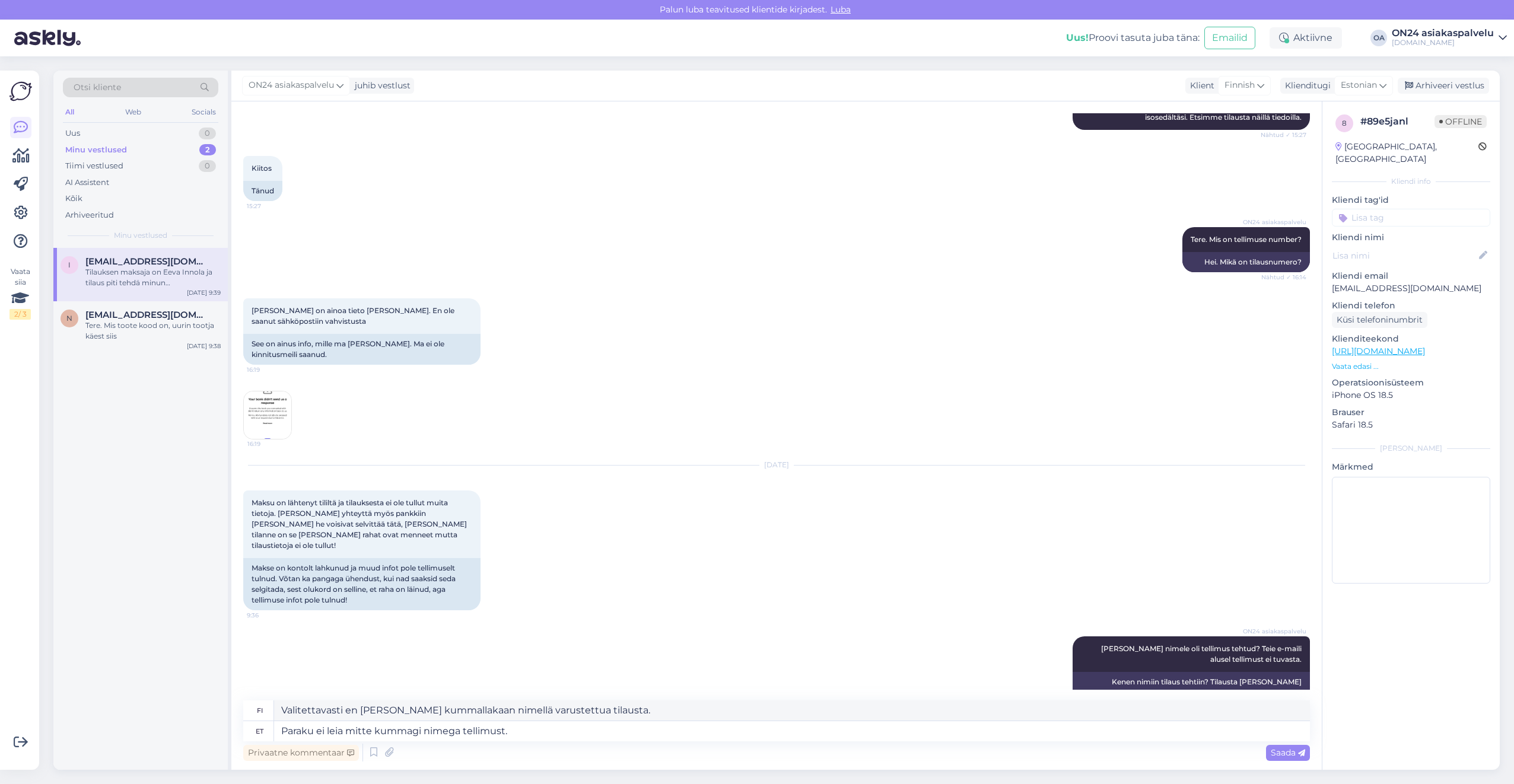
click at [262, 411] on img at bounding box center [268, 415] width 48 height 48
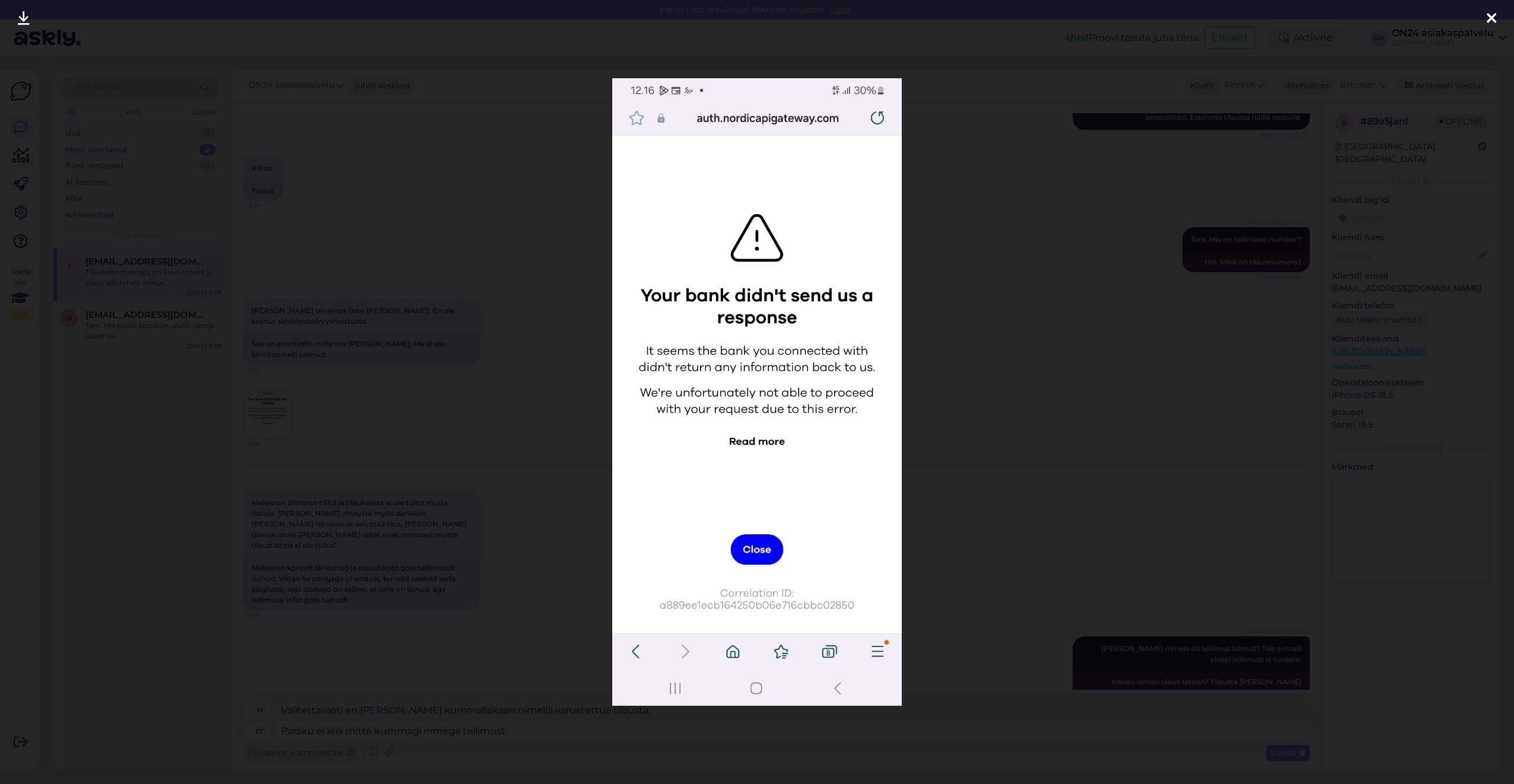
click at [477, 448] on div at bounding box center [757, 392] width 1514 height 784
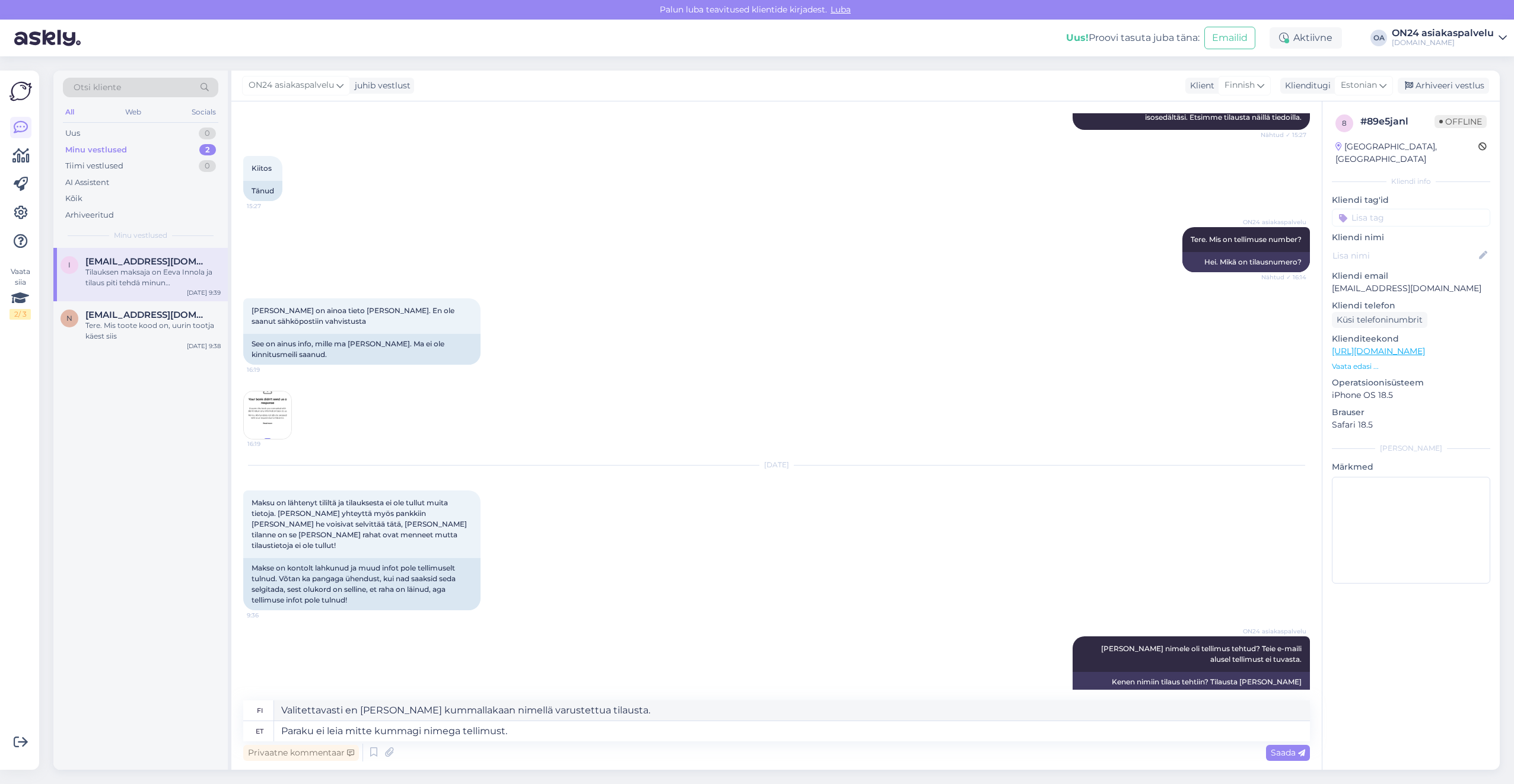
scroll to position [718, 0]
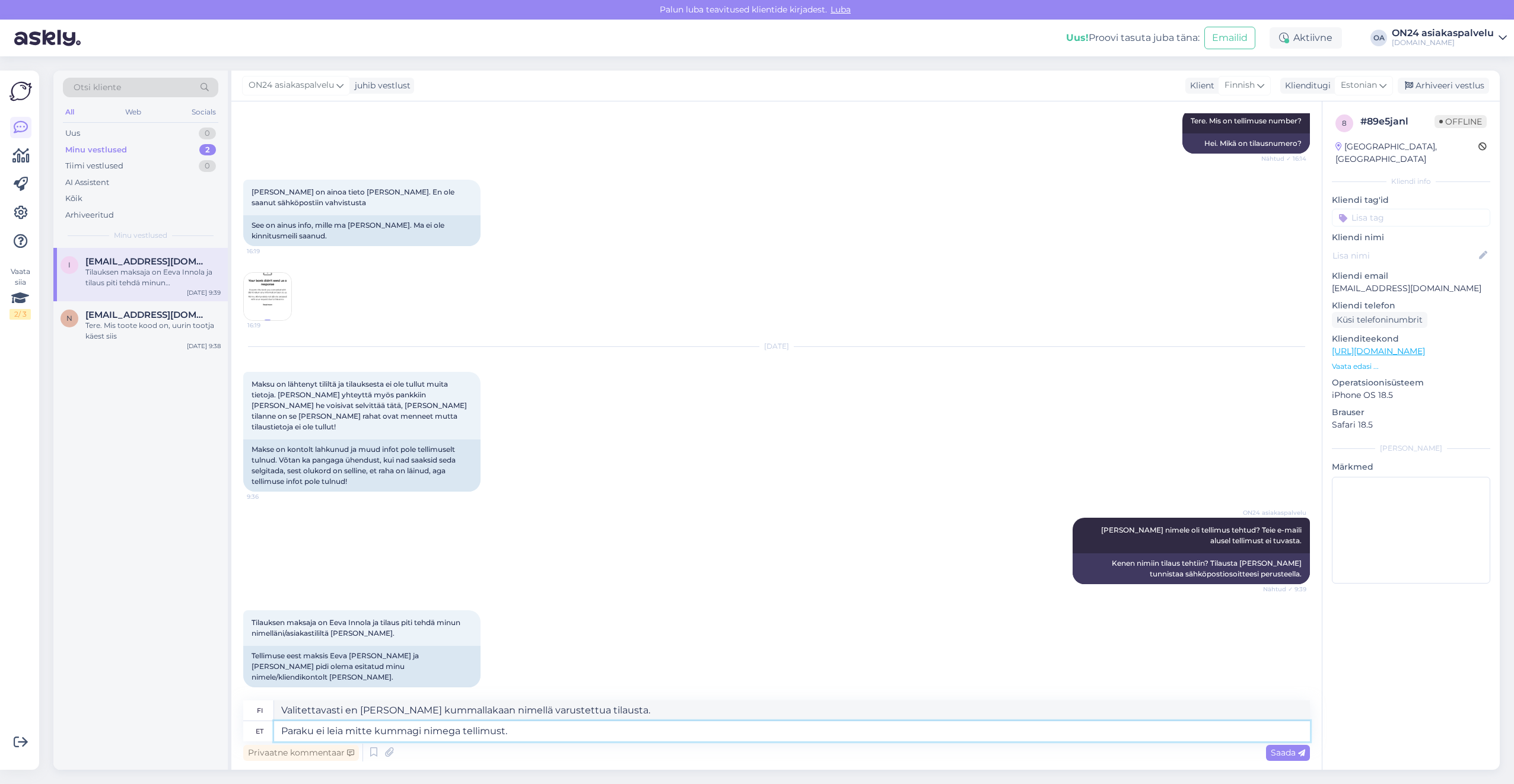
click at [542, 739] on textarea "Paraku ei leia mitte kummagi nimega tellimust." at bounding box center [792, 731] width 1036 height 20
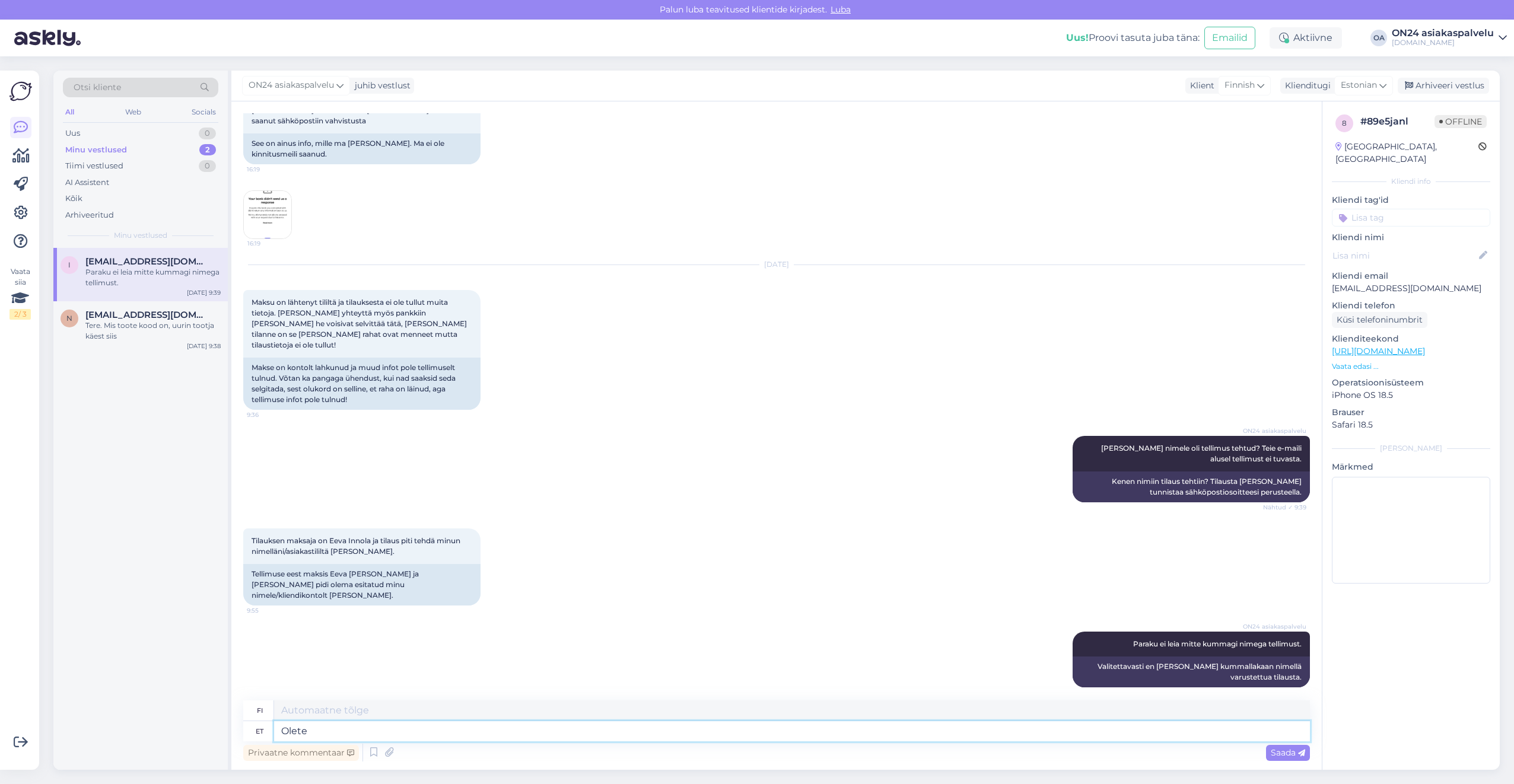
type textarea "Olete k"
type textarea "Olet"
type textarea "[PERSON_NAME], et"
type textarea "[PERSON_NAME]?"
type textarea "[PERSON_NAME], et tel"
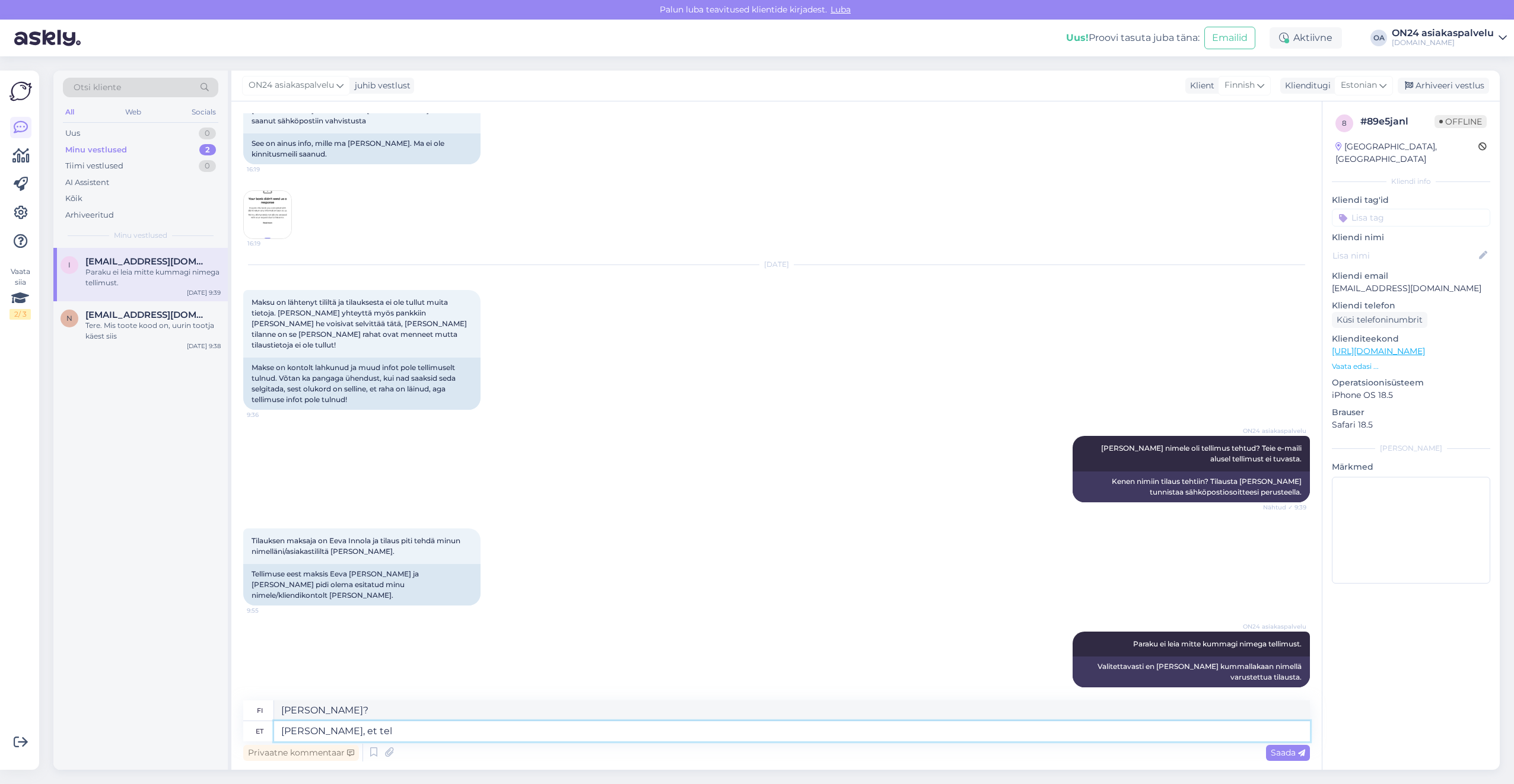
type textarea "[PERSON_NAME]"
type textarea "[PERSON_NAME], et tellisite O"
type textarea "[PERSON_NAME] tilasit?"
type textarea "[PERSON_NAME], et tellisite ON24"
type textarea "[PERSON_NAME] tilasit ON-tilan?"
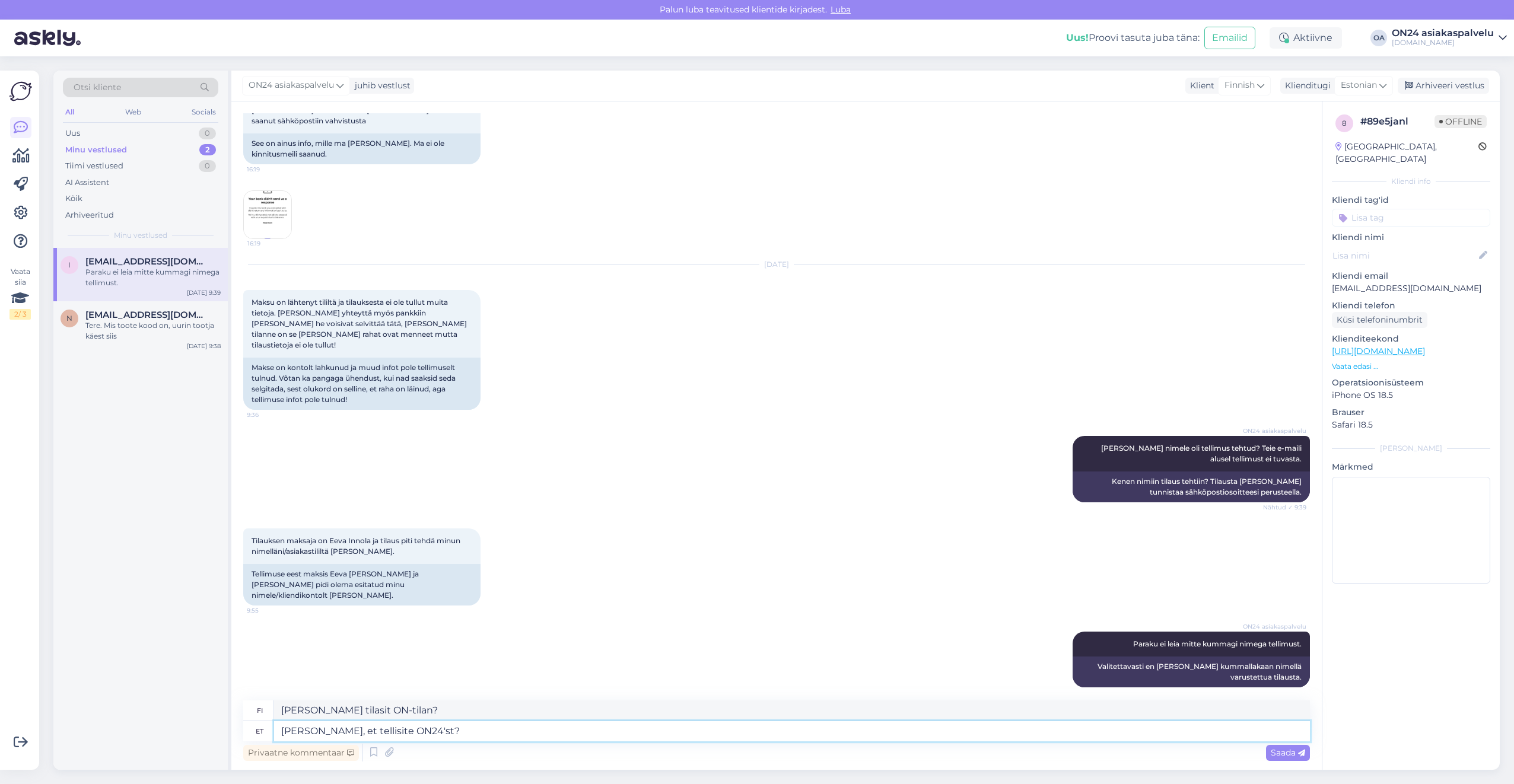
type textarea "[PERSON_NAME], et tellisite ON24'st?"
type textarea "[PERSON_NAME] tilasit ON24:ltä?"
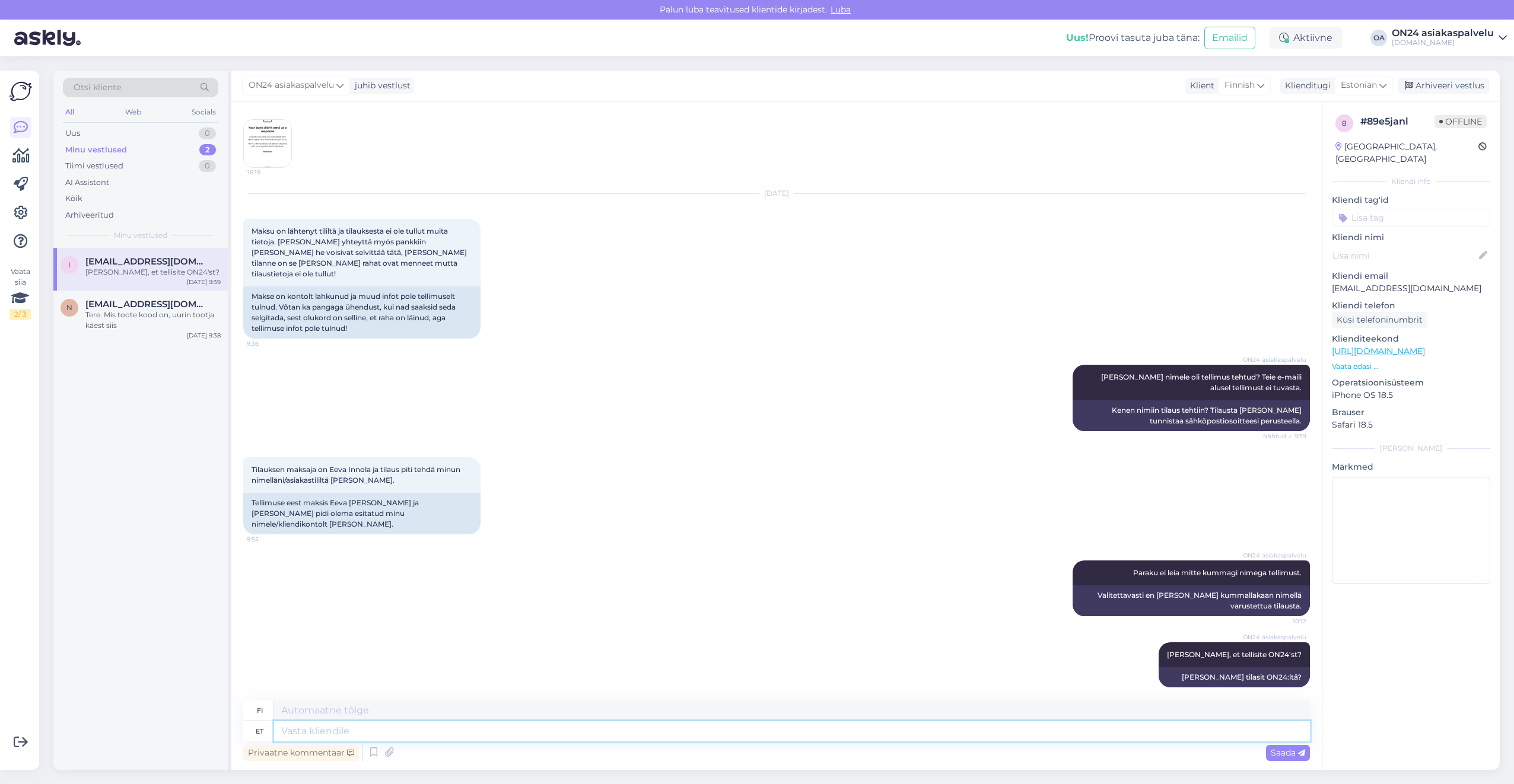
click at [303, 736] on textarea at bounding box center [792, 731] width 1036 height 20
type textarea "Paraku m"
type textarea "Valitettavasti"
type textarea "Paraku mitte."
type textarea "Valitettavasti ei."
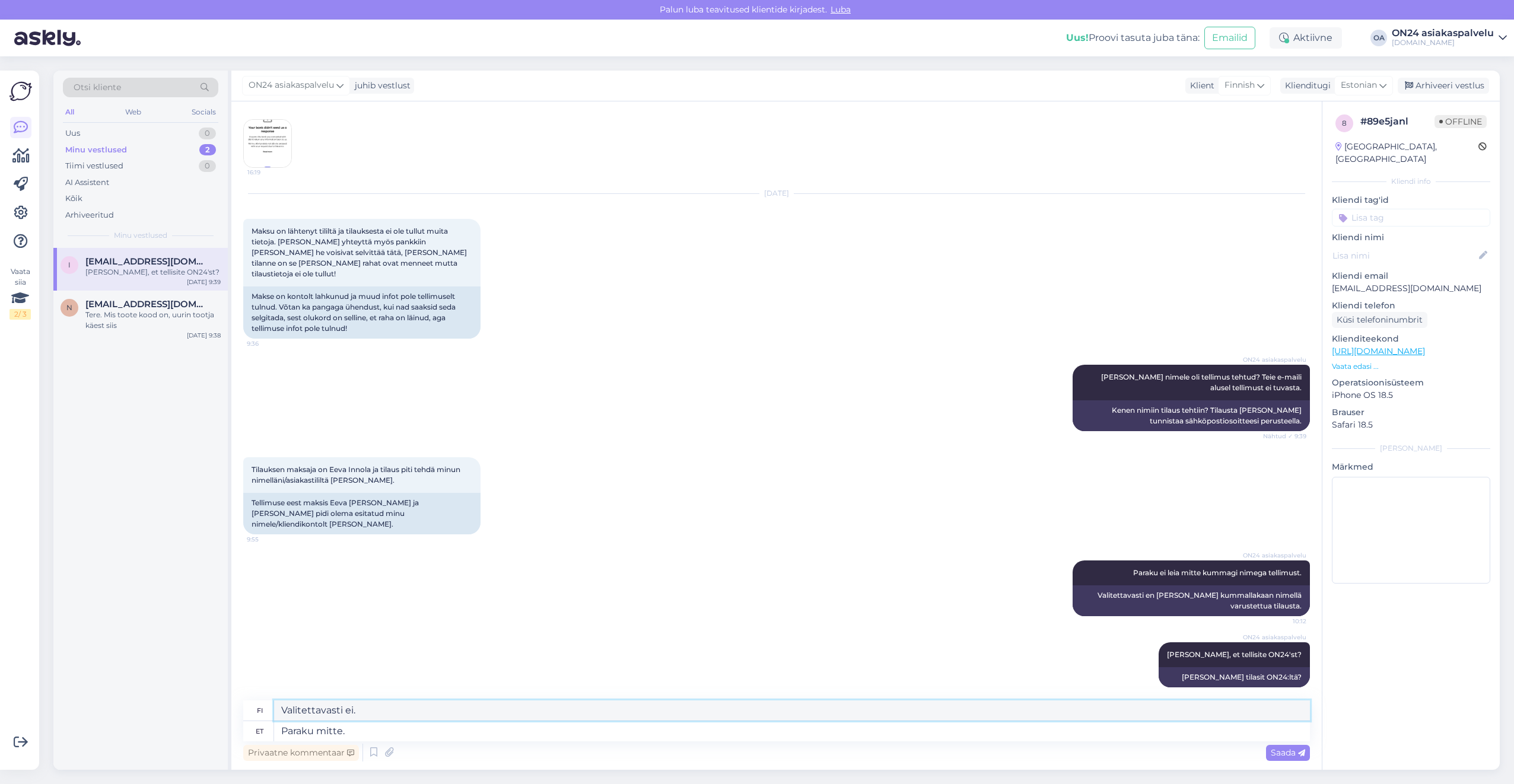
drag, startPoint x: 361, startPoint y: 702, endPoint x: 215, endPoint y: 701, distance: 146.0
click at [215, 701] on div "Otsi kliente All Web Socials Uus 0 Minu vestlused 2 Tiimi vestlused 0 AI Assist…" at bounding box center [777, 420] width 1446 height 699
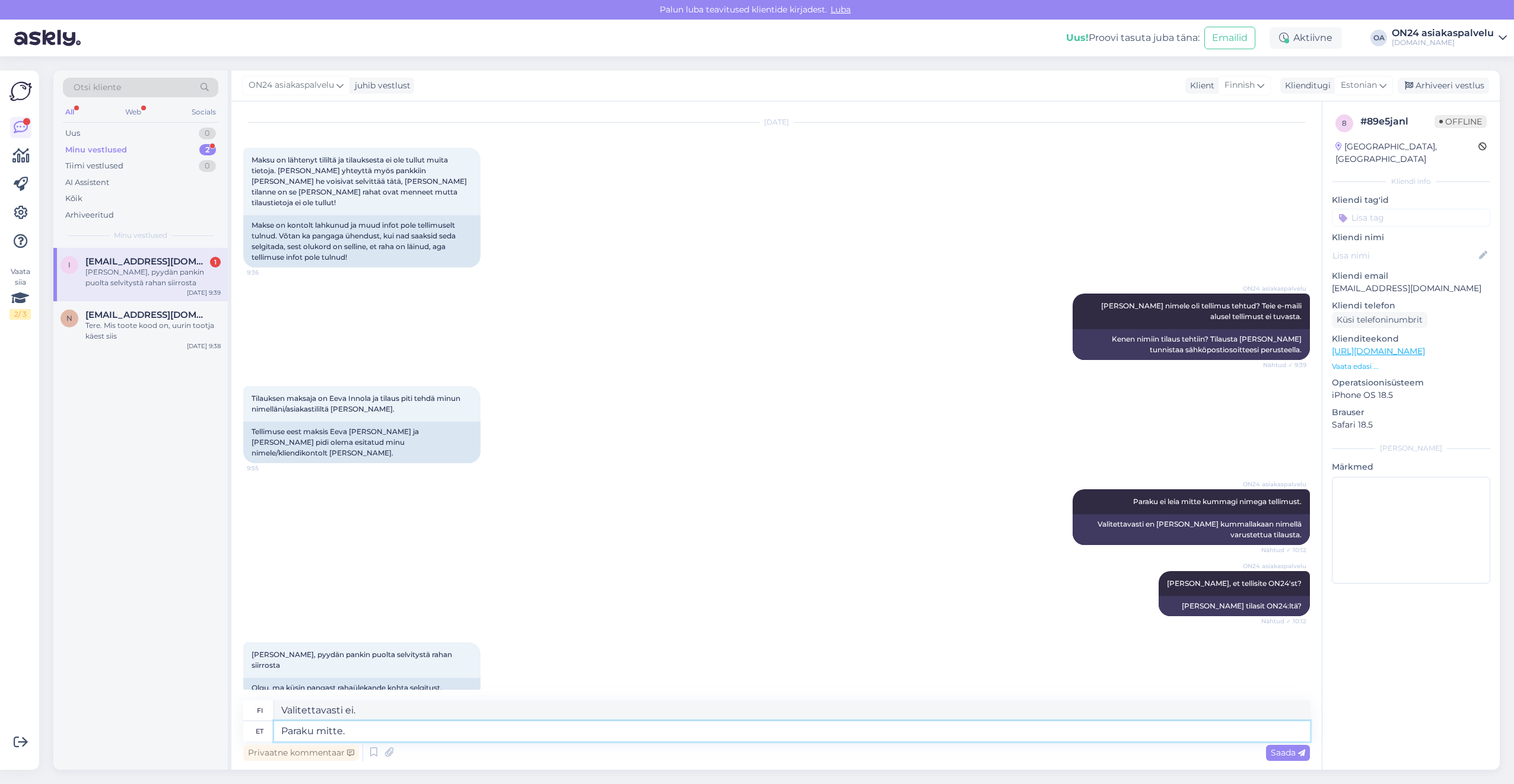
click at [370, 735] on textarea "Paraku mitte." at bounding box center [792, 731] width 1036 height 20
drag, startPoint x: 373, startPoint y: 727, endPoint x: 238, endPoint y: 726, distance: 135.0
click at [238, 726] on div "Vestlus algas [DATE] Käsittääkseni tilausnumeroa ei ole tullut, siis sähköposti…" at bounding box center [777, 435] width 1091 height 668
type textarea "Meie"
type textarea "Meidän"
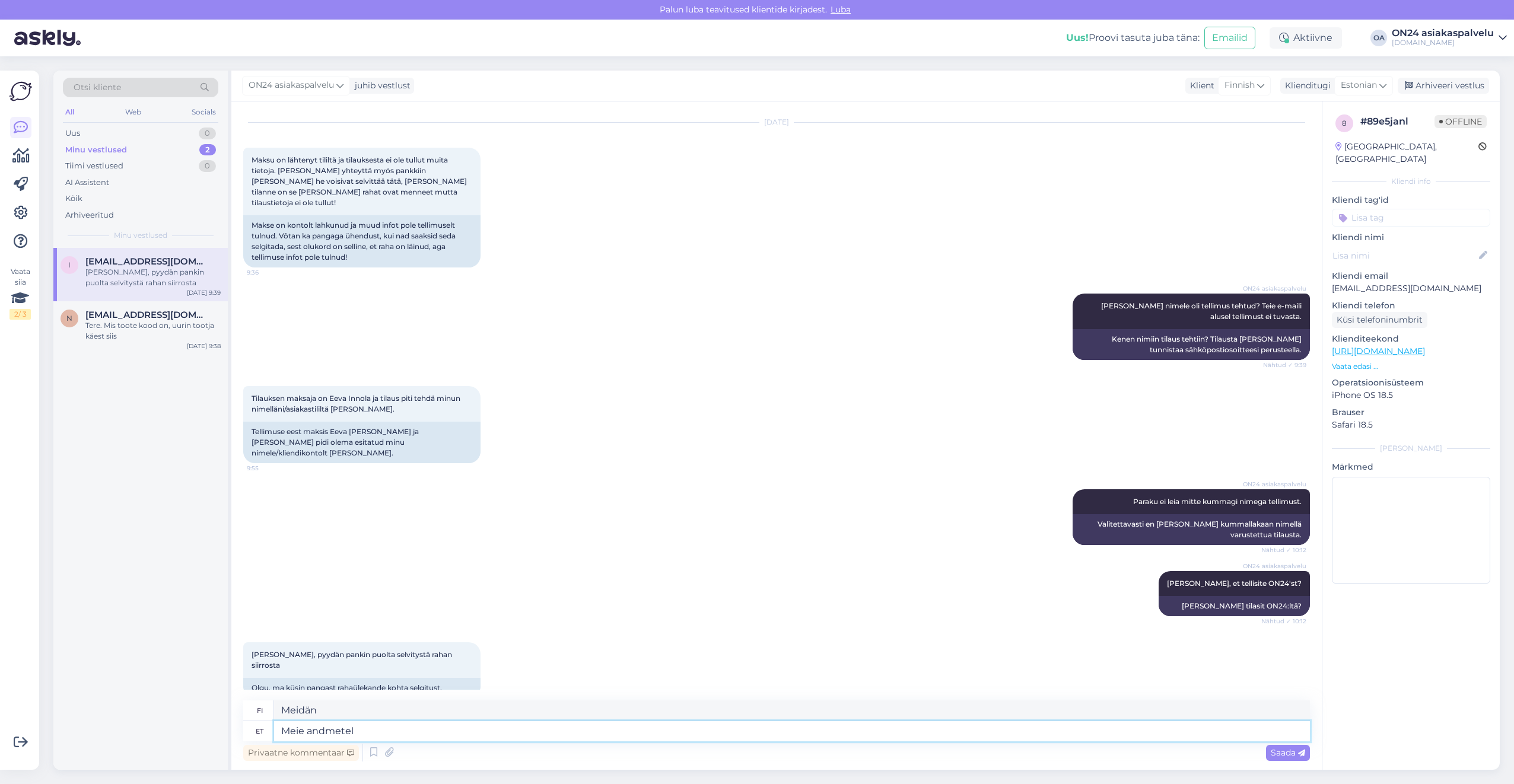
type textarea "Meie andmetel"
type textarea "Tietojemme mukaan"
type textarea "Meie andmetel peaks"
type textarea "Tietojemme mukaan sen pitäisi"
type textarea "Meie andmetel peaks olema"
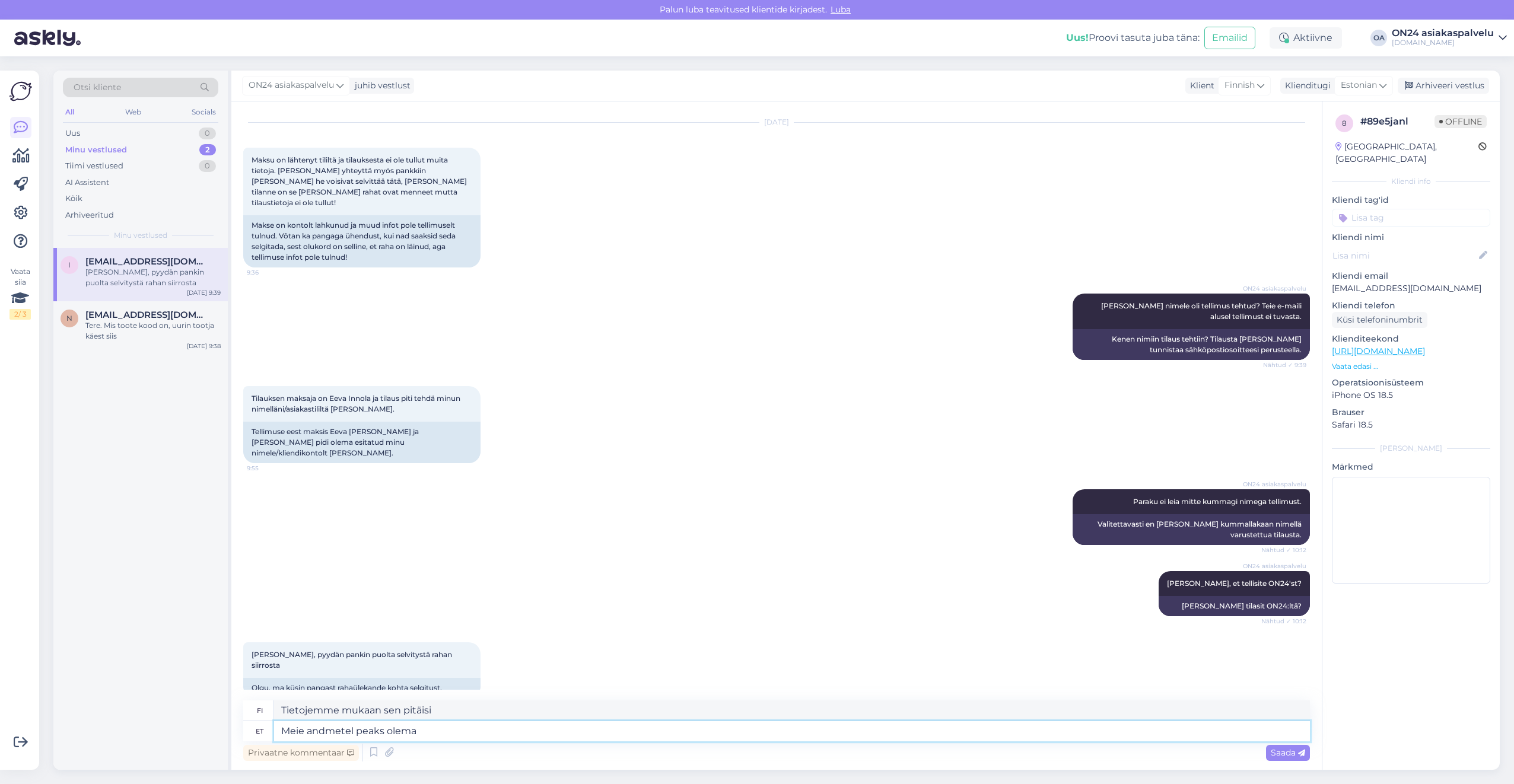
type textarea "Tietojemme mukaan pitäisi olla"
type textarea "Meie andmetel peaks olema Teile k"
type textarea "Tietojemme mukaan sinulla pitäisi olla"
type textarea "Meie andmetel peaks olema Teile [PERSON_NAME] t"
type textarea "Tietojemme mukaan sen pitäisi olla toimitettu sinulle."
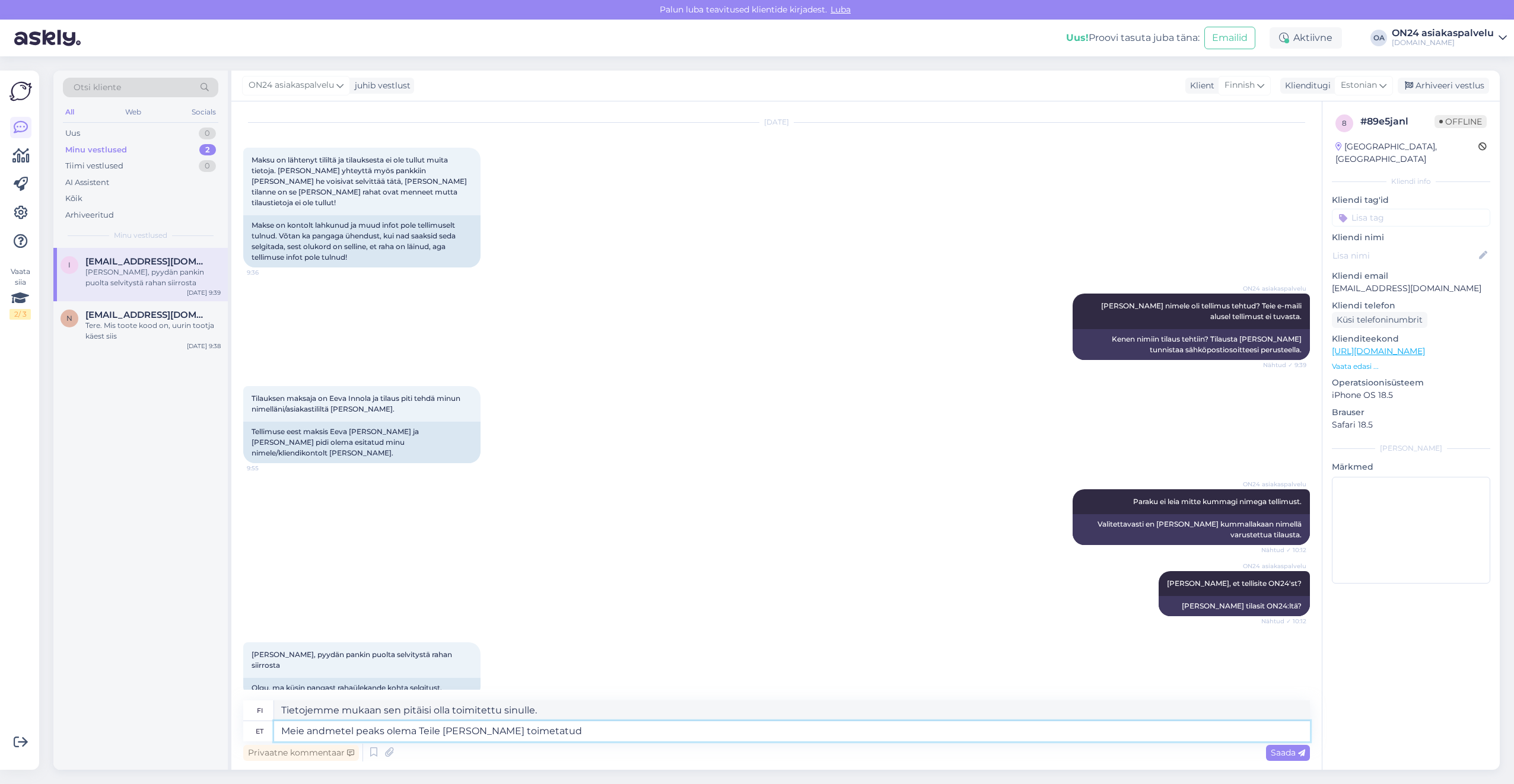
type textarea "Meie andmetel peaks olema Teile [PERSON_NAME] toimetatud t"
type textarea "Tietojemme mukaan sen olisi pitänyt olla toimitettu sinulle."
paste textarea "BM - 480427"
type textarea "Meie andmetel peaks olema Teile [PERSON_NAME] toimetatud toode BM - 480427"
type textarea "Tietojemme mukaan tuotteen olisi pitänyt olla toimitettu sinulle."
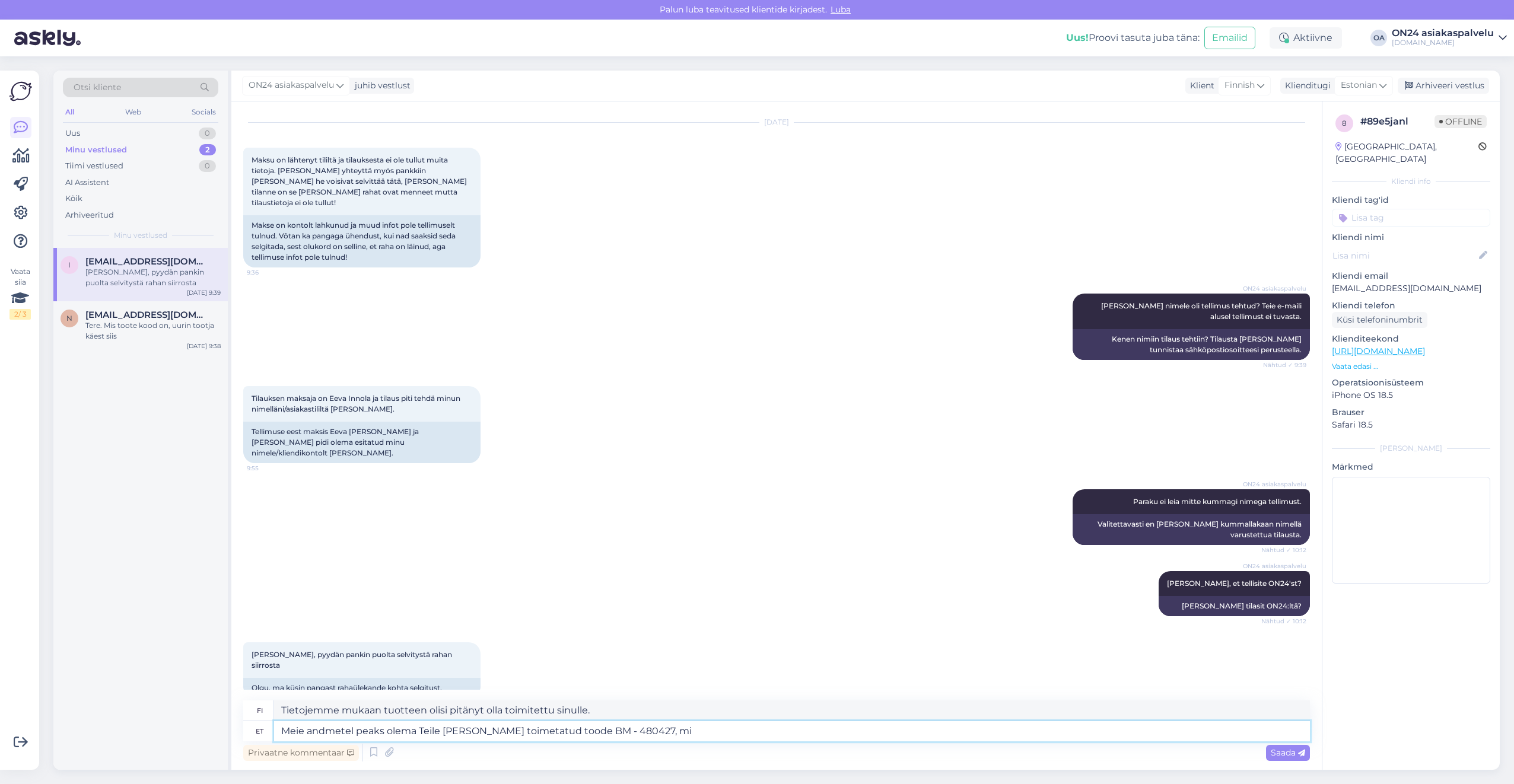
type textarea "Meie andmetel peaks olema Teile [PERSON_NAME] toimetatud toode BM - 480427, mis"
type textarea "Tietojemme mukaan tuotteen BM-480427 olisi pitänyt olla toimitettu sinulle."
type textarea "Meie andmetel peaks olema Teile [PERSON_NAME] toimetatud toode BM - 480427, mis…"
type textarea "Tietojemme mukaan tuotteen BM-480427 olisi pitänyt olla toimitettu sinulle, mikä"
type textarea "Meie andmetel peaks olema Teile [PERSON_NAME] toimetatud toode BM - 480427, mis…"
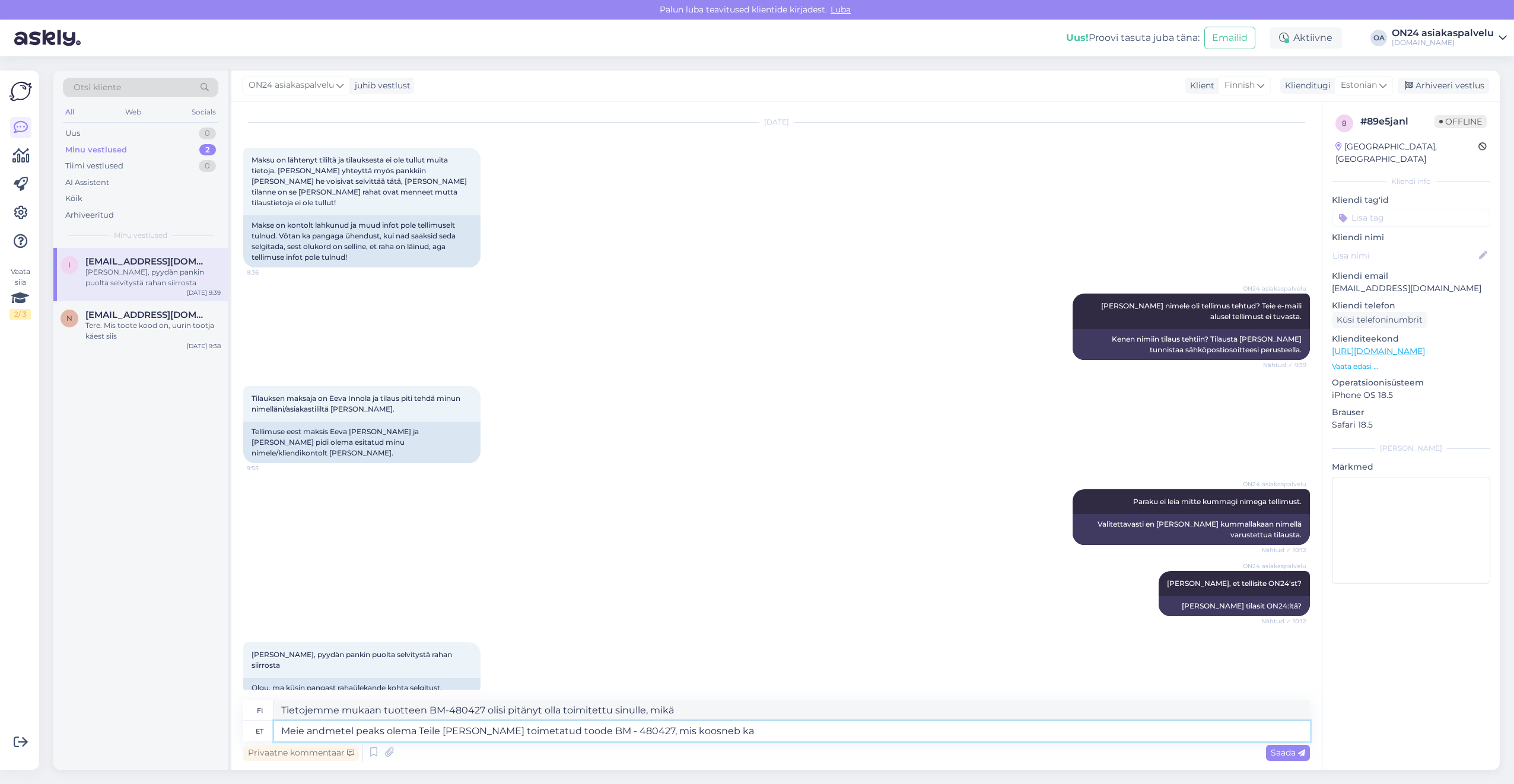
type textarea "Tietojemme mukaan sinun olisi pitänyt vastaanottaa tuote BM-480427, joka sisält…"
type textarea "Meie andmetel peaks olema Teile [PERSON_NAME] toimetatud toode BM - 480427, mis…"
type textarea "Tietojemme mukaan tuote BM-480427, joka koostuu kahdesta"
type textarea "Meie andmetel peaks olema Teile [PERSON_NAME] toimetatud toode BM - 480427, mis…"
type textarea "Tietojemme mukaan tuote BM-480427, joka koostuu kahdesta paketista, olisi pitän…"
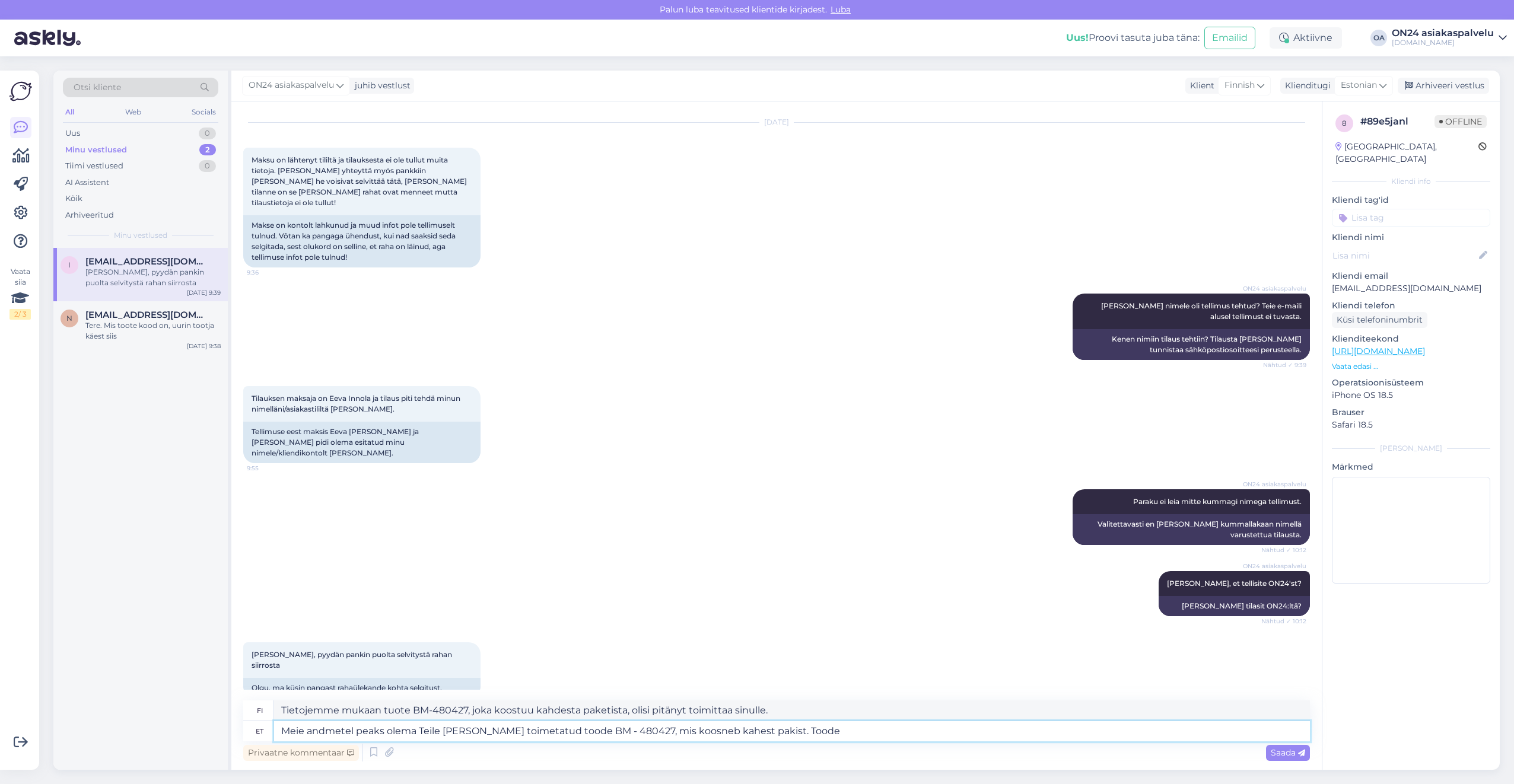
type textarea "Meie andmetel peaks olema Teile [PERSON_NAME] toimetatud toode BM - 480427, mis…"
type textarea "Tietojemme mukaan sinun olisi pitänyt vastaanottaa tuote BM-480427, joka koostu…"
paste textarea "HE - 478749"
type textarea "Meie andmetel peaks olema Teile [PERSON_NAME] toimetatud toode BM - 480427, mis…"
type textarea "Tietojemme mukaan sinun olisi pitänyt vastaanottaa tuote BM-480427, joka koostu…"
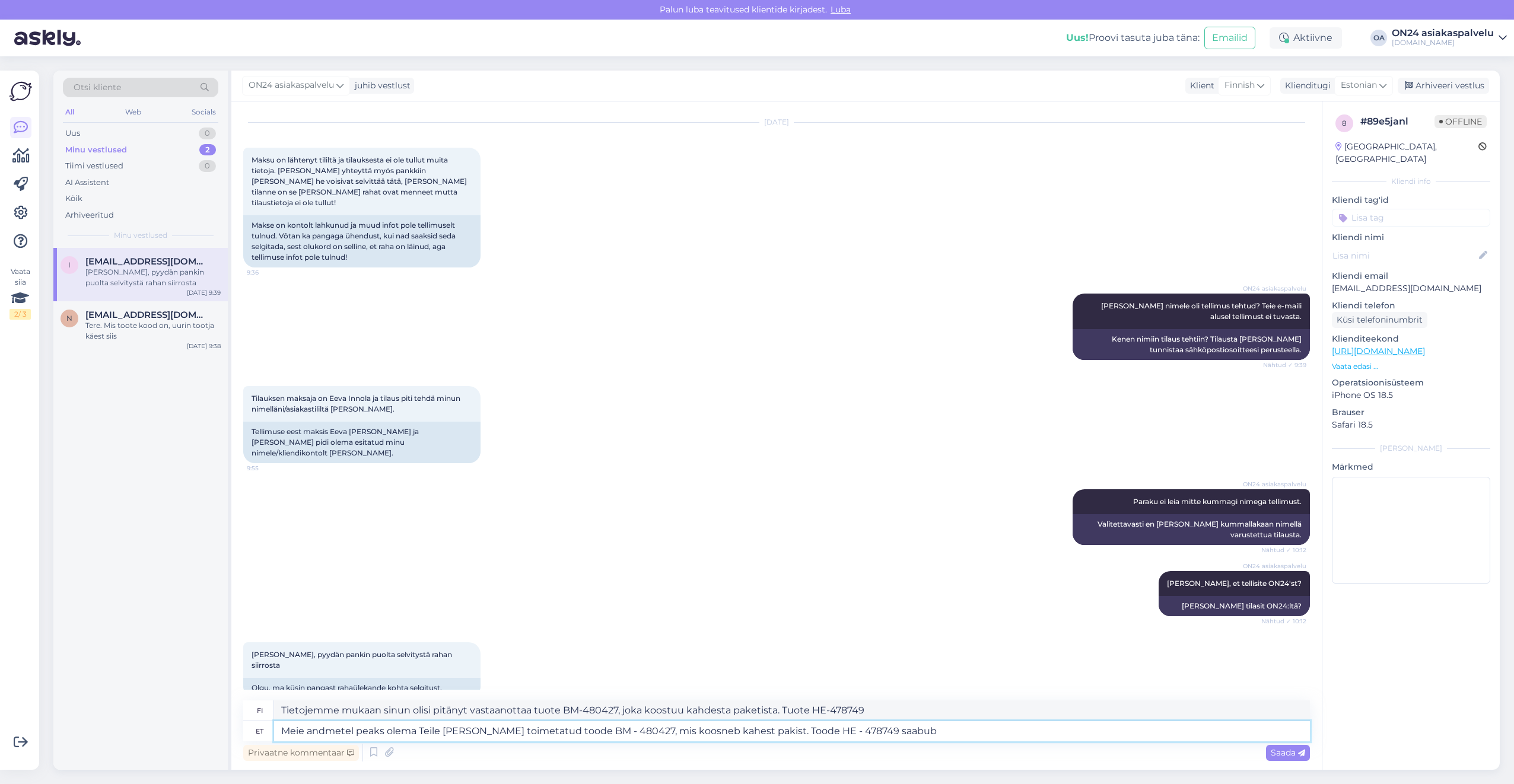
type textarea "Meie andmetel peaks olema Teile [PERSON_NAME] toimetatud toode BM - 480427, mis…"
type textarea "Tietojemme mukaan tuotteen BM-480427, joka koostuu kahdesta paketista, olisi pi…"
type textarea "Meie andmetel peaks olema Teile [PERSON_NAME] toimetatud toode BM - 480427, mis…"
type textarea "Tietojemme mukaan sinun olisi pitänyt vastaanottaa tuote BM-480427, joka koostu…"
type textarea "Meie andmetel peaks olema Teile [PERSON_NAME] toimetatud toode BM - 480427, mis…"
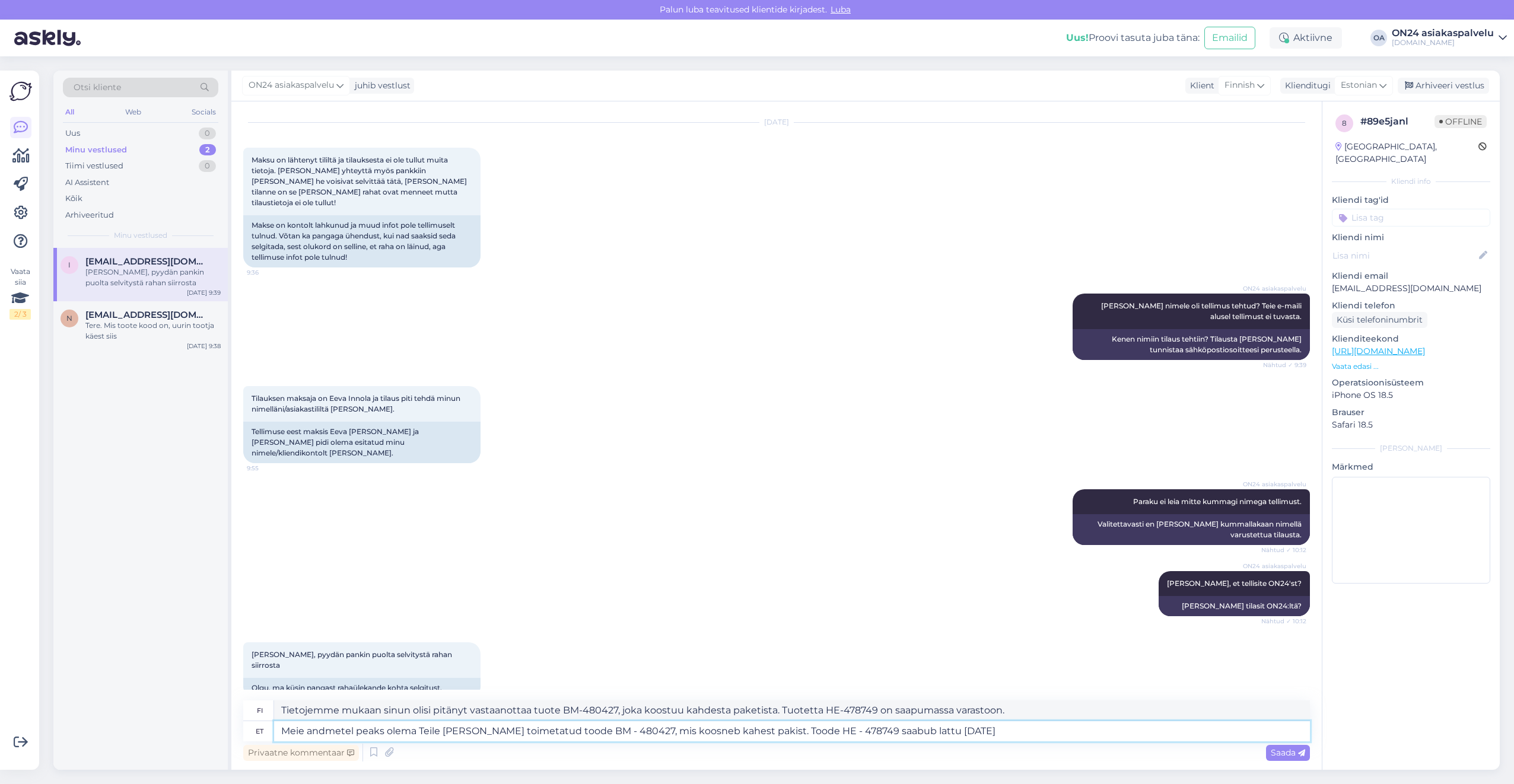
type textarea "Tietojemme mukaan tuotteen BM-480427, joka koostuu kahdesta paketista, olisi pi…"
type textarea "Meie andmetel peaks olema Teile [PERSON_NAME] toimetatud toode BM - 480427, mis…"
type textarea "Tietojemme mukaan tuotteen BM-480427, joka koostuu kahdesta paketista, olisi pi…"
type textarea "Meie andmetel peaks olema Teile [PERSON_NAME] toimetatud toode BM - 480427, mis…"
type textarea "Tietojemme mukaan tuotteen BM-480427, joka koostuu kahdesta paketista, olisi pi…"
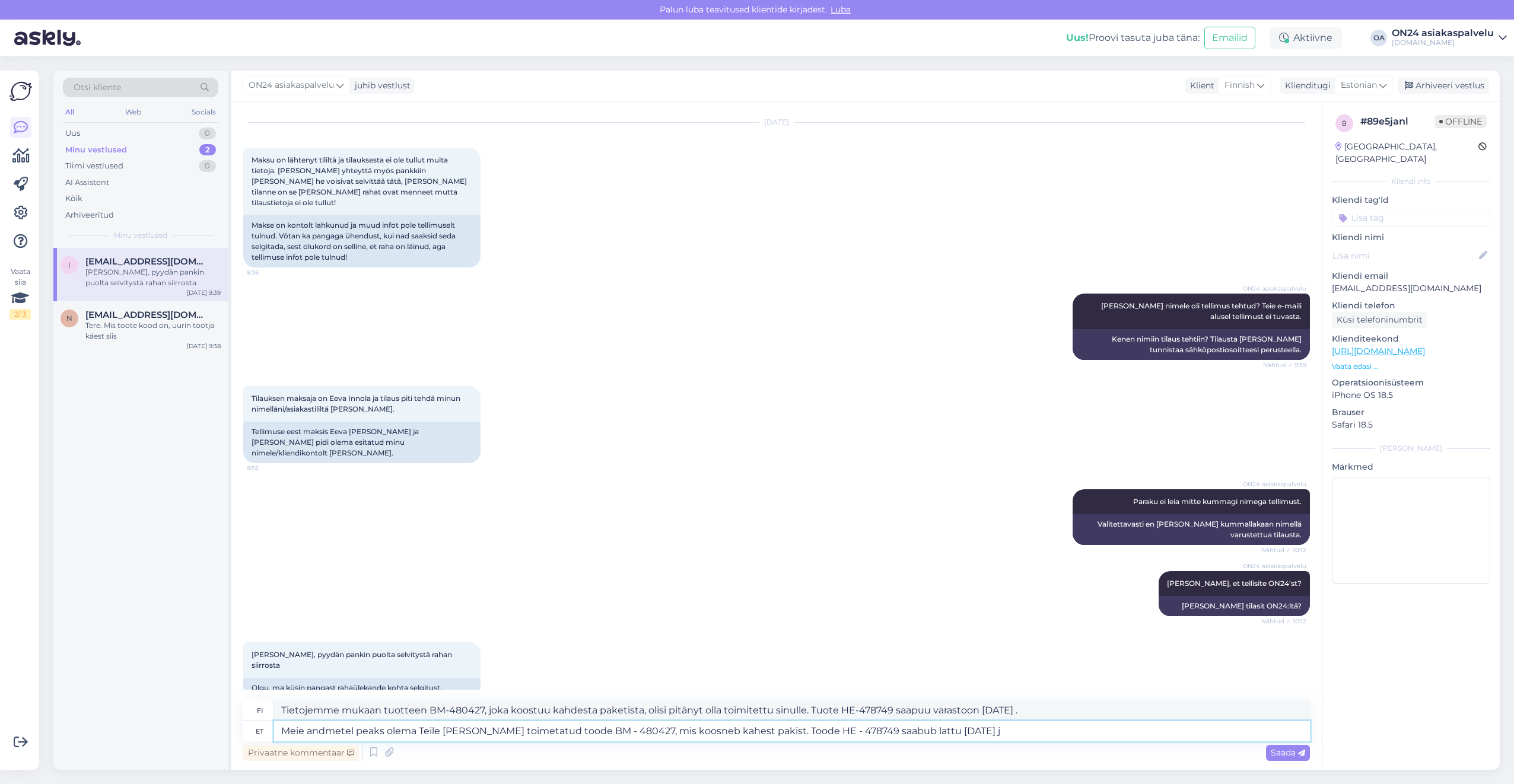
click at [847, 731] on textarea "Meie andmetel peaks olema Teile [PERSON_NAME] toimetatud toode BM - 480427, mis…" at bounding box center [792, 731] width 1036 height 20
click at [965, 733] on textarea "Meie andmetel peaks olema Teile [PERSON_NAME] toimetatud toode BM - 480427, mis…" at bounding box center [792, 731] width 1036 height 20
type textarea "Meie andmetel peaks olema Teile [PERSON_NAME] toimetatud toode BM - 480427, mis…"
type textarea "Tietojemme mukaan tuote BM-480427, joka koostuu kahdesta paketista, olisi pitän…"
type textarea "Meie andmetel peaks olema Teile [PERSON_NAME] toimetatud toode BM - 480427, mis…"
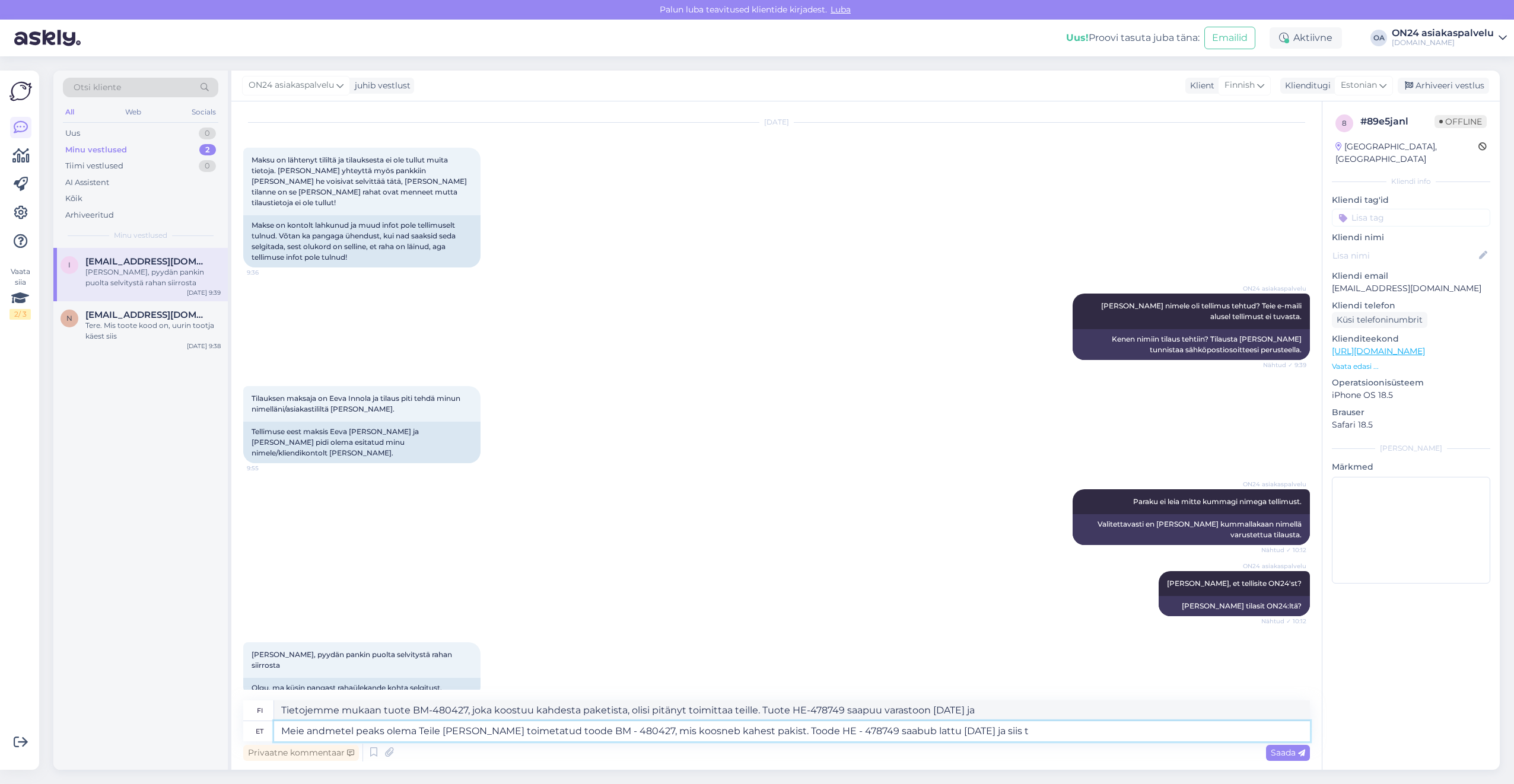
type textarea "Tietojemme mukaan tuotteen BM-480427, joka koostuu kahdesta paketista, olisi pi…"
type textarea "Meie andmetel peaks olema Teile [PERSON_NAME] toimetatud toode BM - 480427, mis…"
type textarea "Tietojemme mukaan tuote BM-480427, joka koostuu kahdesta paketista, olisi pitän…"
type textarea "Meie andmetel peaks olema Teile [PERSON_NAME] toimetatud toode BM - 480427, mis…"
type textarea "Tietojemme mukaan tuotteen BM-480427, joka koostuu kahdesta paketista, olisi pi…"
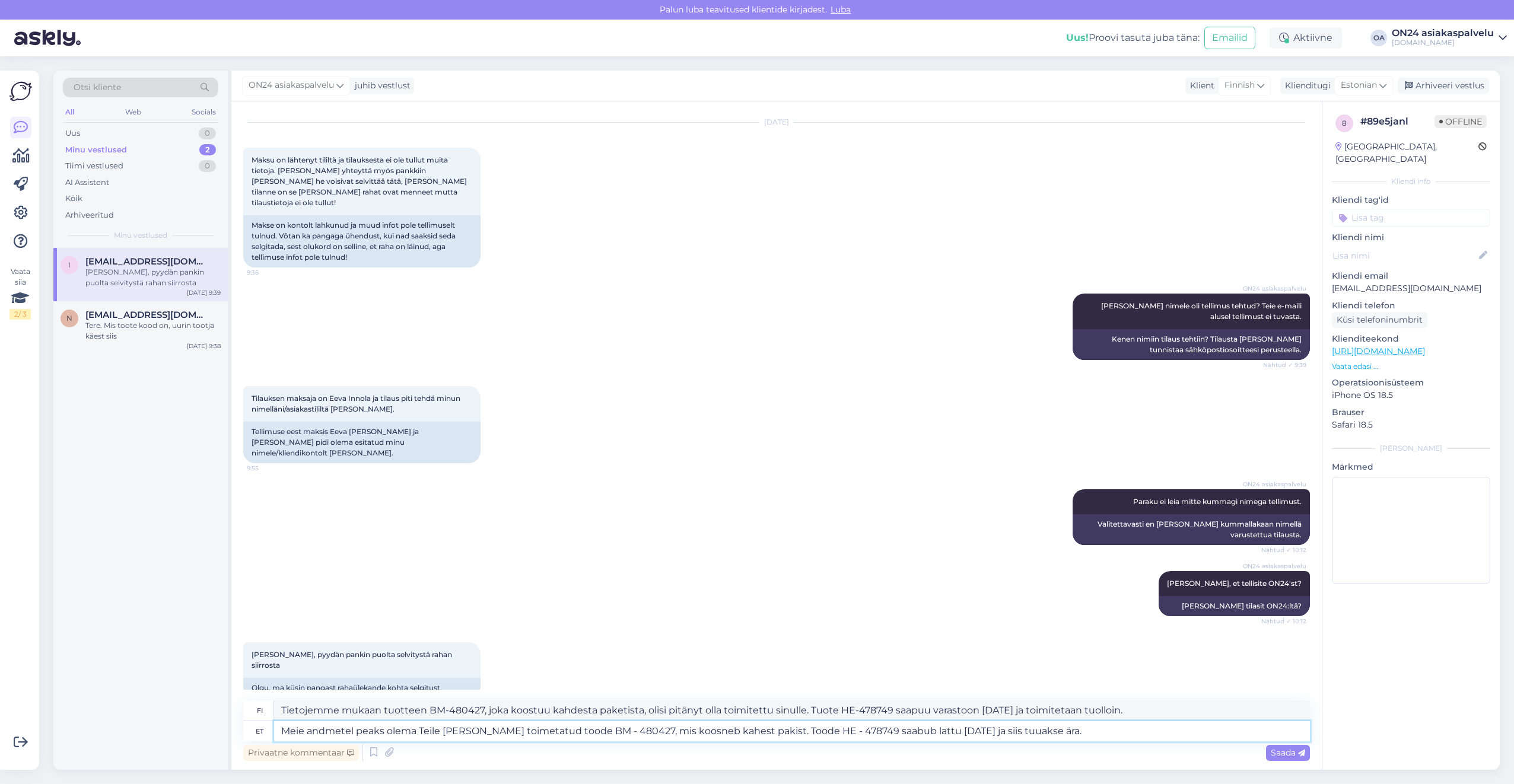
type textarea "Meie andmetel peaks olema Teile [PERSON_NAME] toimetatud toode BM - 480427, mis…"
click at [444, 712] on textarea "Tietojemme mukaan tuotteen BM-480427, joka koostuu kahdesta paketista, olisi pi…" at bounding box center [792, 710] width 1036 height 20
click at [1068, 735] on textarea "Meie andmetel peaks olema Teile [PERSON_NAME] toimetatud toode BM - 480427, mis…" at bounding box center [792, 731] width 1036 height 20
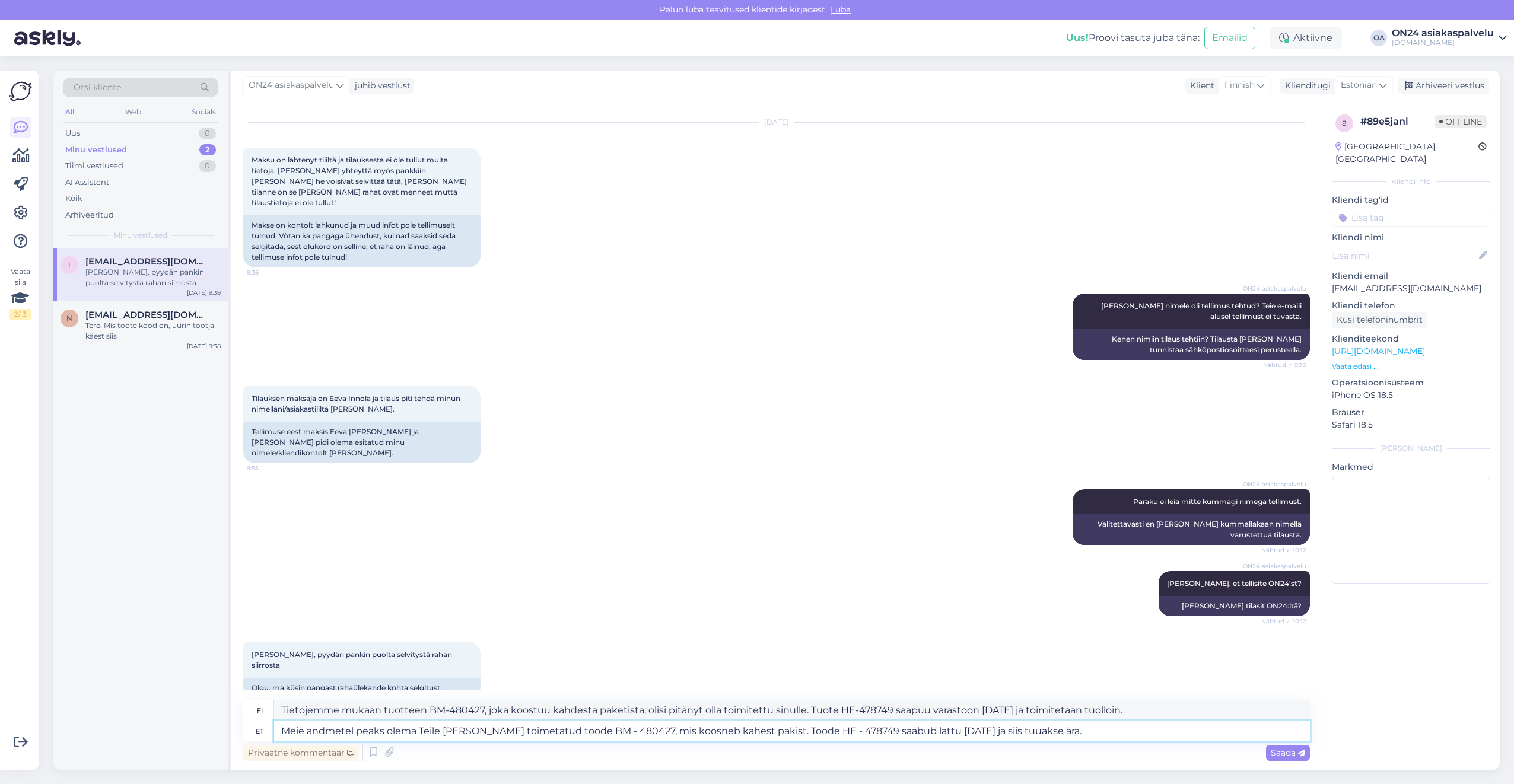
drag, startPoint x: 1083, startPoint y: 729, endPoint x: 174, endPoint y: 705, distance: 909.3
click at [175, 706] on div "Otsi kliente All Web Socials Uus 0 Minu vestlused 2 Tiimi vestlused 0 AI Assist…" at bounding box center [777, 420] width 1446 height 699
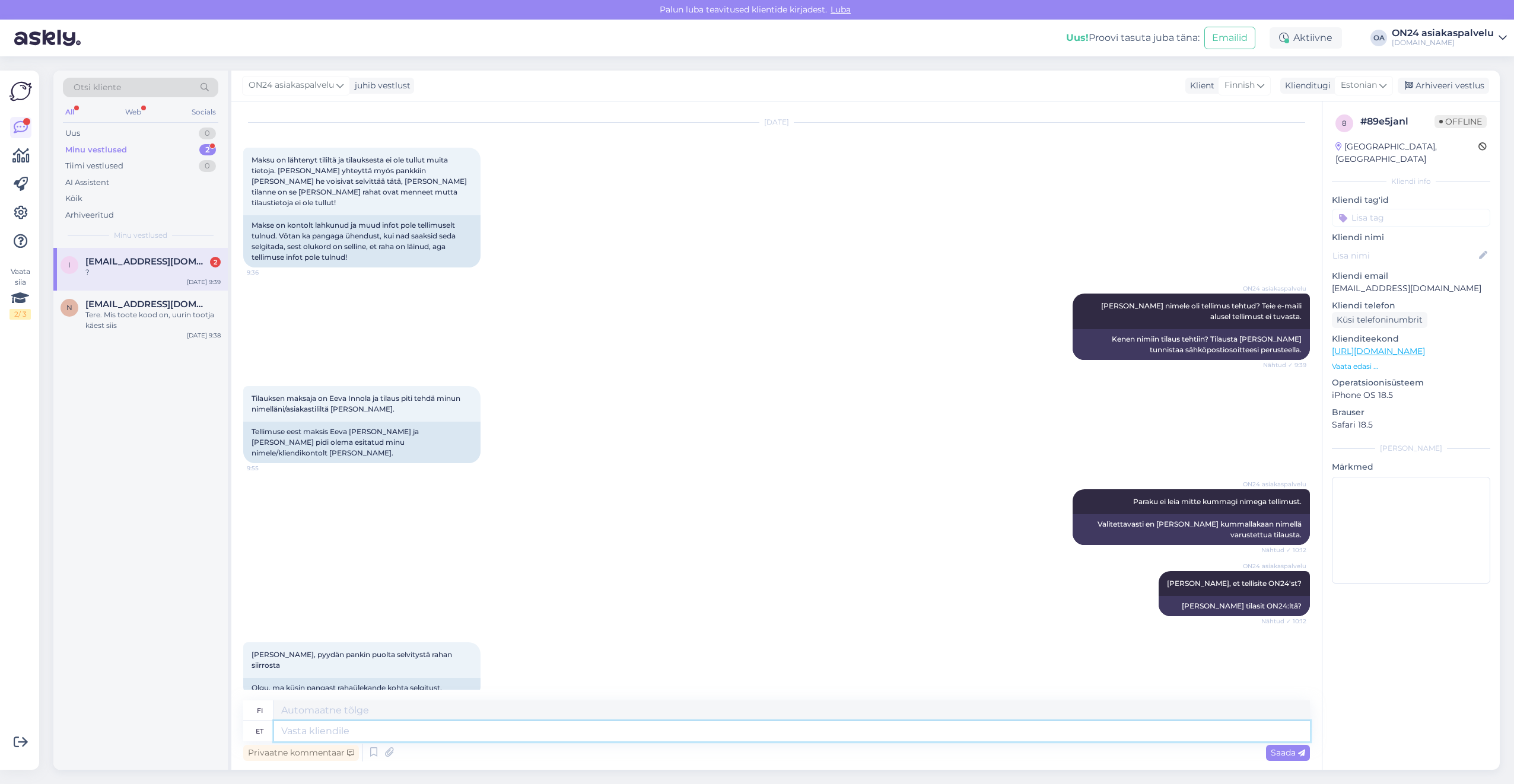
scroll to position [1127, 0]
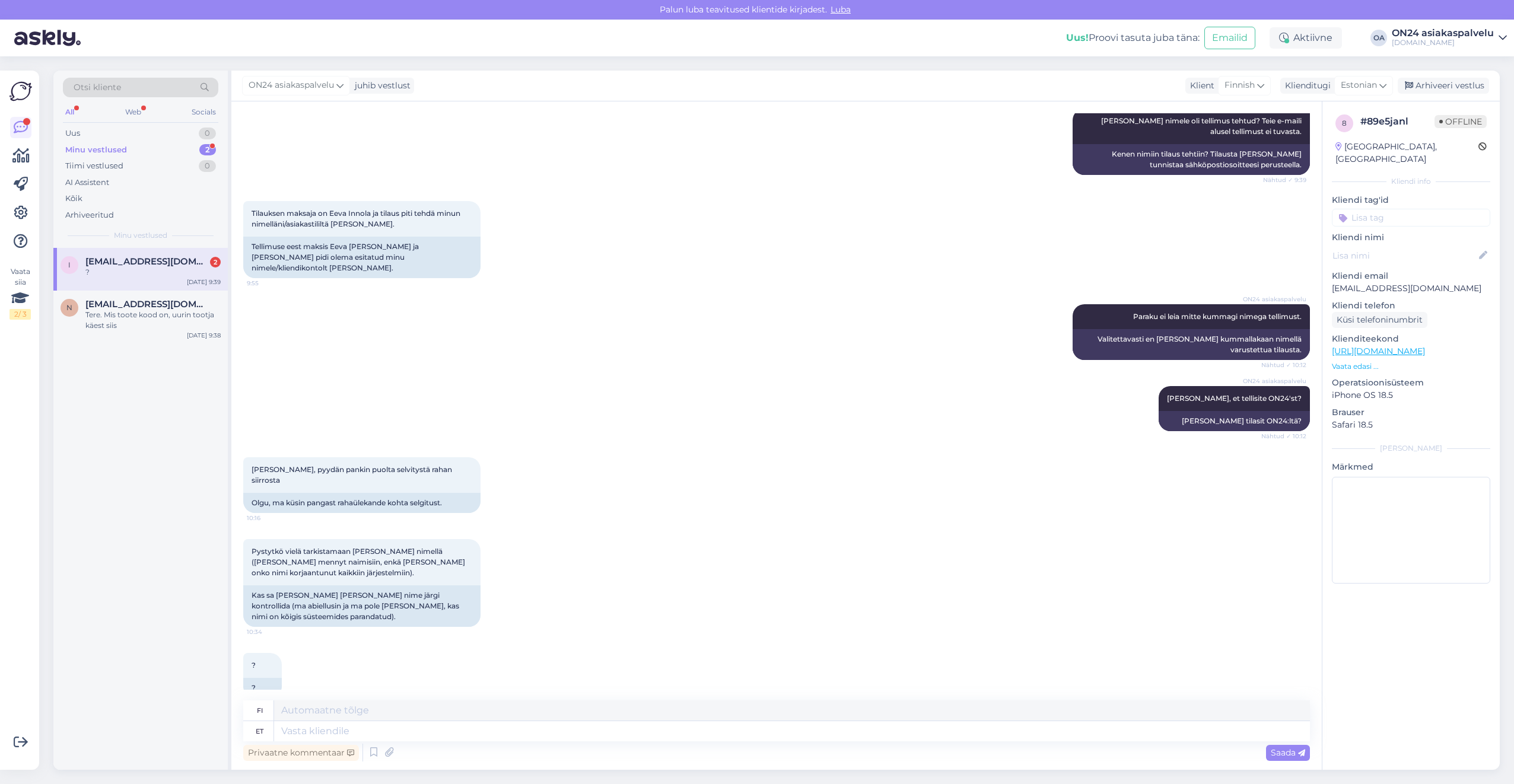
click at [174, 274] on div "?" at bounding box center [152, 272] width 135 height 11
drag, startPoint x: 312, startPoint y: 574, endPoint x: 361, endPoint y: 576, distance: 49.0
click at [361, 585] on div "Kas sa [PERSON_NAME] [PERSON_NAME] nime järgi kontrollida (ma abiellusin ja ma …" at bounding box center [362, 606] width 238 height 41
copy div "[PERSON_NAME]"
click at [315, 728] on textarea at bounding box center [792, 731] width 1036 height 20
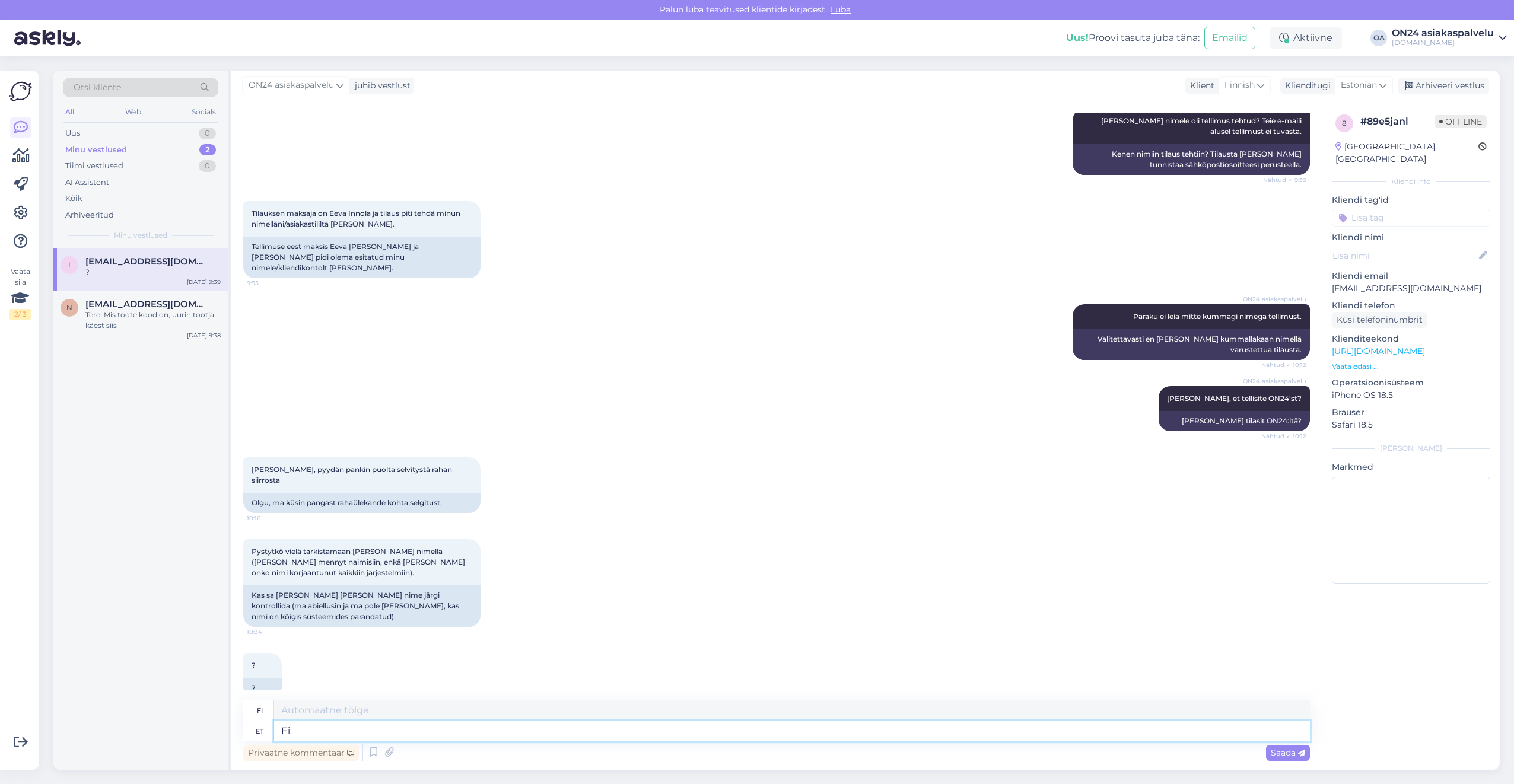
type textarea "Ei o"
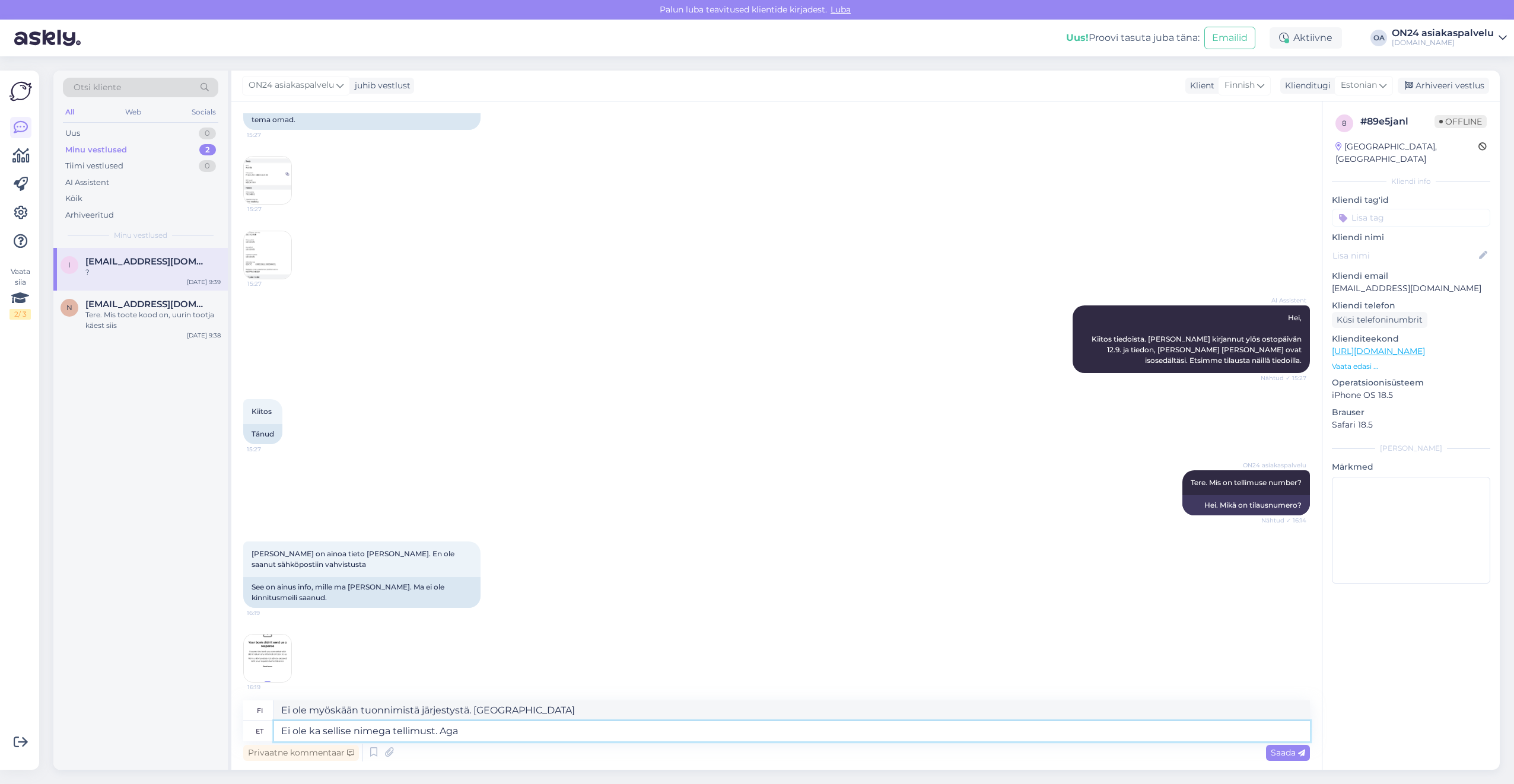
scroll to position [118, 0]
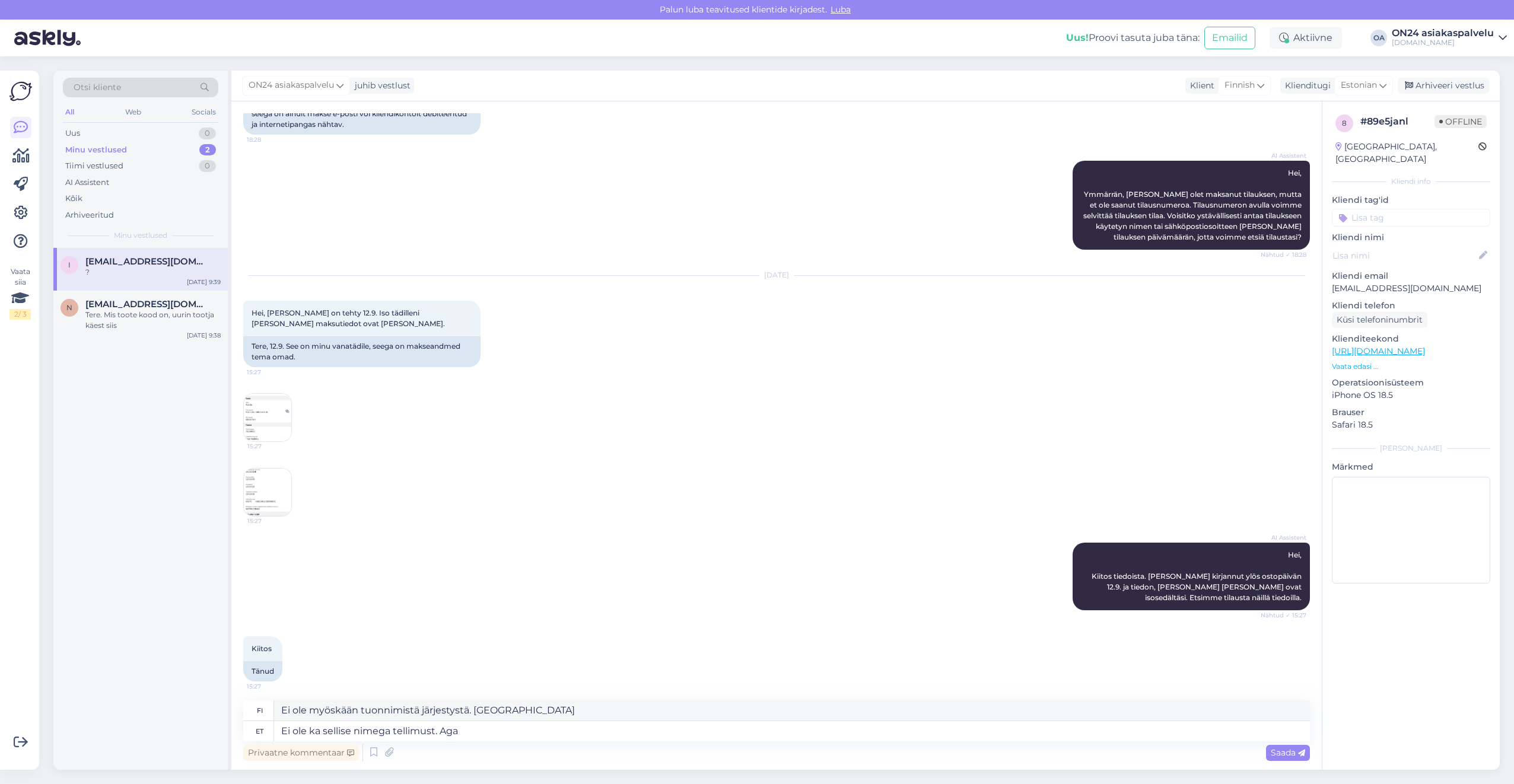
click at [259, 424] on img at bounding box center [268, 417] width 48 height 48
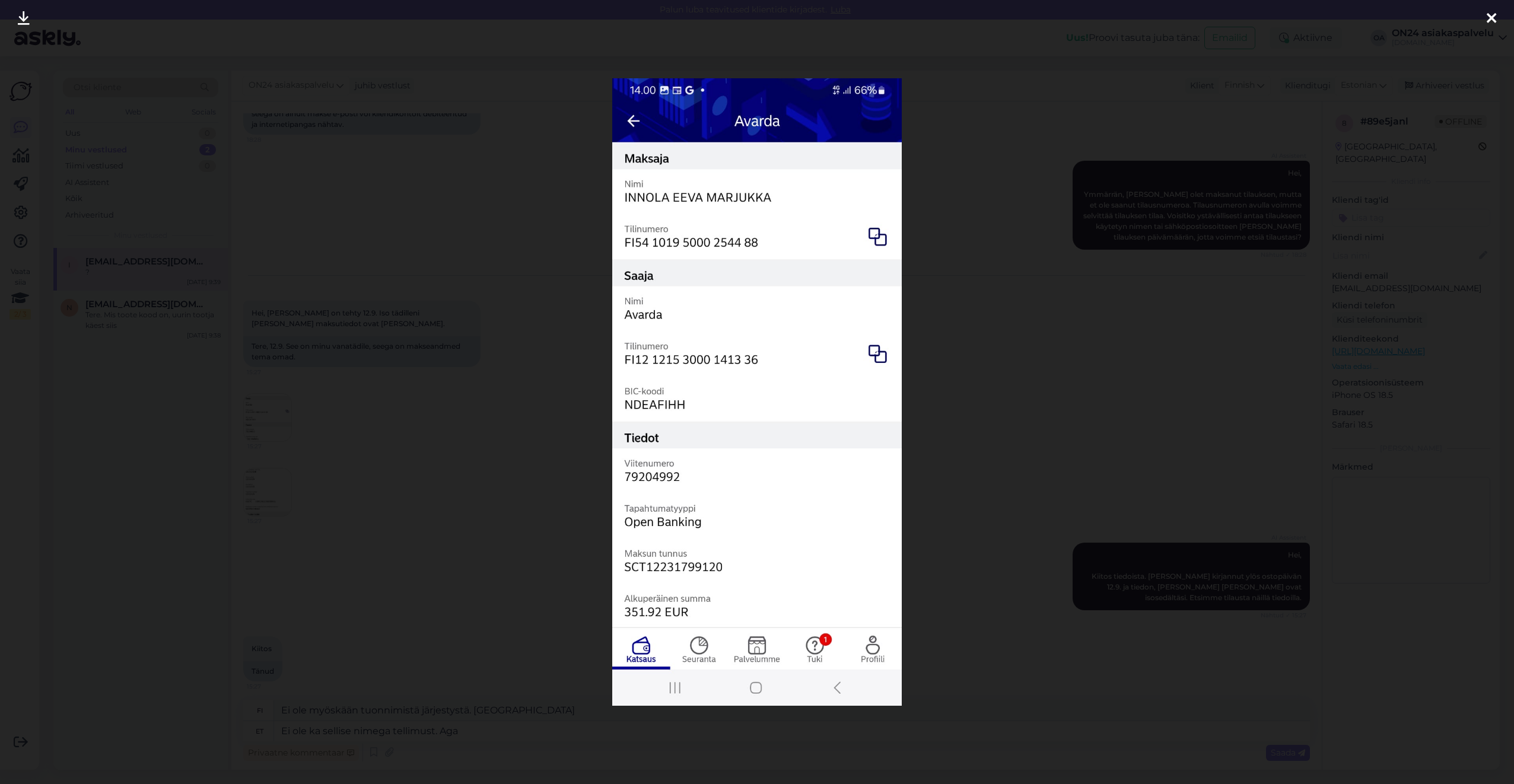
click at [327, 460] on div at bounding box center [757, 392] width 1514 height 784
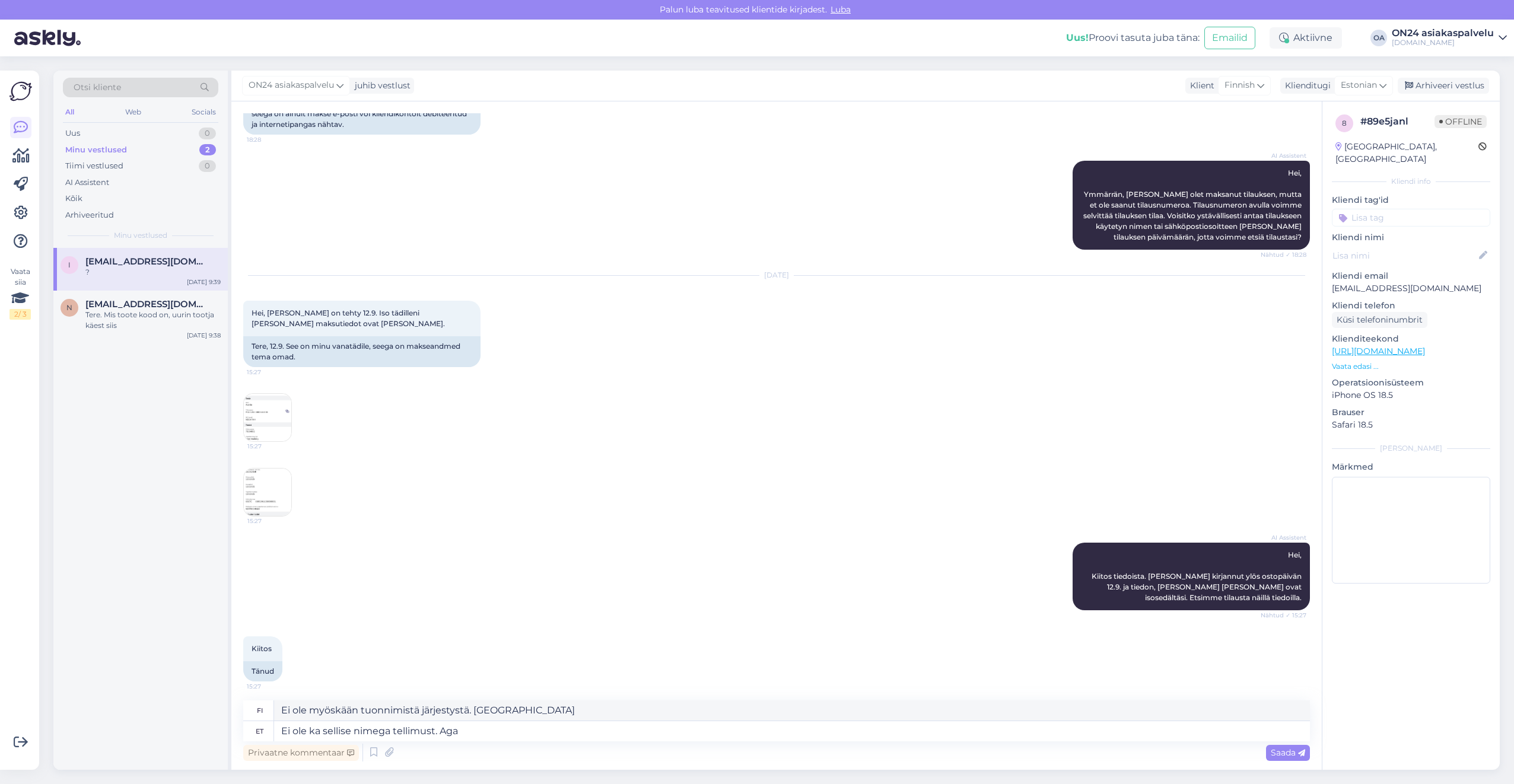
click at [267, 490] on img at bounding box center [268, 492] width 48 height 48
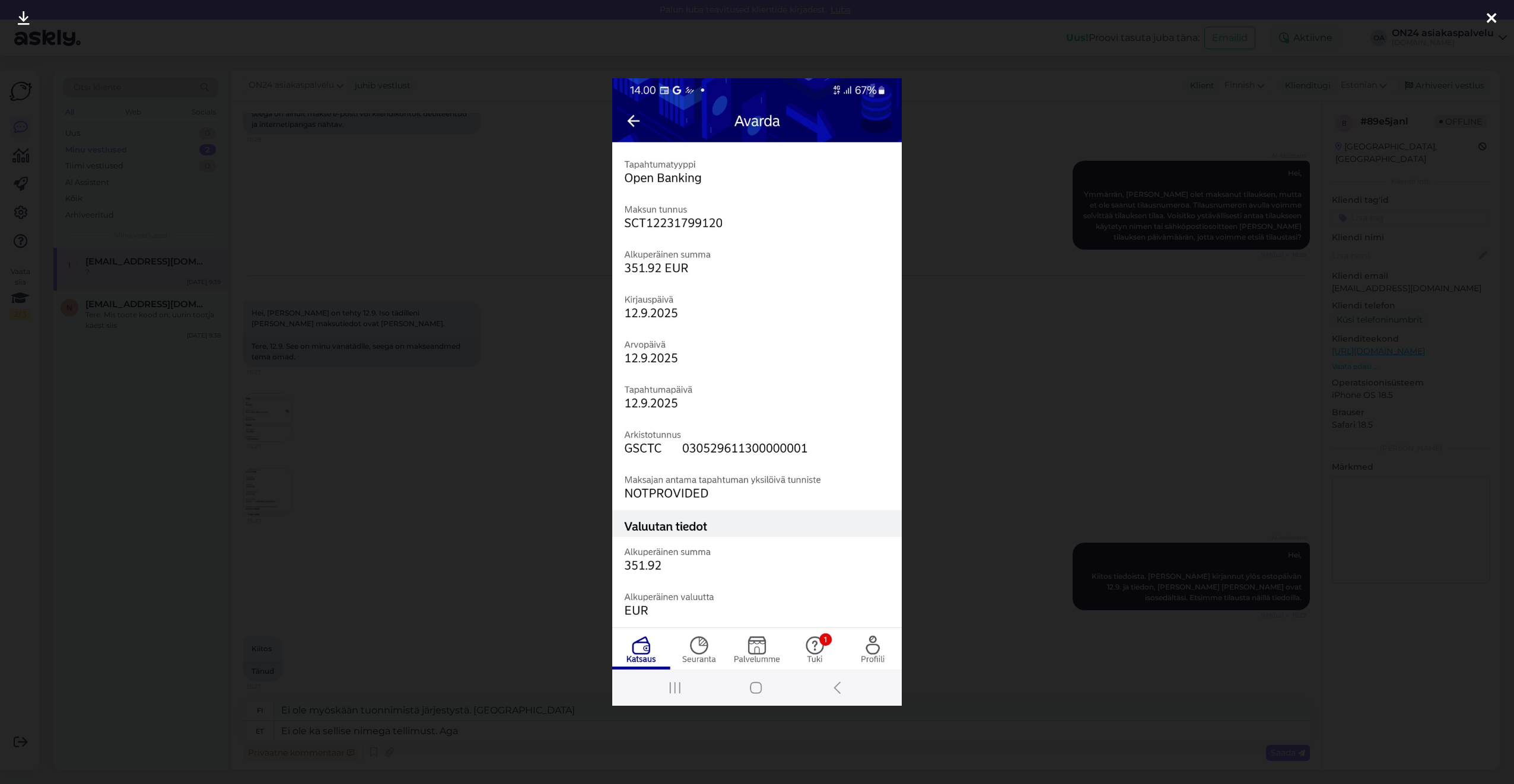
click at [398, 474] on div at bounding box center [757, 392] width 1514 height 784
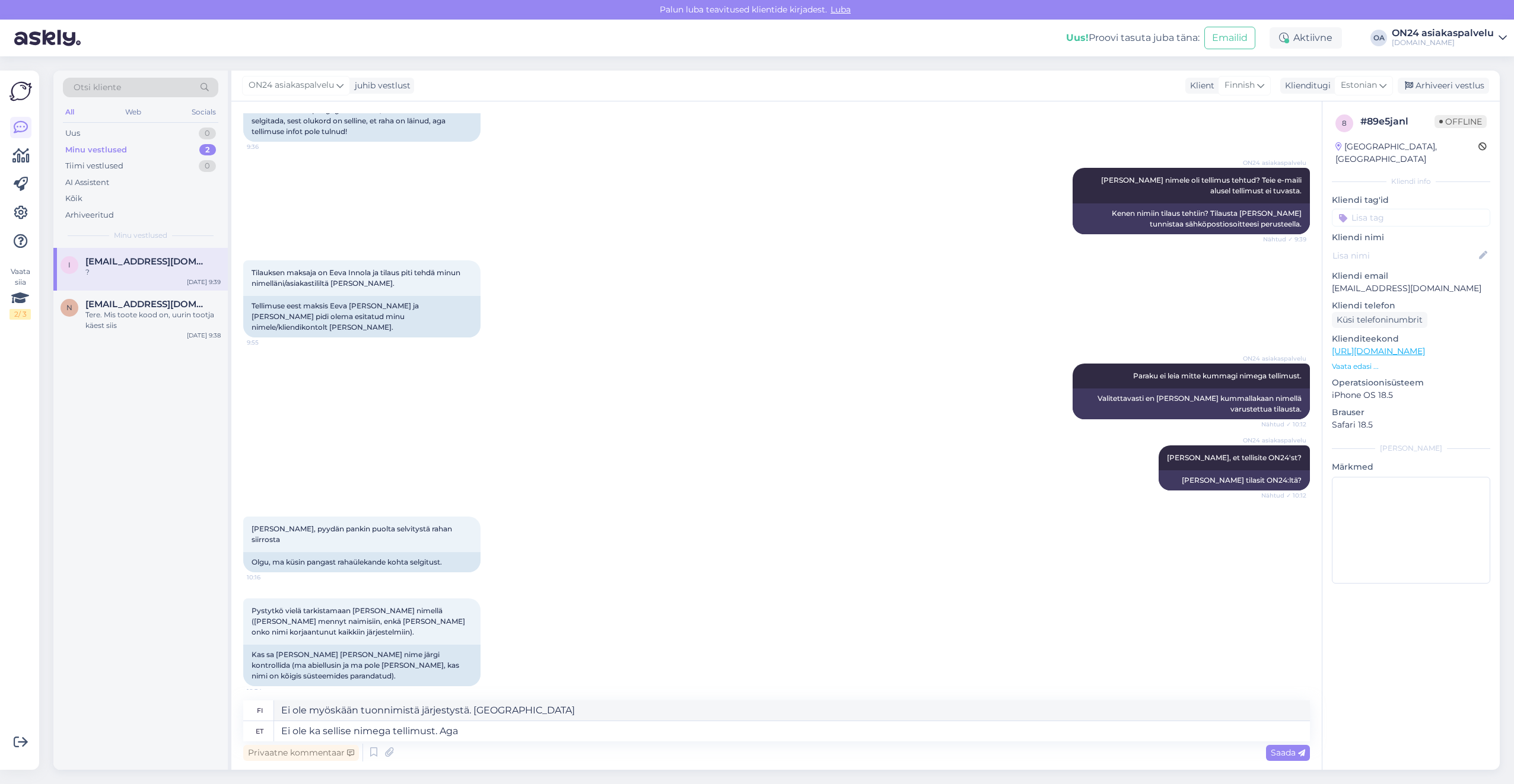
scroll to position [1127, 0]
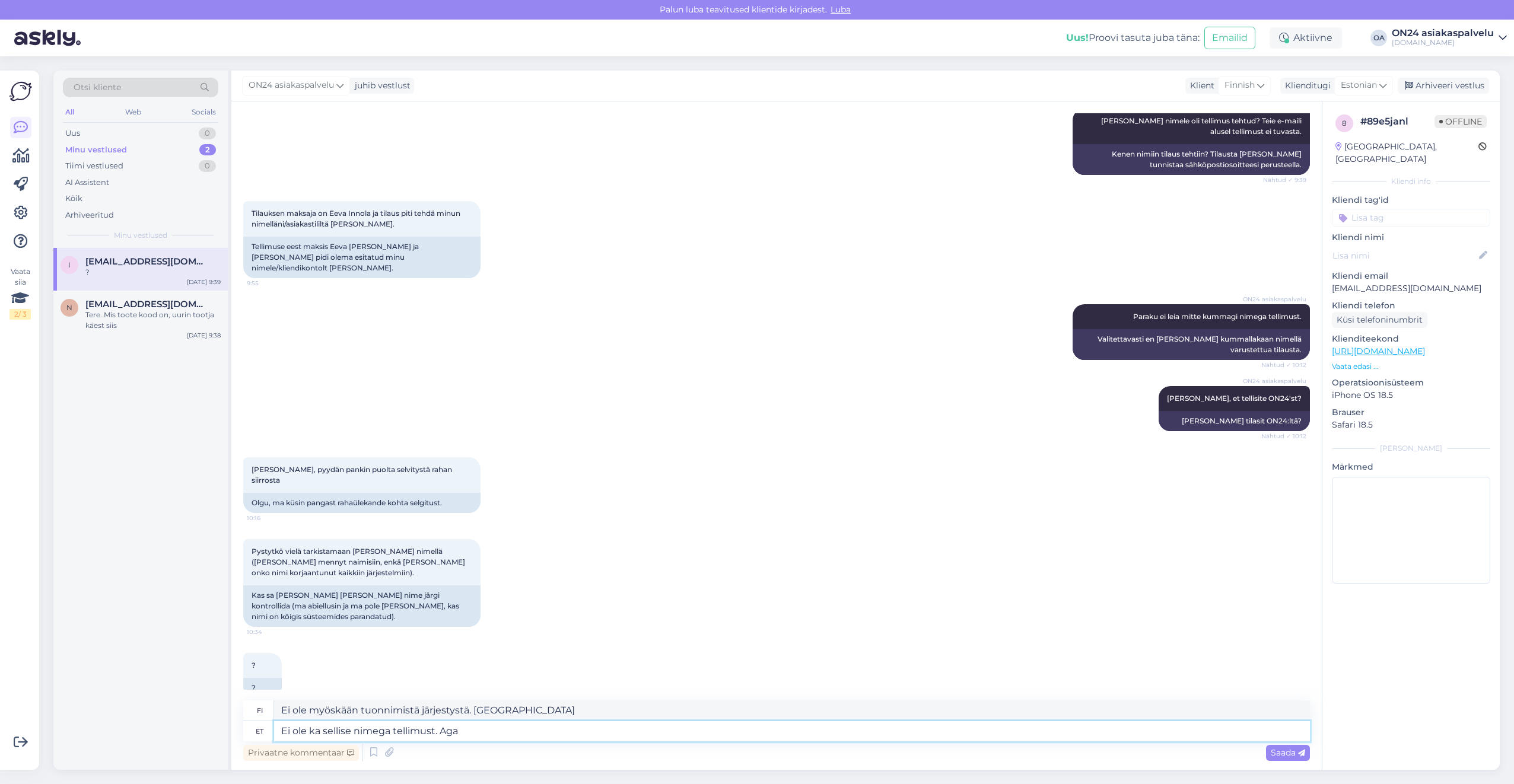
click at [472, 735] on textarea "Ei ole ka sellise nimega tellimust. Aga" at bounding box center [792, 731] width 1036 height 20
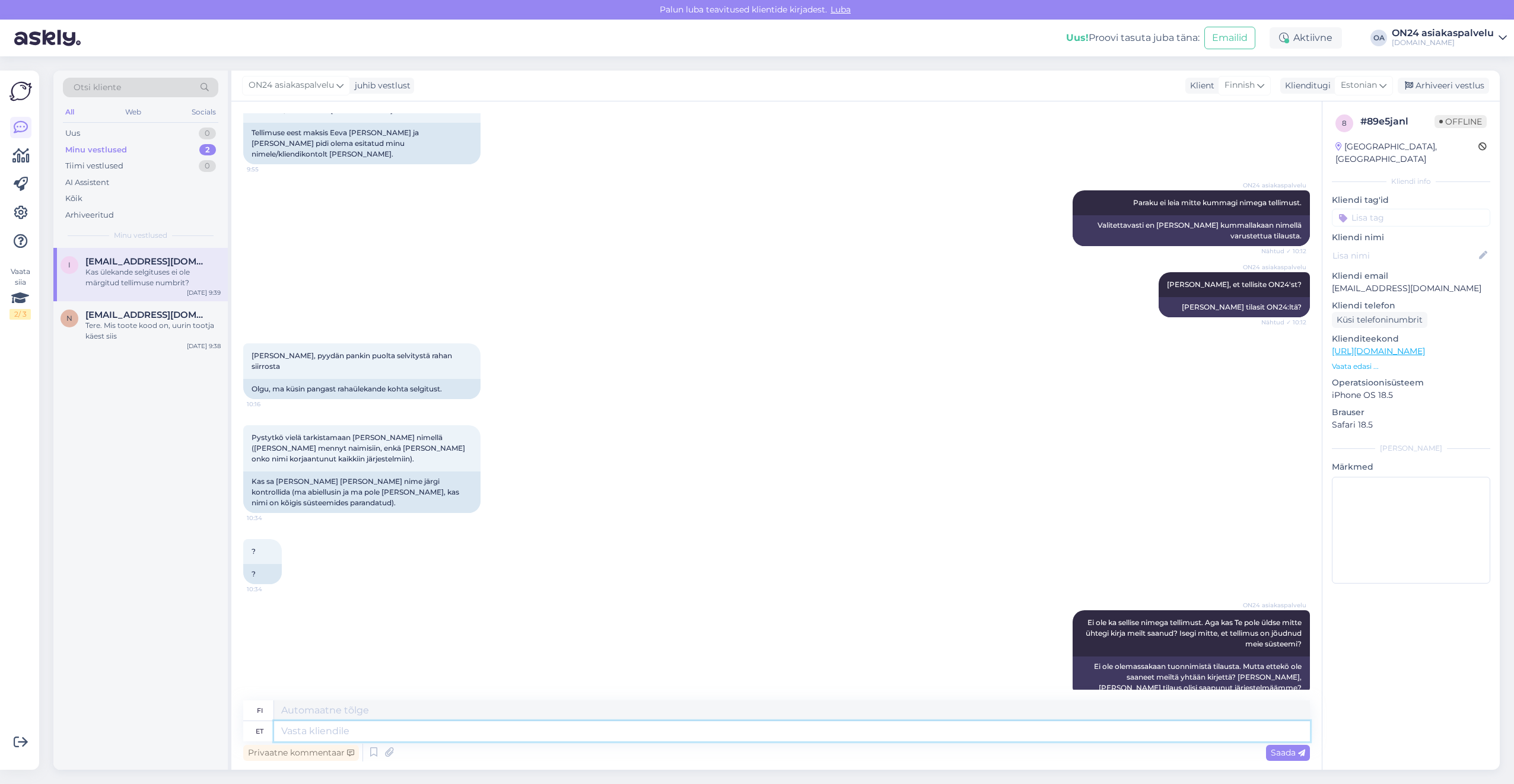
scroll to position [1312, 0]
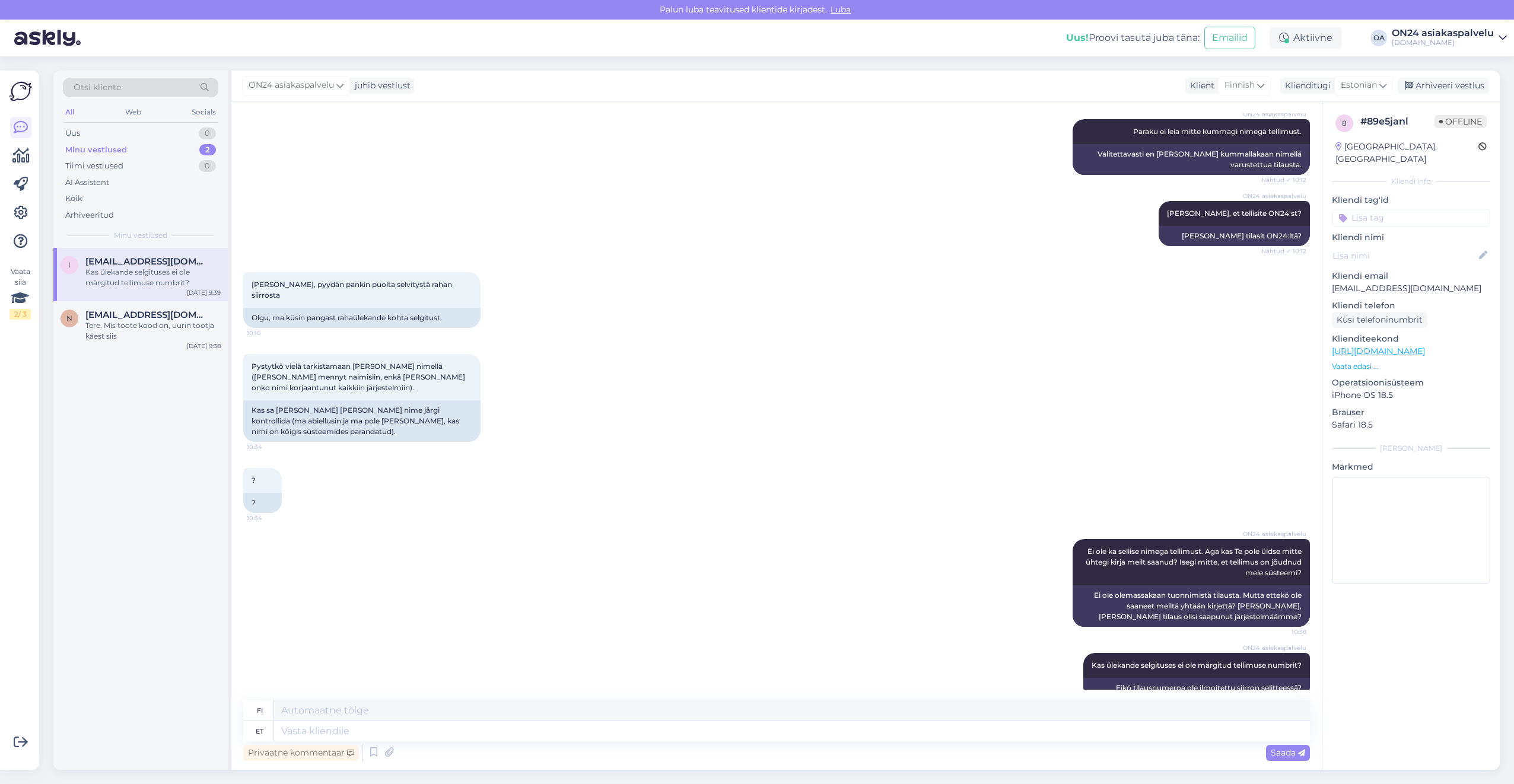
click at [1377, 282] on p "[EMAIL_ADDRESS][DOMAIN_NAME]" at bounding box center [1411, 288] width 158 height 12
click at [1378, 282] on p "[EMAIL_ADDRESS][DOMAIN_NAME]" at bounding box center [1411, 288] width 158 height 12
copy p "[EMAIL_ADDRESS][DOMAIN_NAME]"
click at [344, 739] on textarea at bounding box center [792, 731] width 1036 height 20
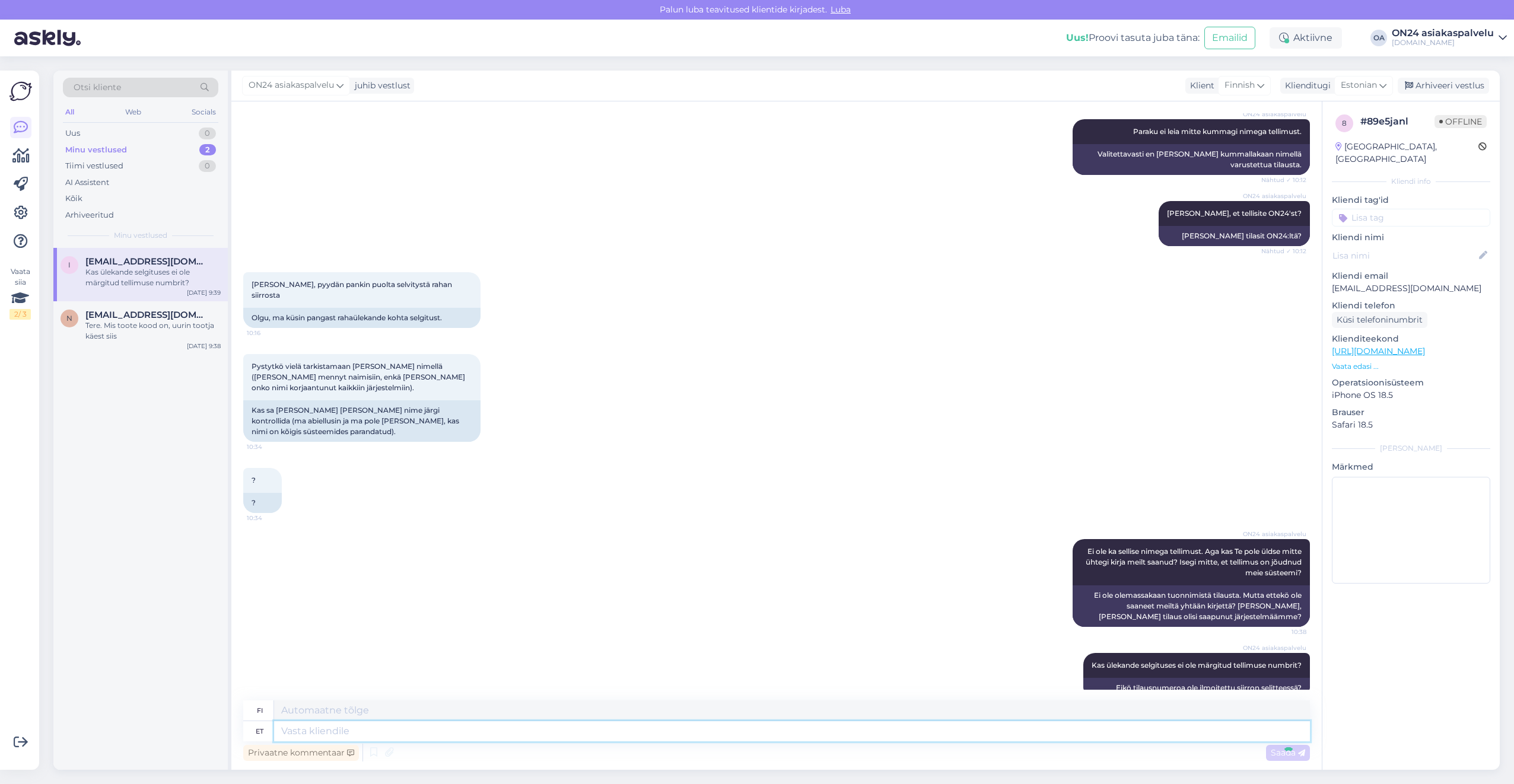
scroll to position [1404, 0]
